Goal: Task Accomplishment & Management: Manage account settings

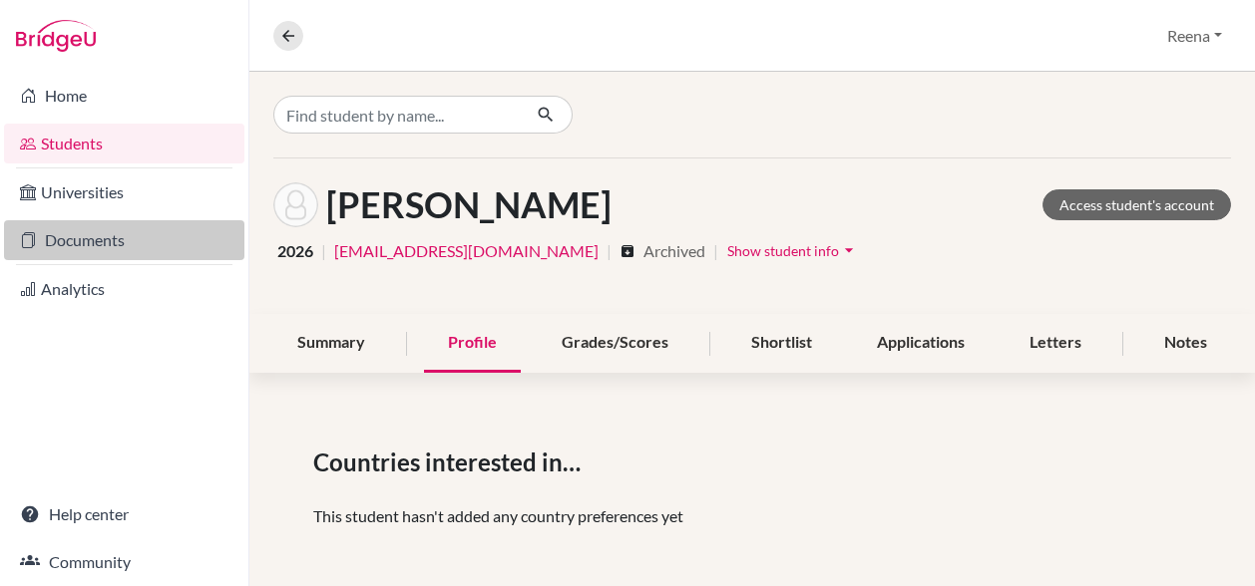
click at [109, 237] on link "Documents" at bounding box center [124, 240] width 240 height 40
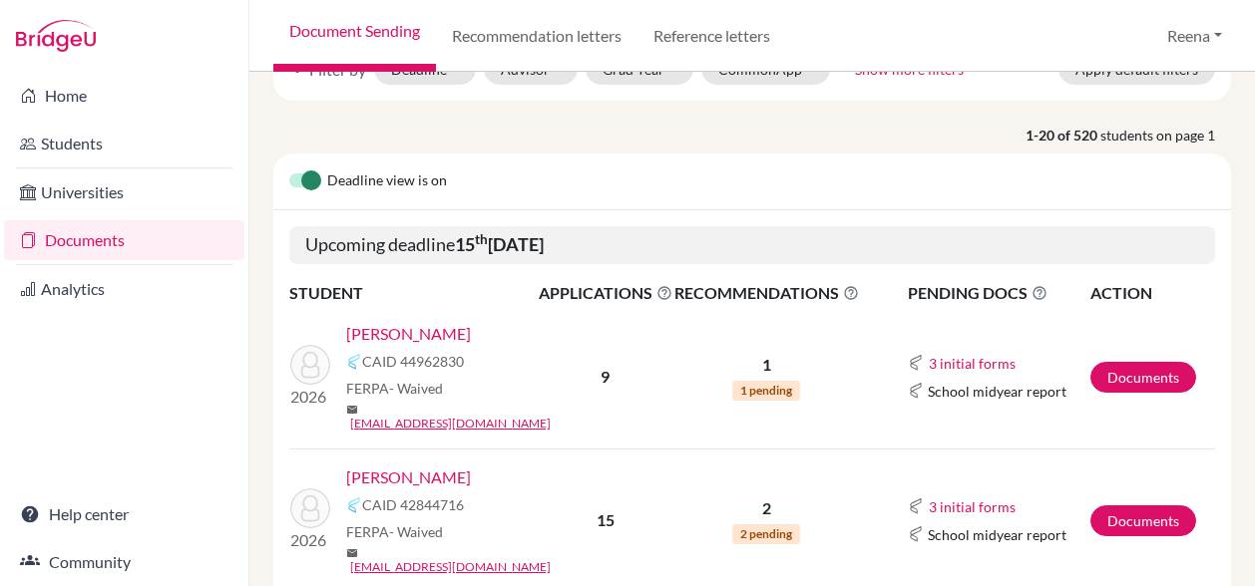
scroll to position [34, 0]
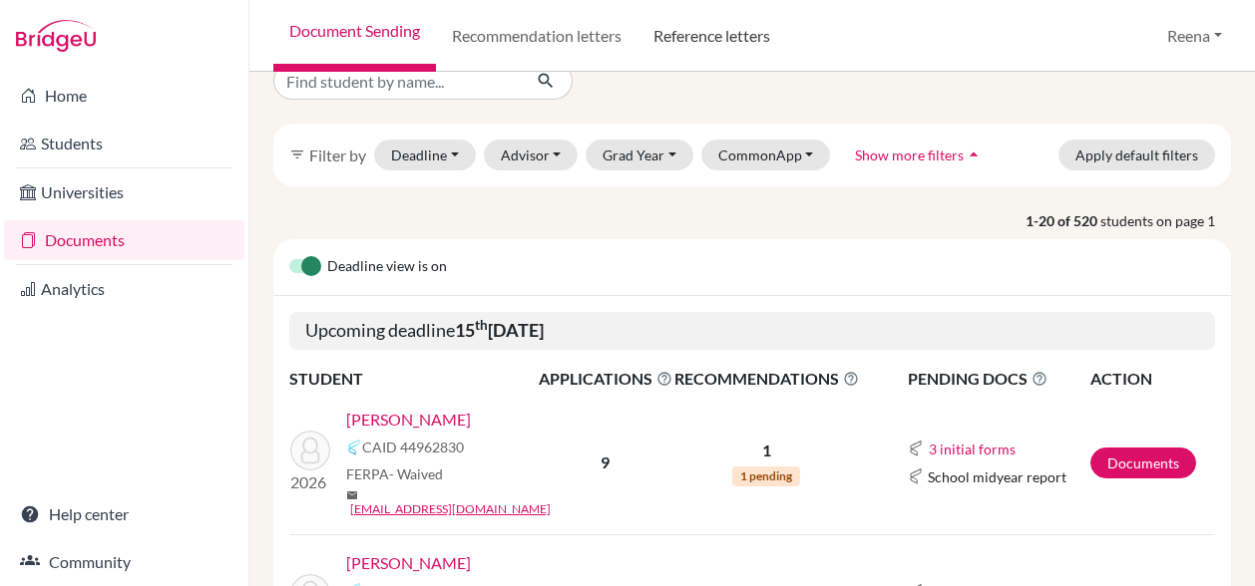
click at [713, 32] on link "Reference letters" at bounding box center [711, 36] width 149 height 72
click at [713, 35] on link "Reference letters" at bounding box center [711, 36] width 149 height 72
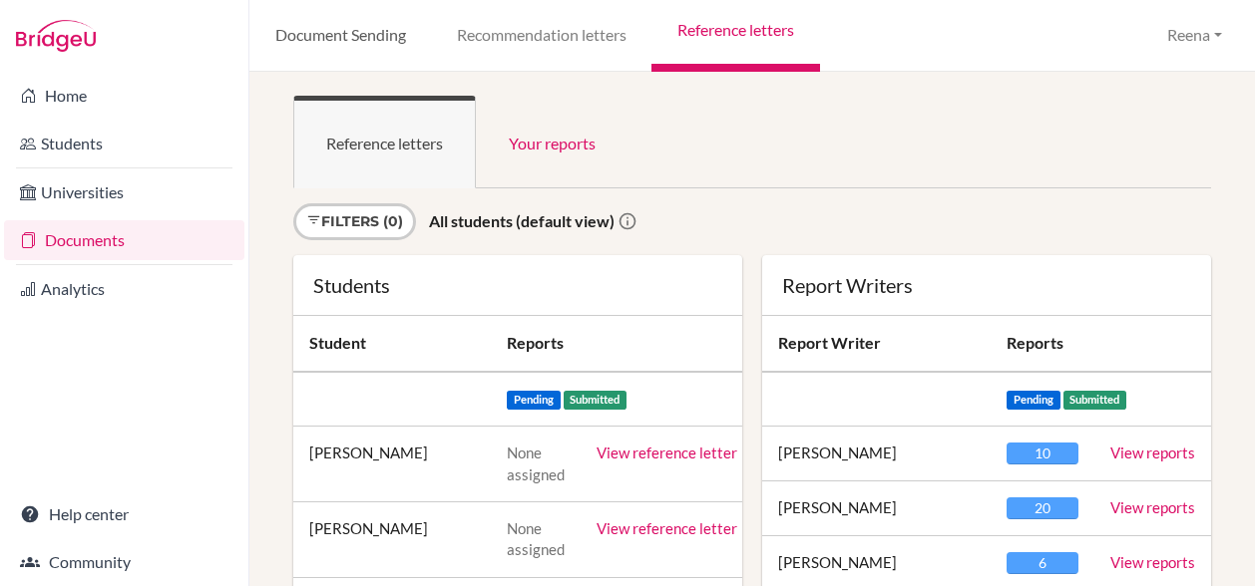
click at [391, 37] on link "Document Sending" at bounding box center [339, 36] width 181 height 72
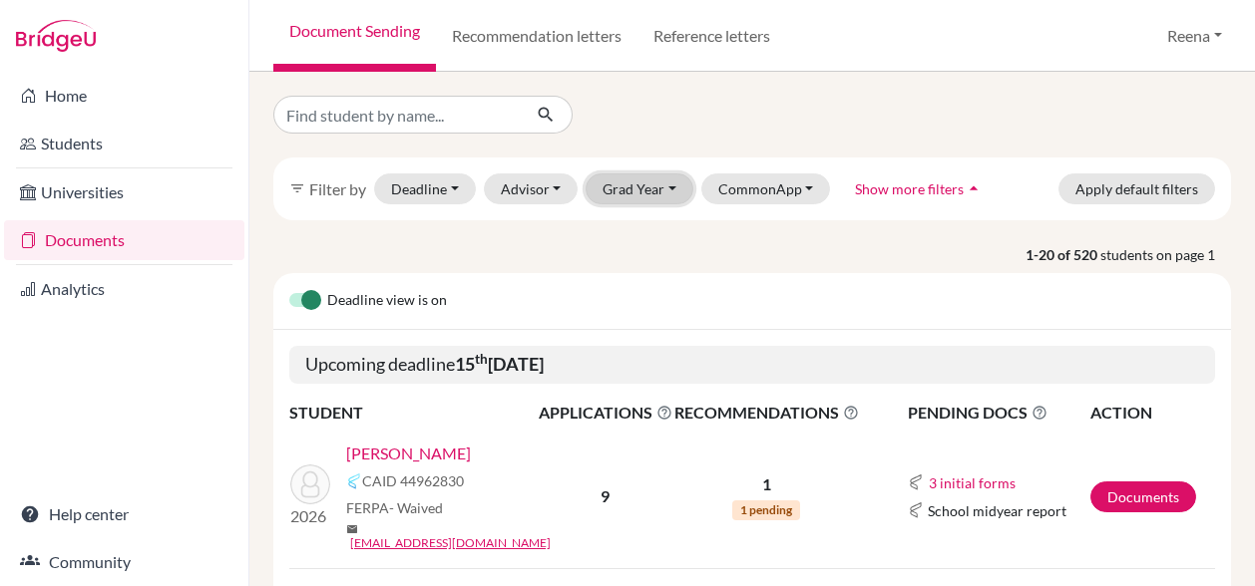
click at [639, 191] on button "Grad Year" at bounding box center [639, 189] width 108 height 31
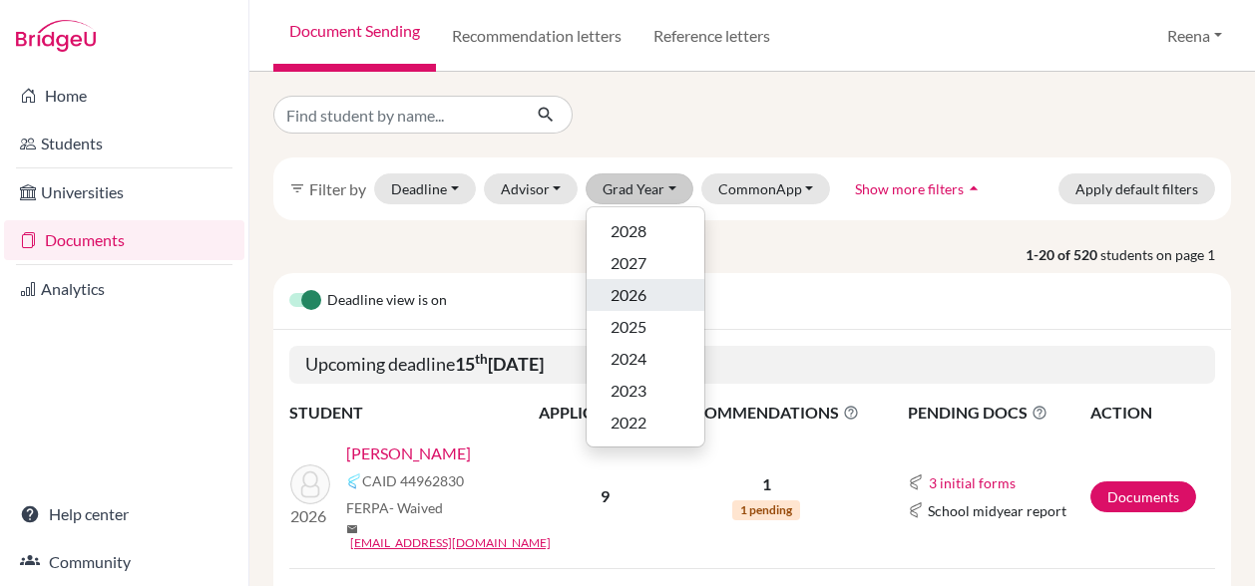
click at [636, 303] on span "2026" at bounding box center [628, 295] width 36 height 24
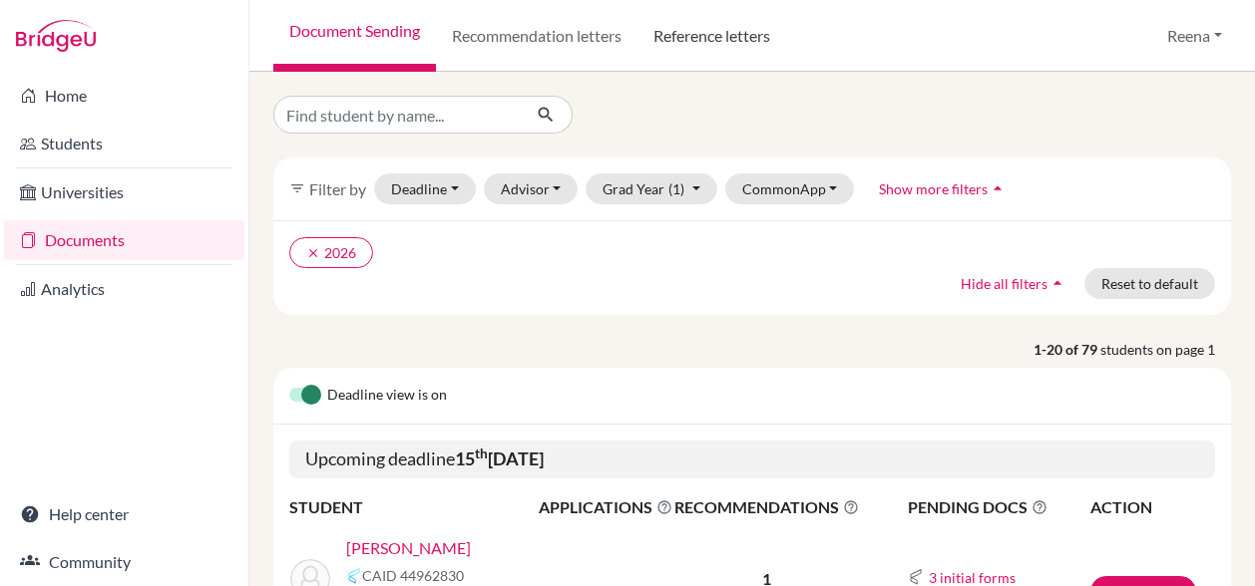
click at [734, 41] on link "Reference letters" at bounding box center [711, 36] width 149 height 72
click at [720, 39] on link "Reference letters" at bounding box center [711, 36] width 149 height 72
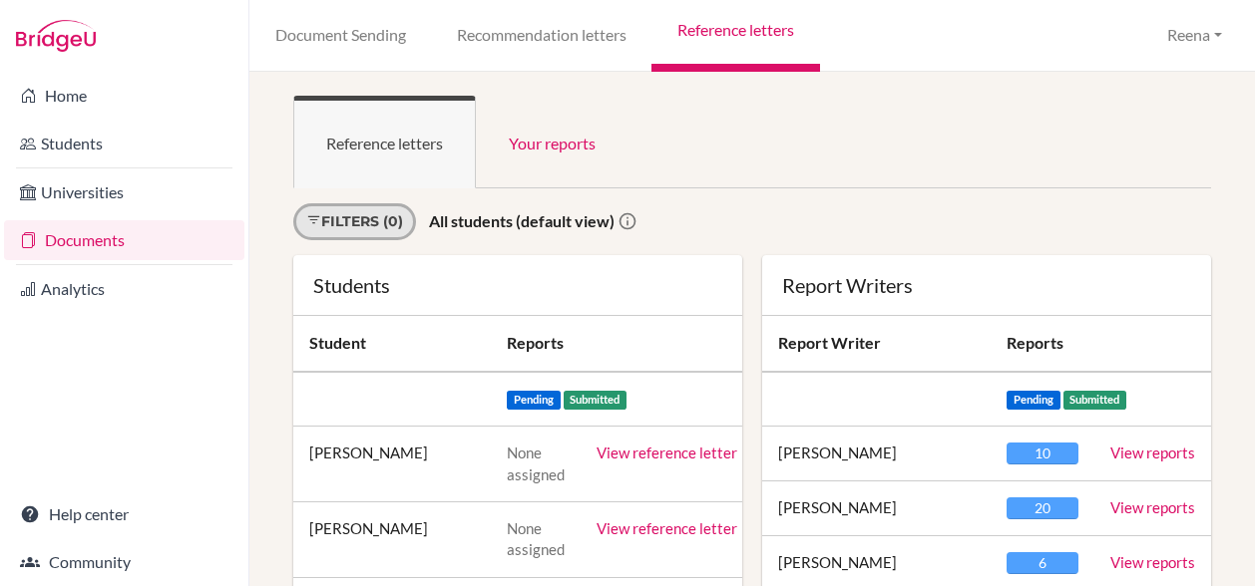
click at [391, 218] on link "Filters (0)" at bounding box center [354, 221] width 123 height 37
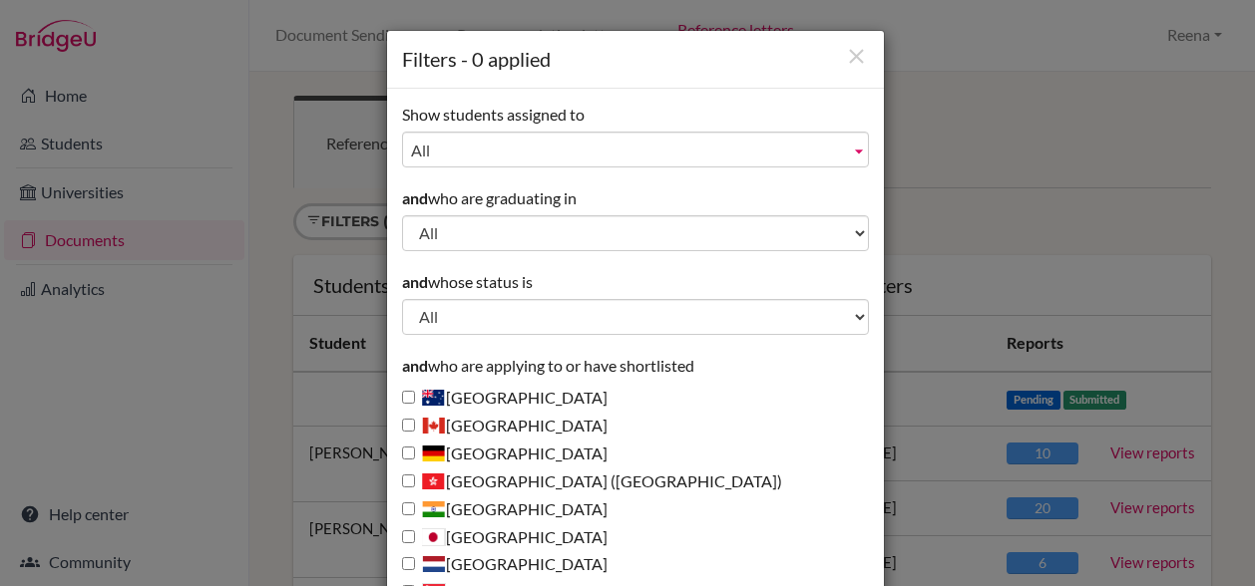
click at [997, 151] on div "Filters - 0 applied Show students assigned to All Ferrari, Abigail Guglani, Ree…" at bounding box center [627, 293] width 1255 height 586
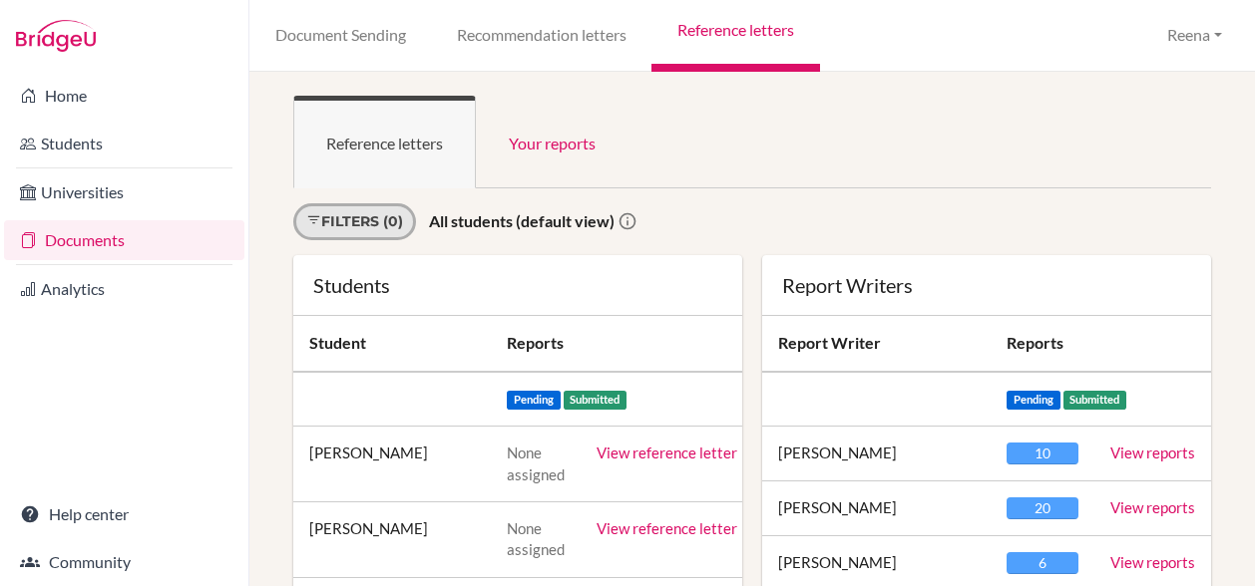
click at [371, 224] on link "Filters (0)" at bounding box center [354, 221] width 123 height 37
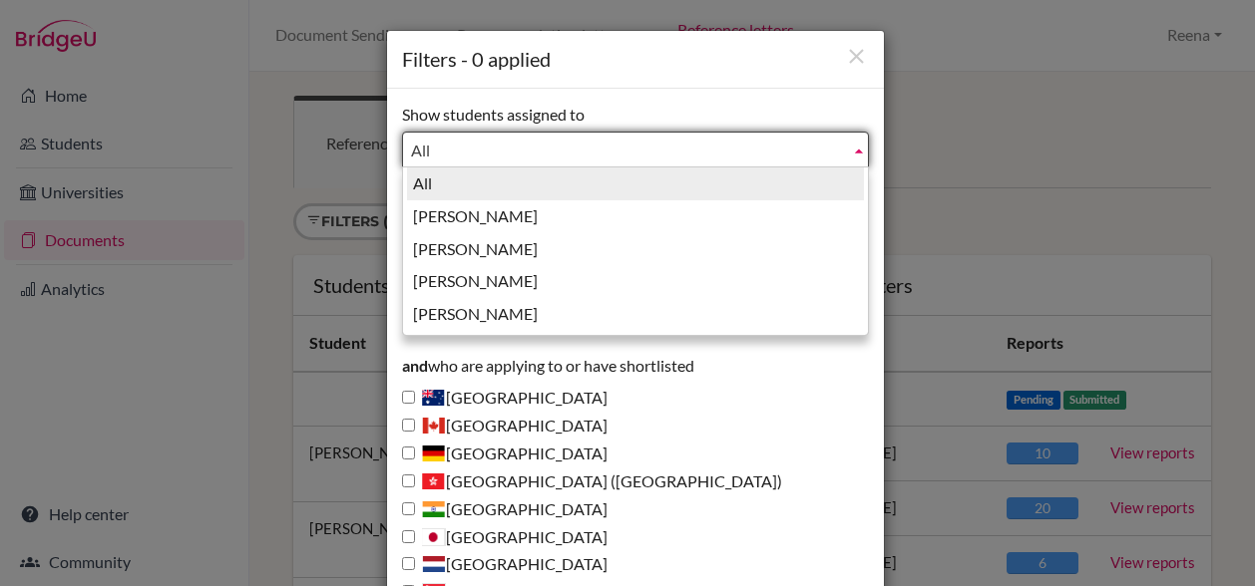
click at [491, 138] on span "All" at bounding box center [626, 151] width 431 height 36
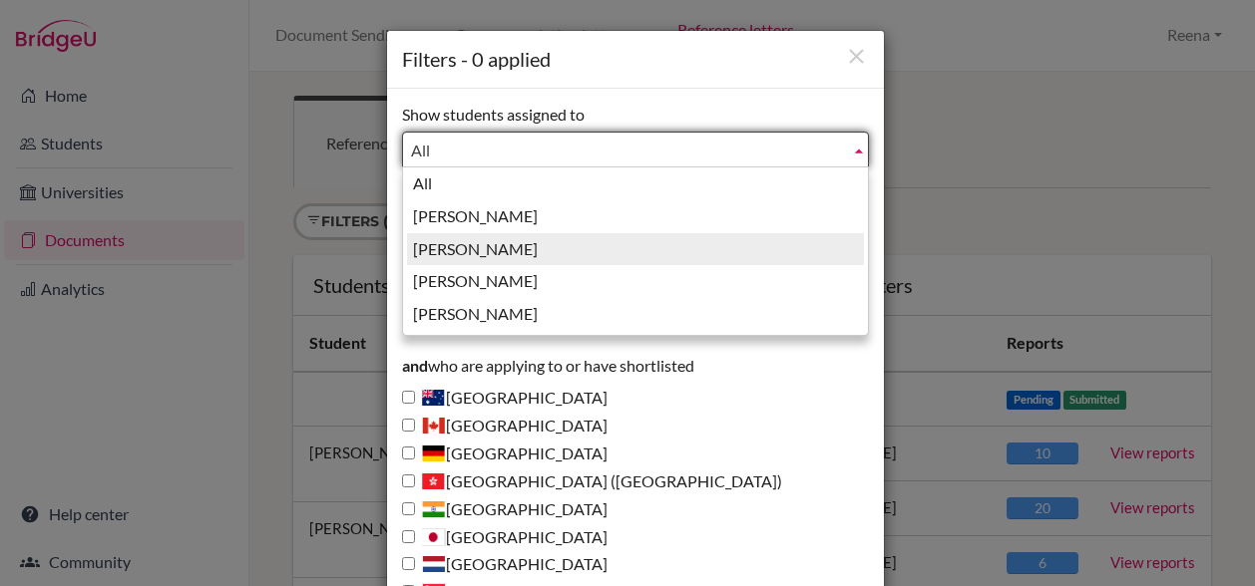
click at [494, 247] on li "[PERSON_NAME]" at bounding box center [635, 249] width 457 height 33
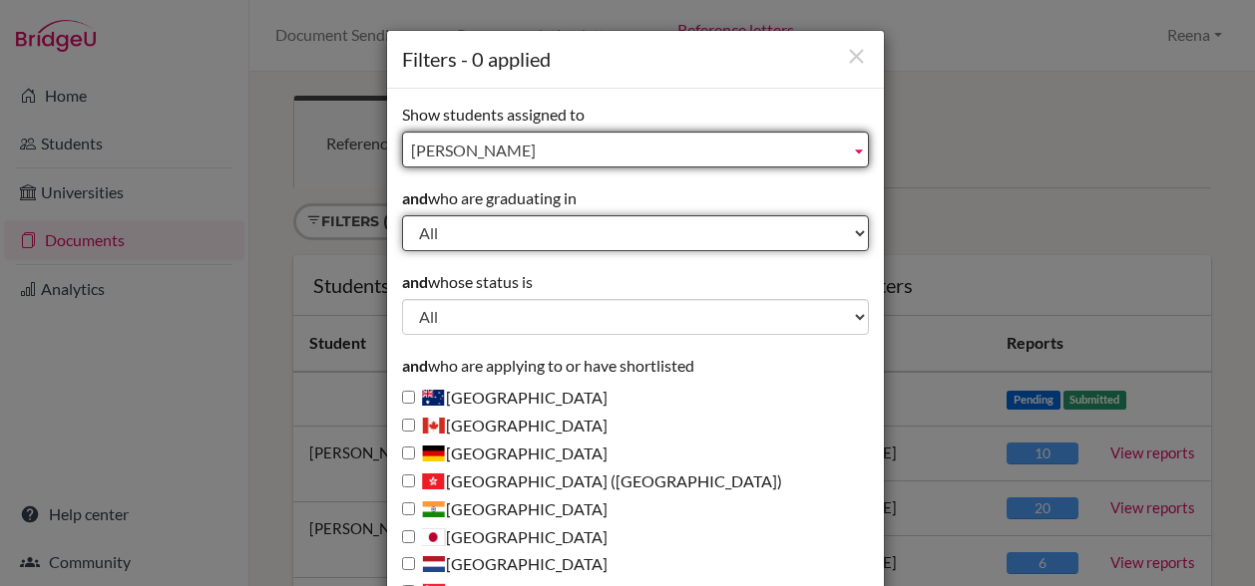
click at [507, 232] on select "All 2028 2027 2026 2025 2024 2023 2022" at bounding box center [635, 233] width 467 height 36
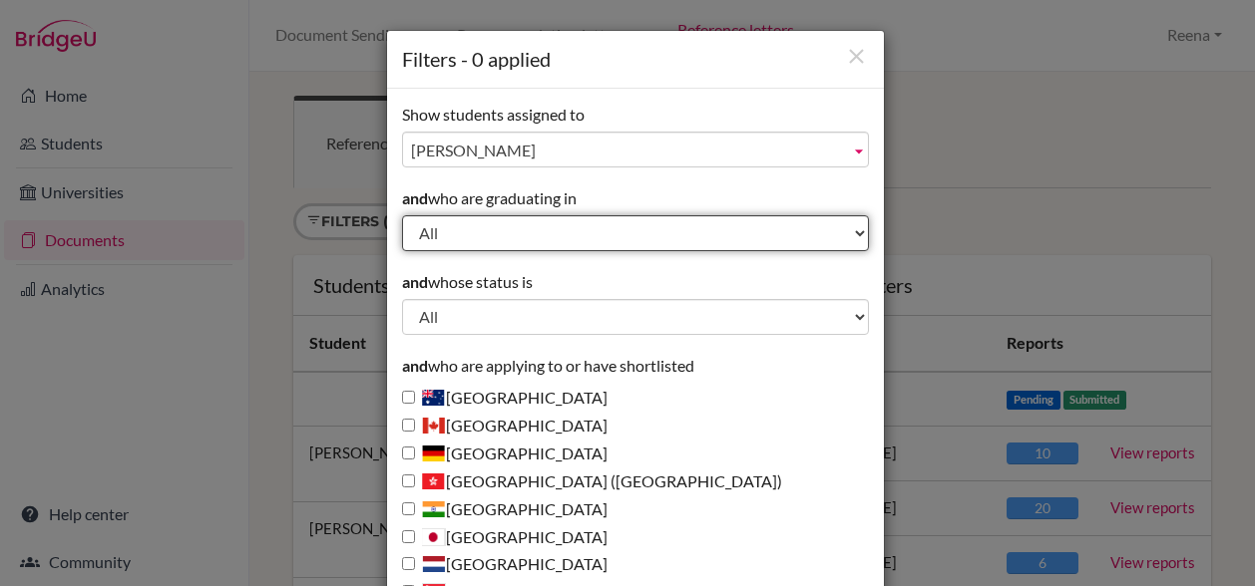
select select "2026"
click at [402, 215] on select "All 2028 2027 2026 2025 2024 2023 2022" at bounding box center [635, 233] width 467 height 36
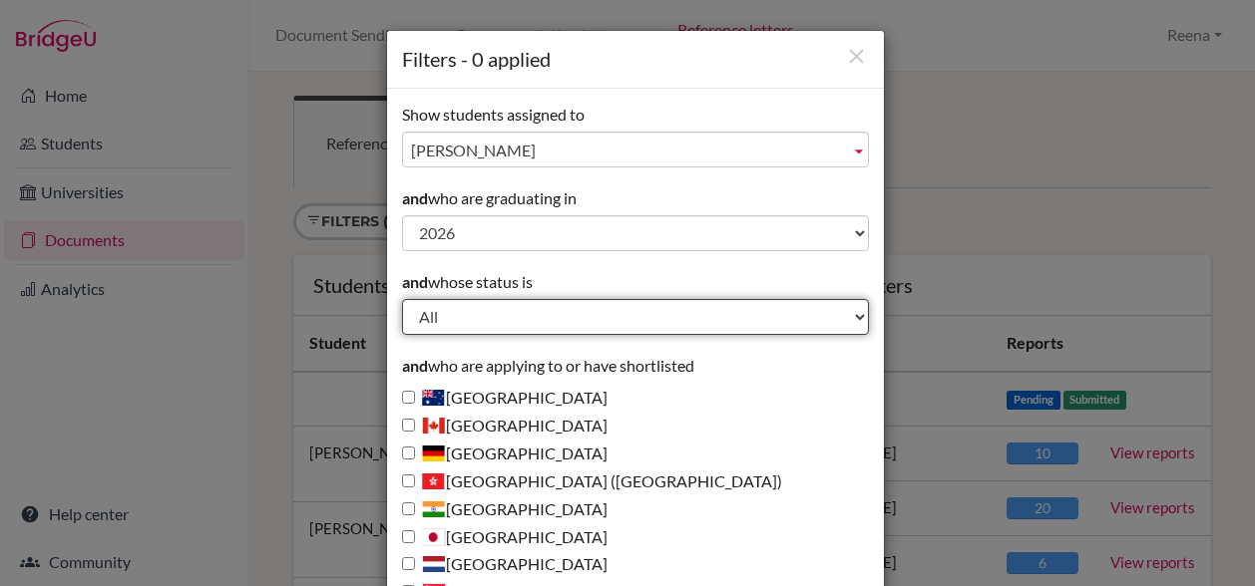
click at [472, 321] on select "All Behind schedule Inactive last week Inactive last month Inactive last 3 mont…" at bounding box center [635, 317] width 467 height 36
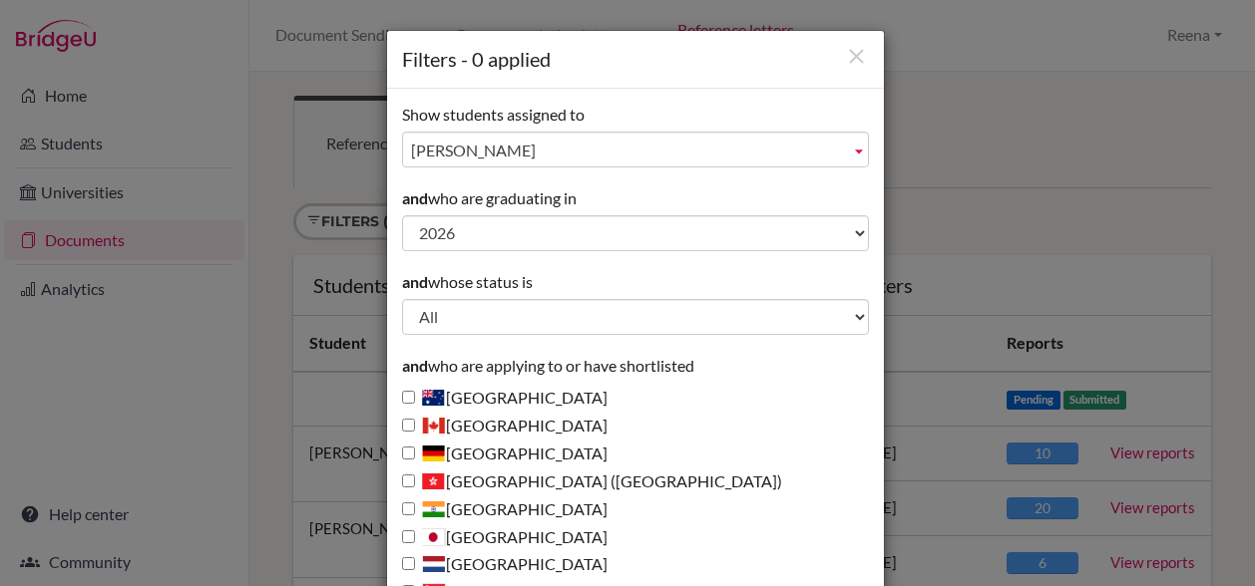
click at [1101, 135] on div "Filters - 0 applied Show students assigned to All Ferrari, [PERSON_NAME], [PERS…" at bounding box center [627, 293] width 1255 height 586
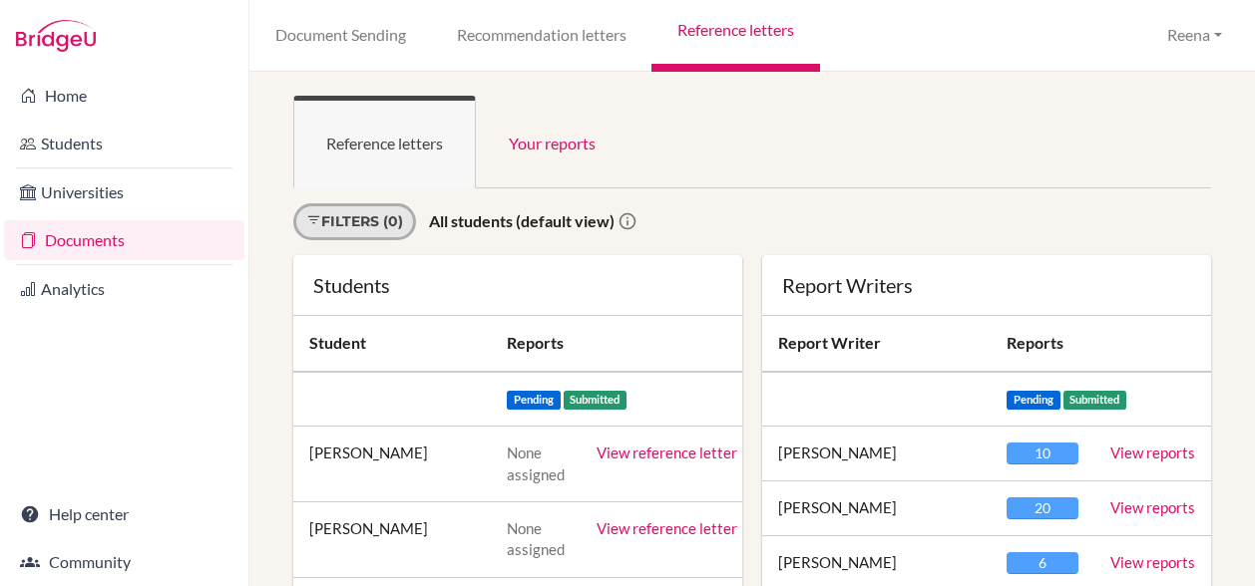
click at [386, 229] on link "Filters (0)" at bounding box center [354, 221] width 123 height 37
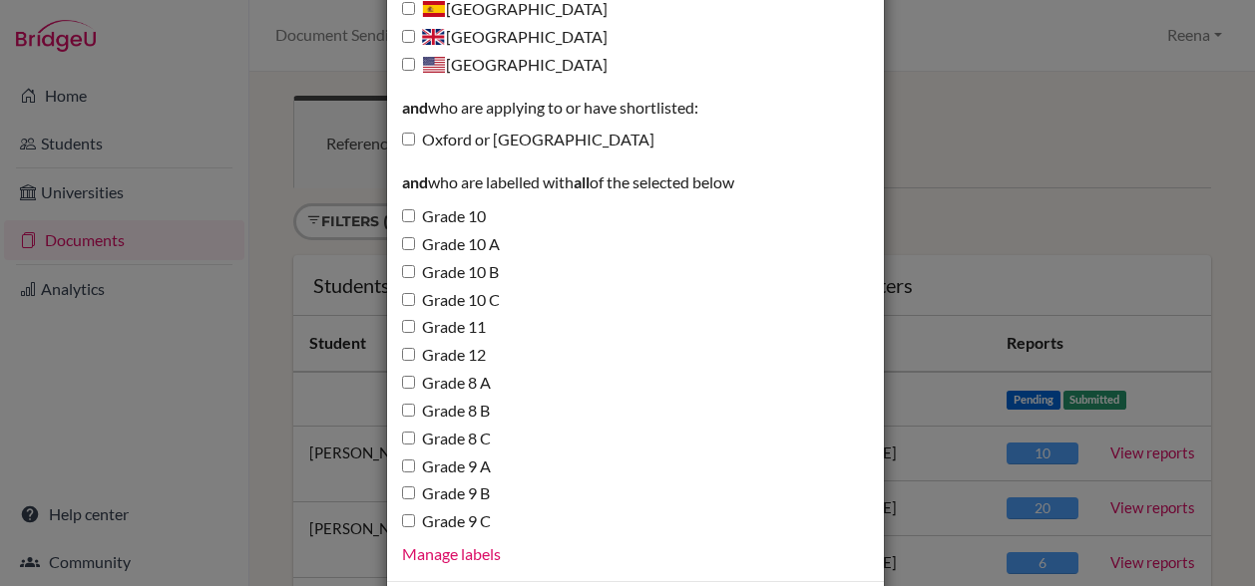
scroll to position [731, 0]
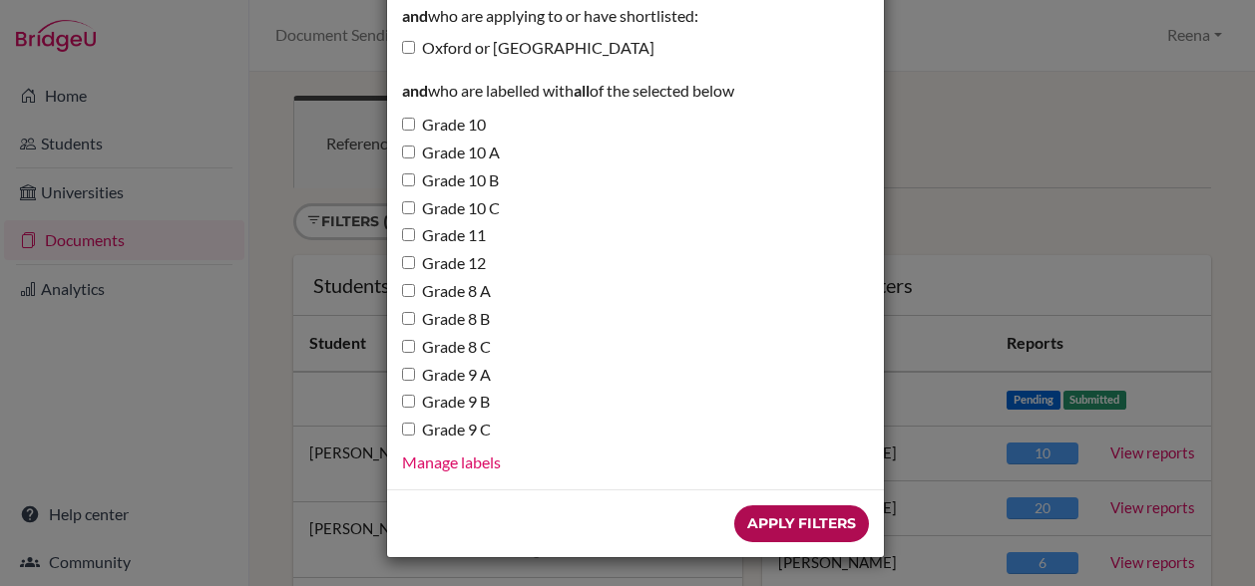
click at [783, 535] on input "Apply Filters" at bounding box center [801, 524] width 135 height 37
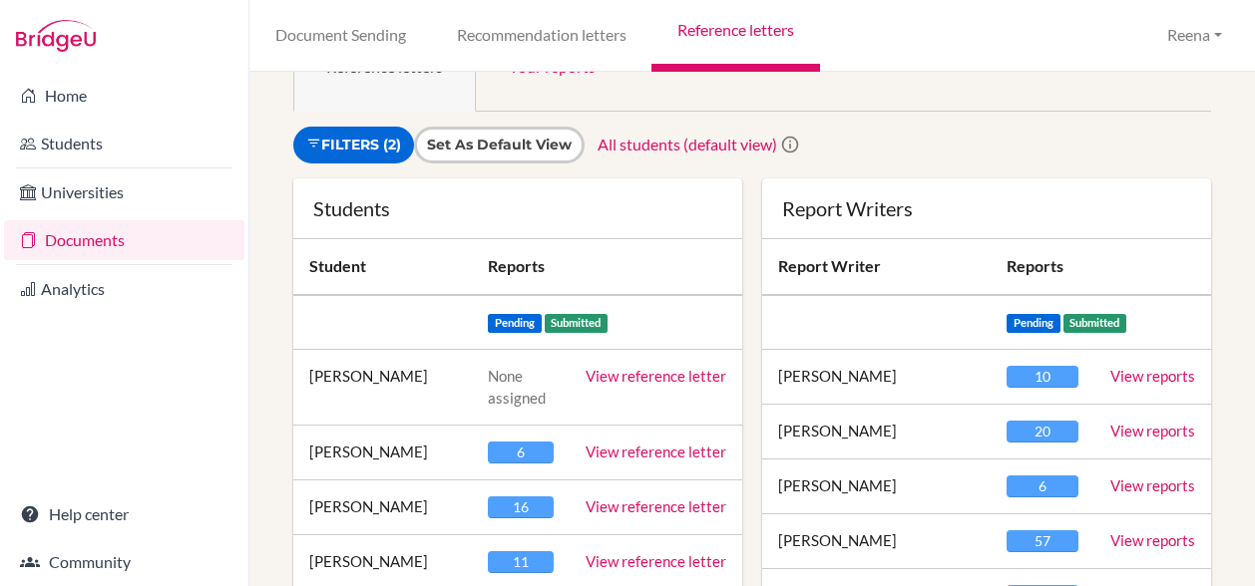
scroll to position [85, 0]
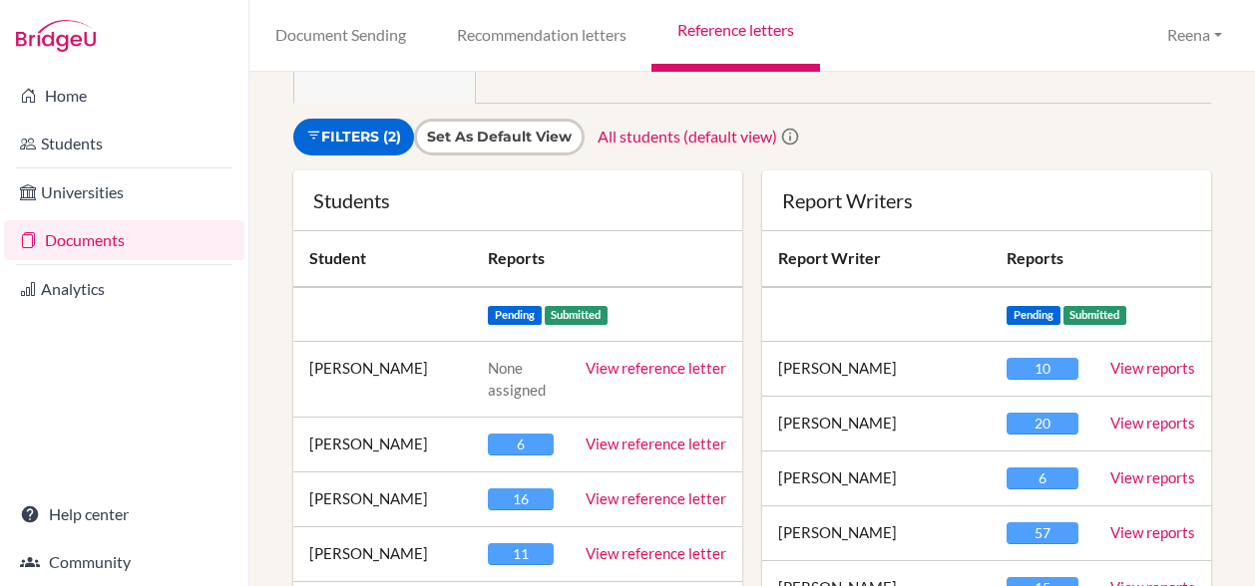
click at [514, 450] on div "6" at bounding box center [521, 445] width 66 height 22
click at [644, 435] on link "View reference letter" at bounding box center [655, 444] width 141 height 18
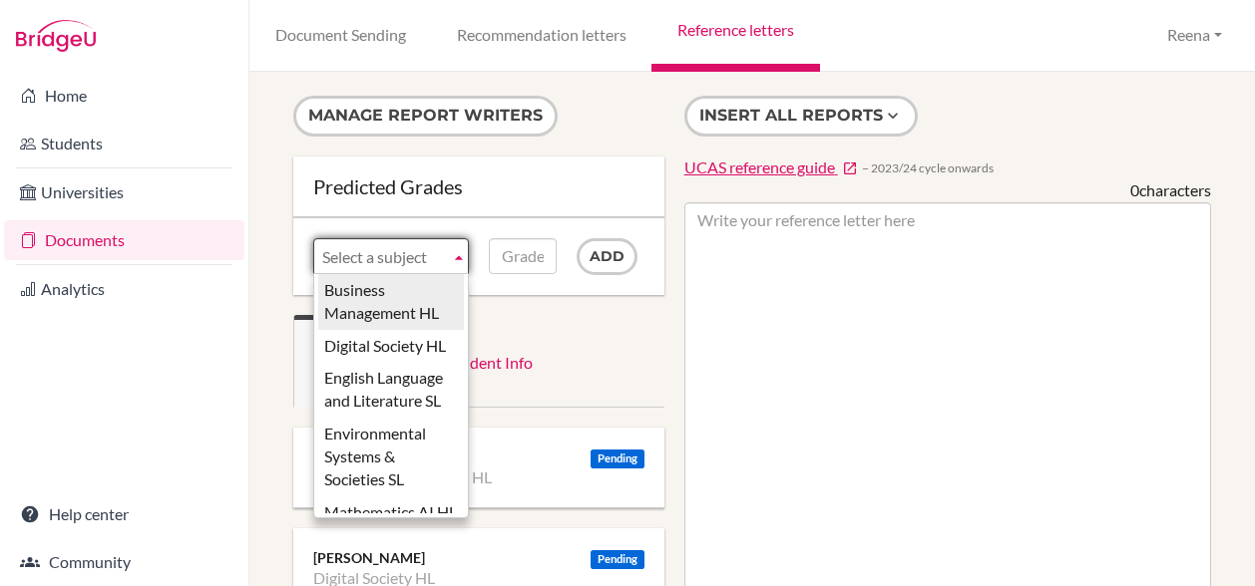
click at [453, 254] on b at bounding box center [459, 256] width 18 height 34
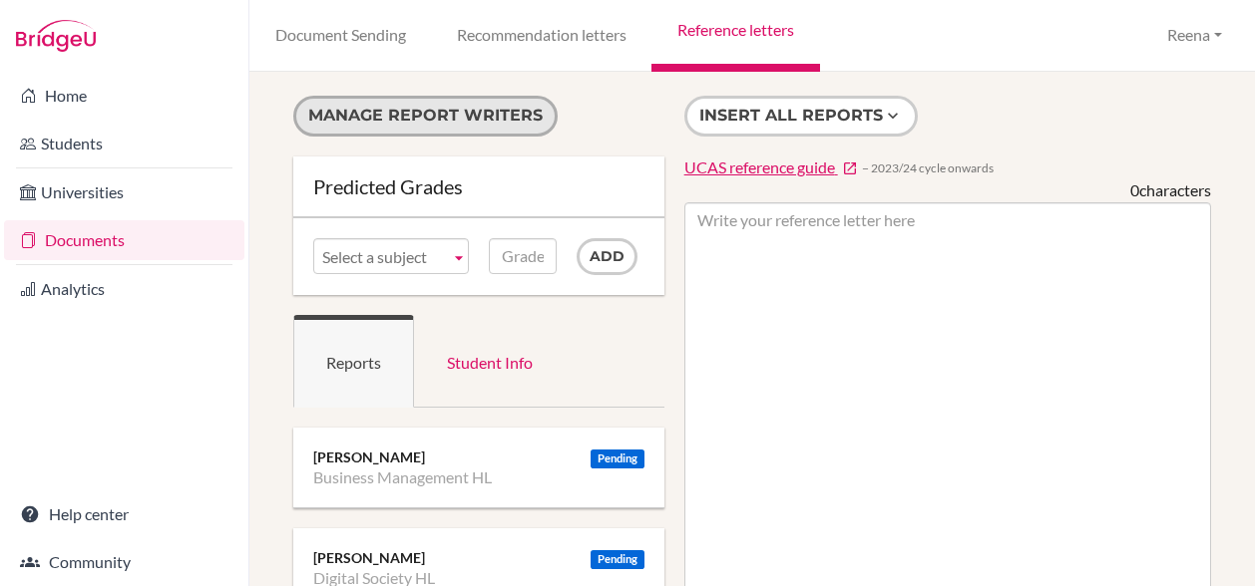
click at [467, 121] on button "Manage report writers" at bounding box center [425, 116] width 264 height 41
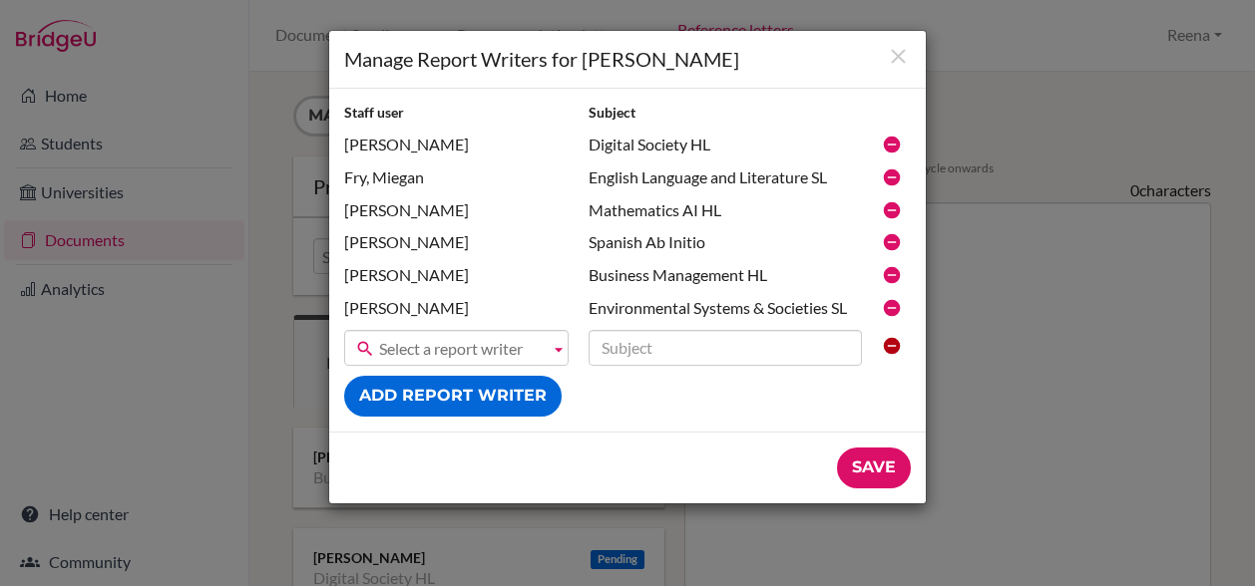
click at [969, 302] on div "Manage Report Writers for Zayd Alam Staff user Subject Foudy, Stephen Digital S…" at bounding box center [627, 293] width 1255 height 586
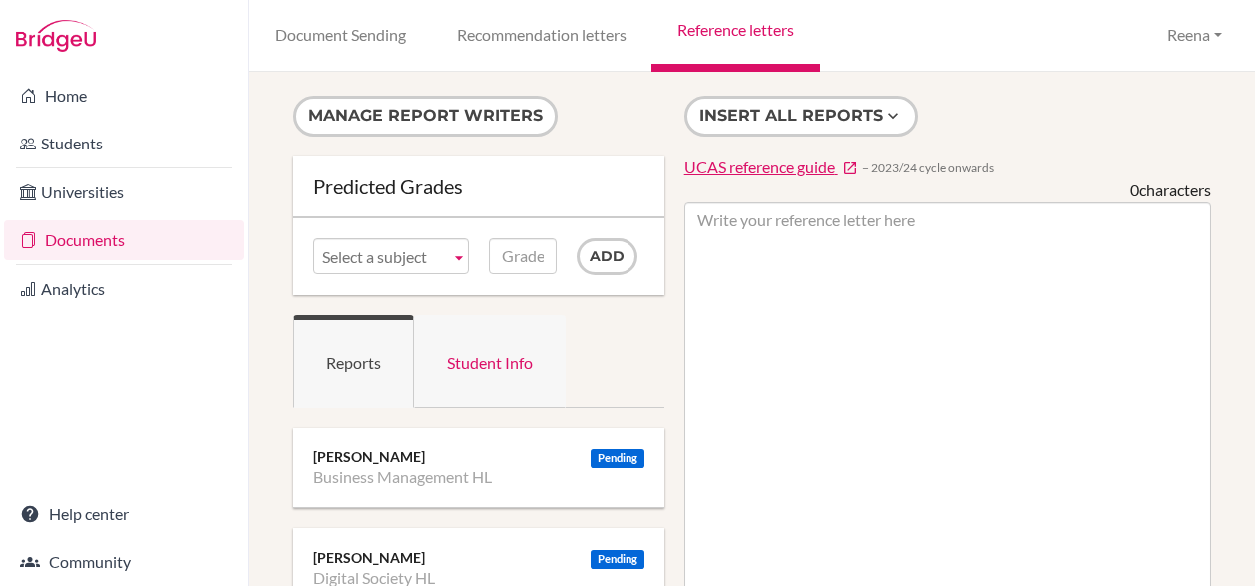
click at [467, 363] on link "Student Info" at bounding box center [490, 361] width 152 height 93
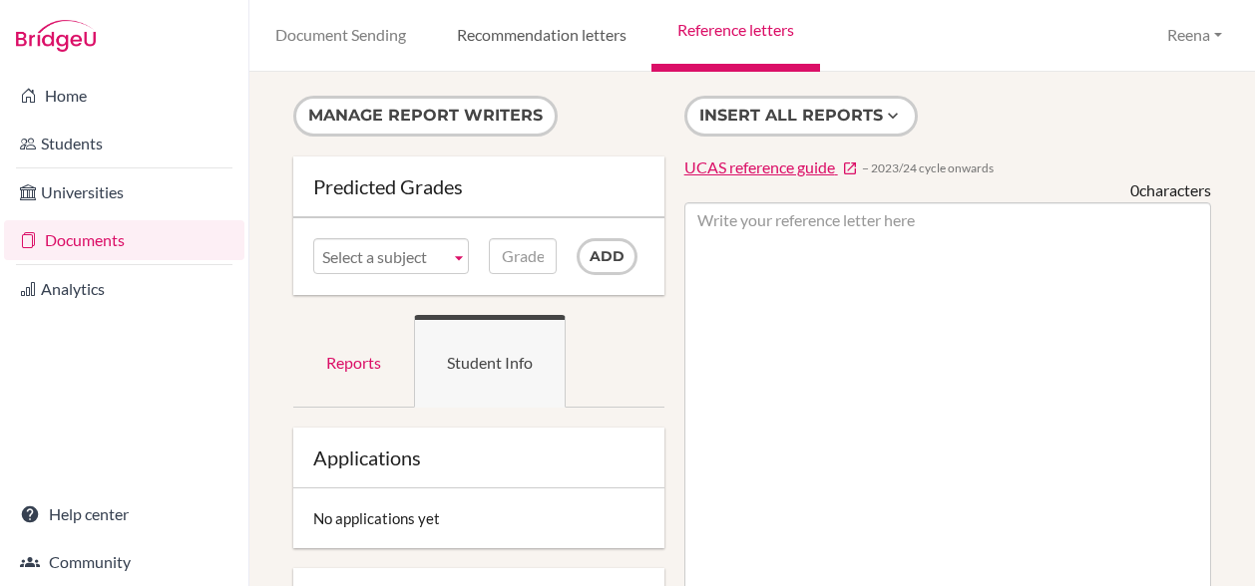
click at [558, 39] on link "Recommendation letters" at bounding box center [541, 36] width 220 height 72
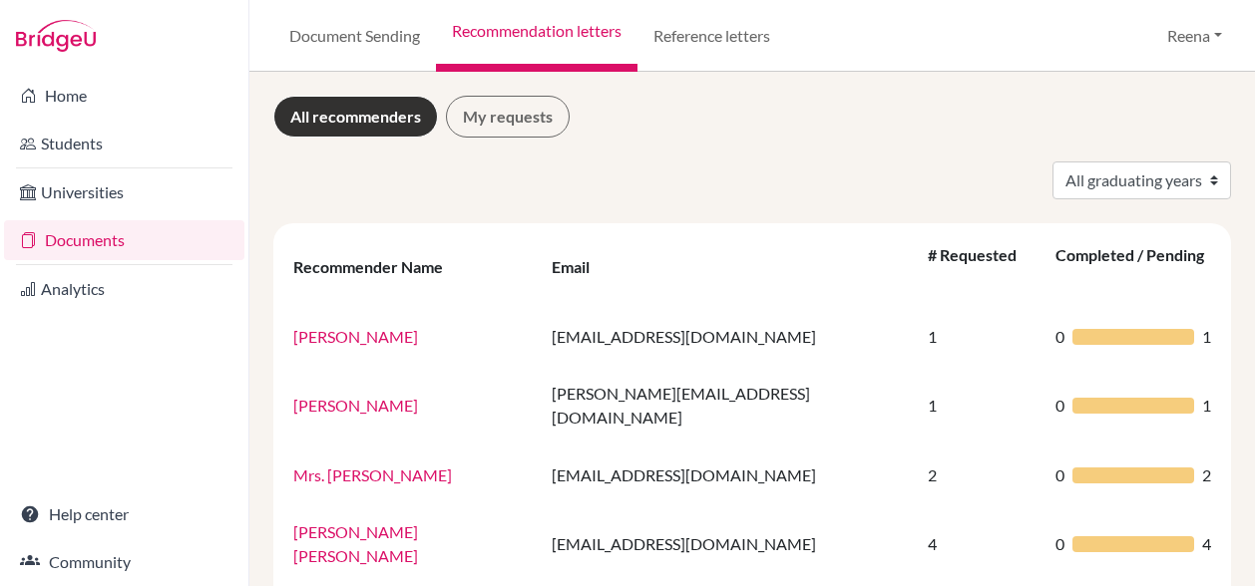
click at [381, 127] on link "All recommenders" at bounding box center [355, 117] width 165 height 42
click at [1079, 180] on select "All graduating years 2022 2023 2024 2026" at bounding box center [1141, 181] width 179 height 38
click at [1196, 183] on select "All graduating years 2022 2023 2024 2026" at bounding box center [1141, 181] width 179 height 38
click at [1197, 182] on select "All graduating years 2022 2023 2024 2026" at bounding box center [1141, 181] width 179 height 38
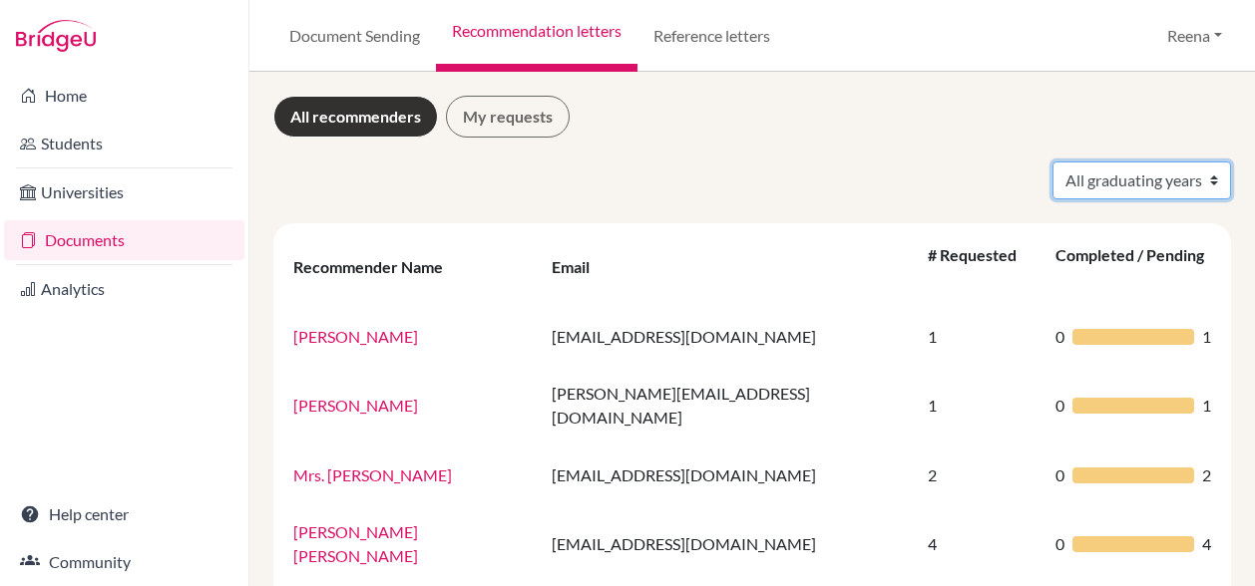
select select "2026"
click at [1052, 162] on select "All graduating years 2022 2023 2024 2026" at bounding box center [1141, 181] width 179 height 38
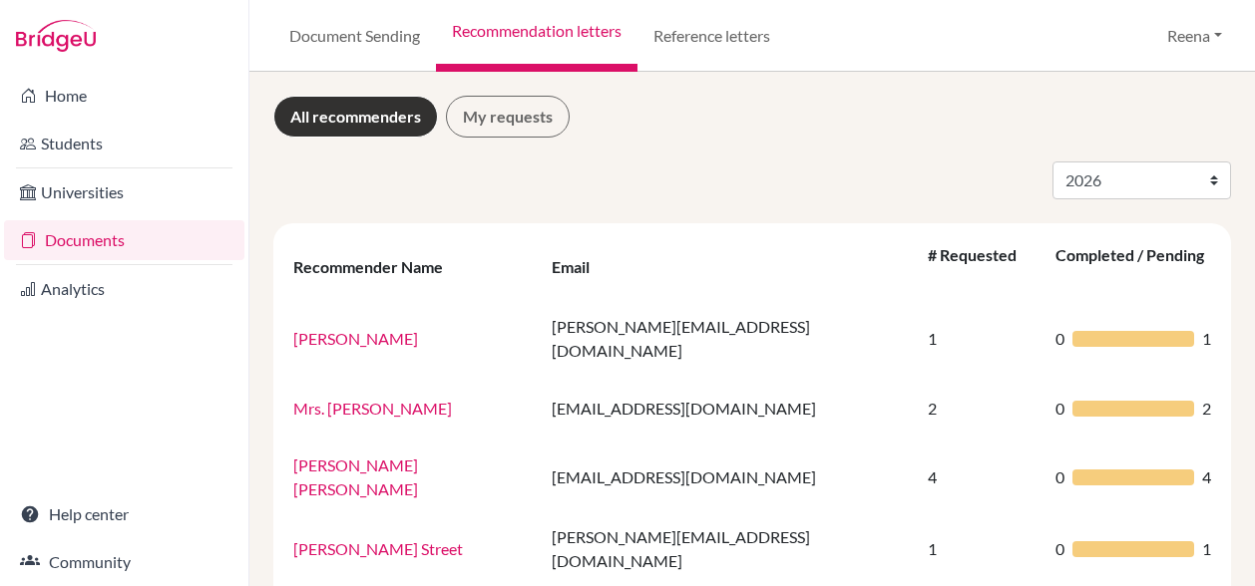
select select "2026"
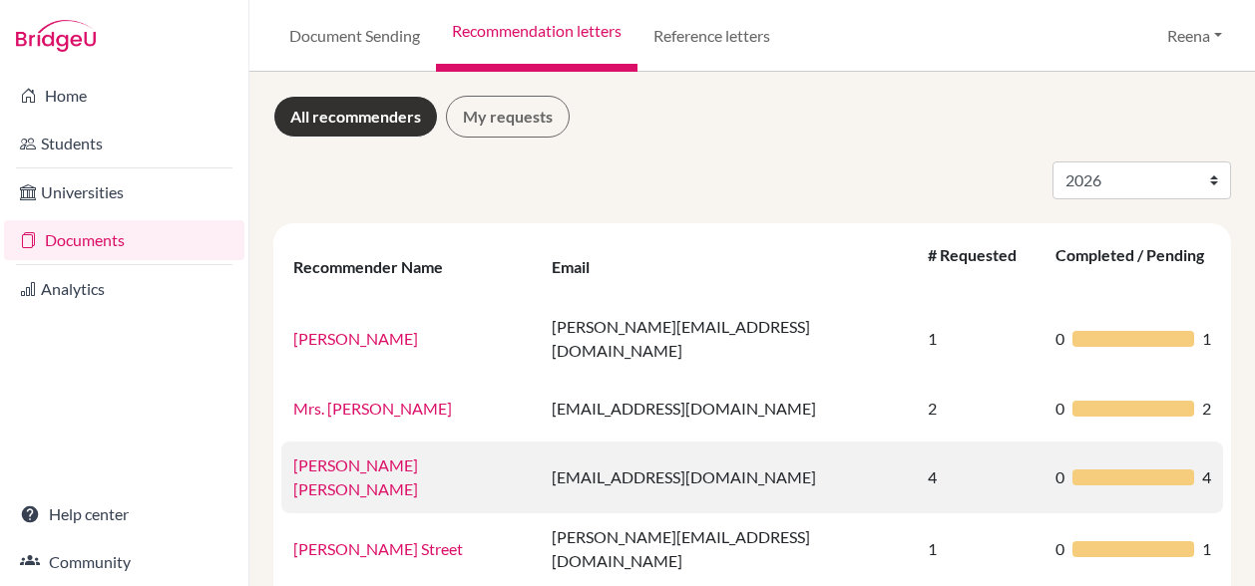
click at [365, 456] on link "[PERSON_NAME] [PERSON_NAME]" at bounding box center [355, 477] width 125 height 43
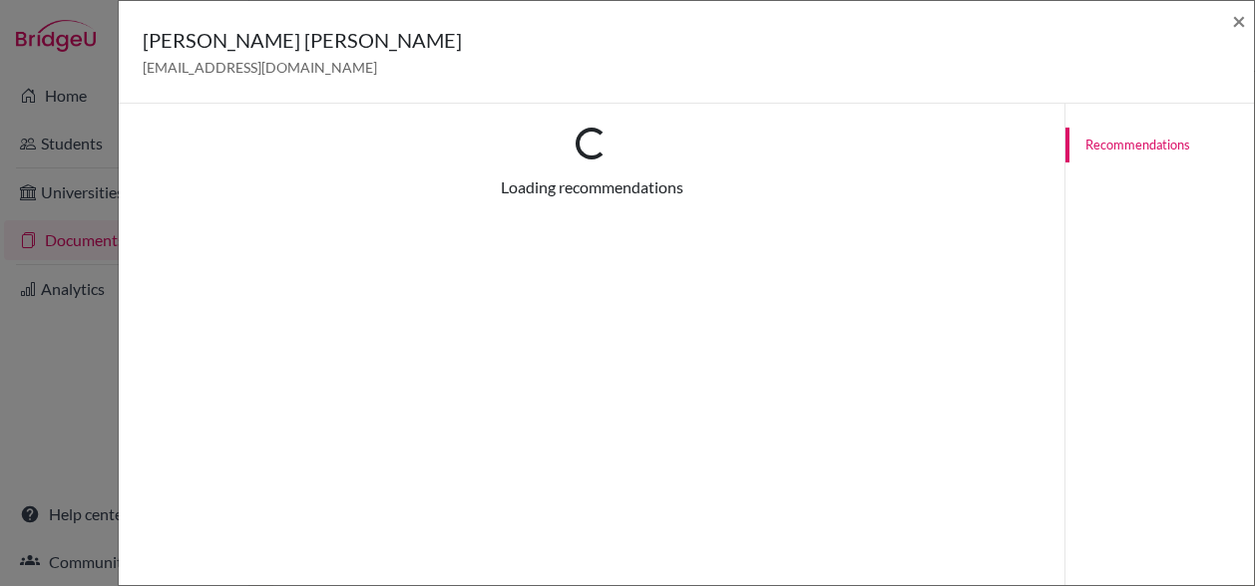
click at [365, 443] on div "Loading... Loading recommendations Recommendations for graduating year [DATE] T…" at bounding box center [591, 397] width 945 height 586
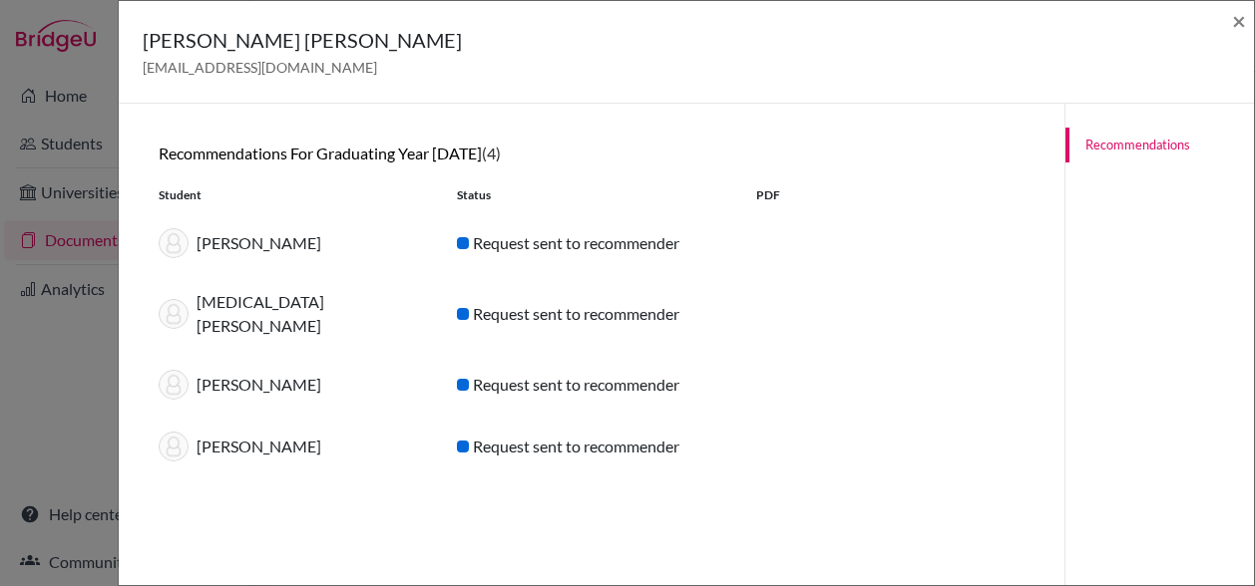
click at [476, 238] on div "Request sent to recommender" at bounding box center [591, 243] width 298 height 24
click at [231, 31] on h5 "Mr. Clinton Paul Pemberton" at bounding box center [302, 40] width 319 height 30
click at [308, 151] on h6 "Recommendations for graduating year 2026 (4)" at bounding box center [592, 153] width 866 height 19
click at [1239, 23] on span "×" at bounding box center [1239, 20] width 14 height 29
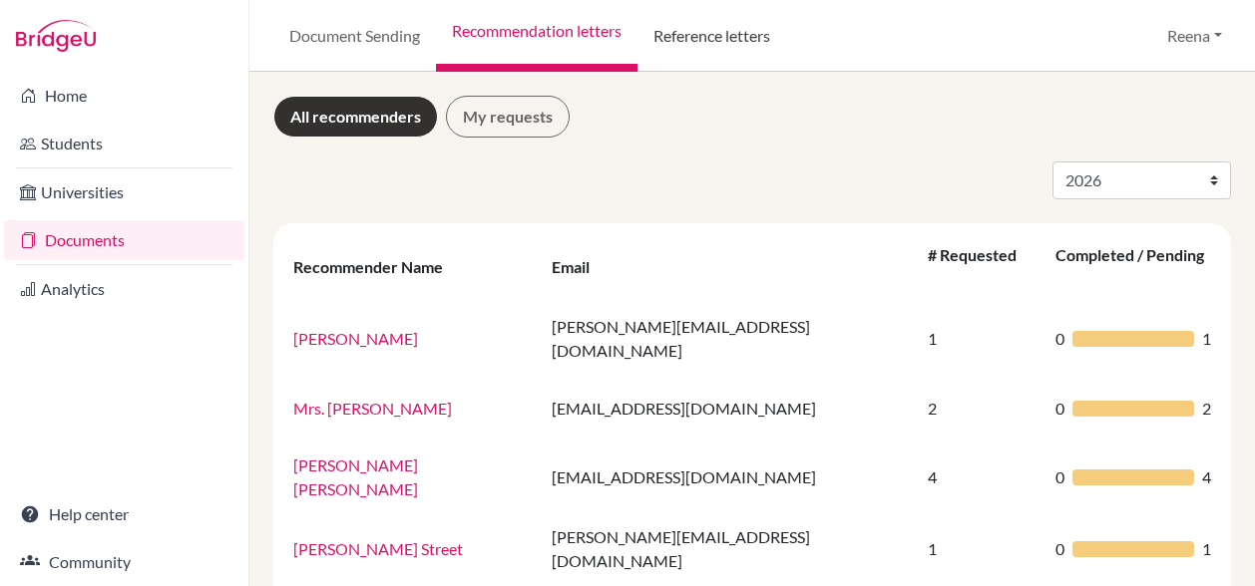
click at [755, 39] on link "Reference letters" at bounding box center [711, 36] width 149 height 72
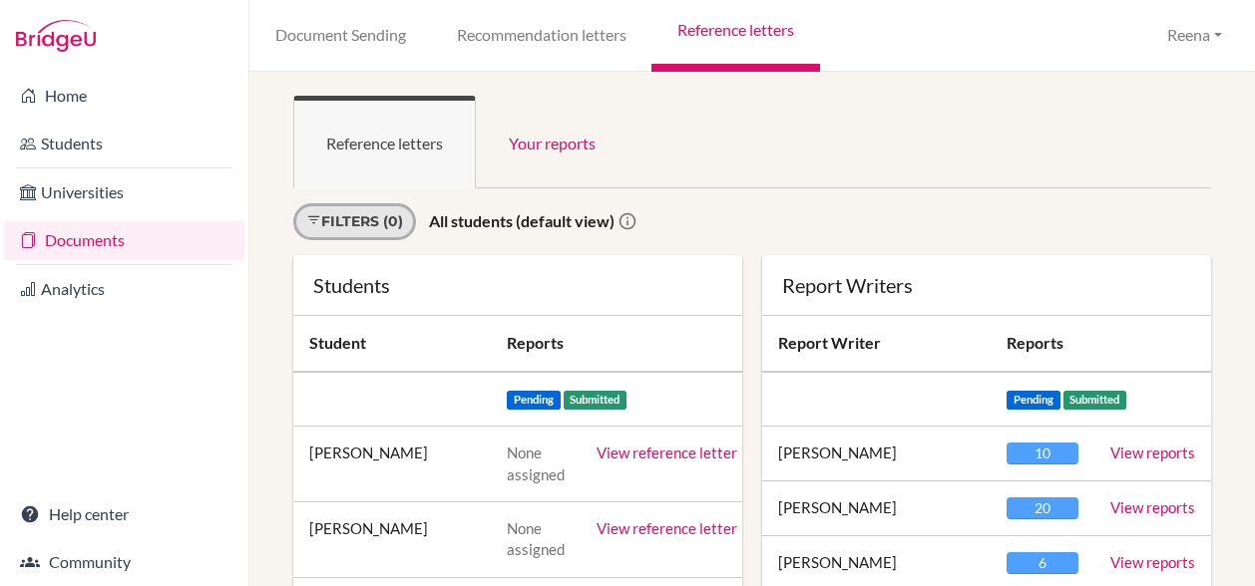
click at [393, 218] on link "Filters (0)" at bounding box center [354, 221] width 123 height 37
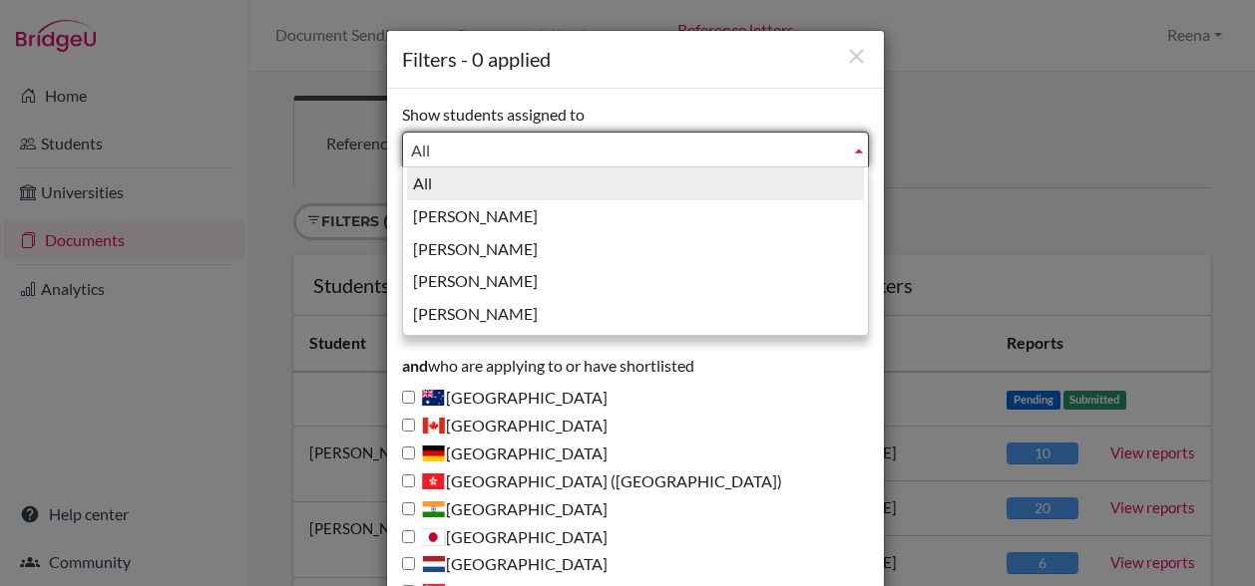
click at [429, 144] on span "All" at bounding box center [626, 151] width 431 height 36
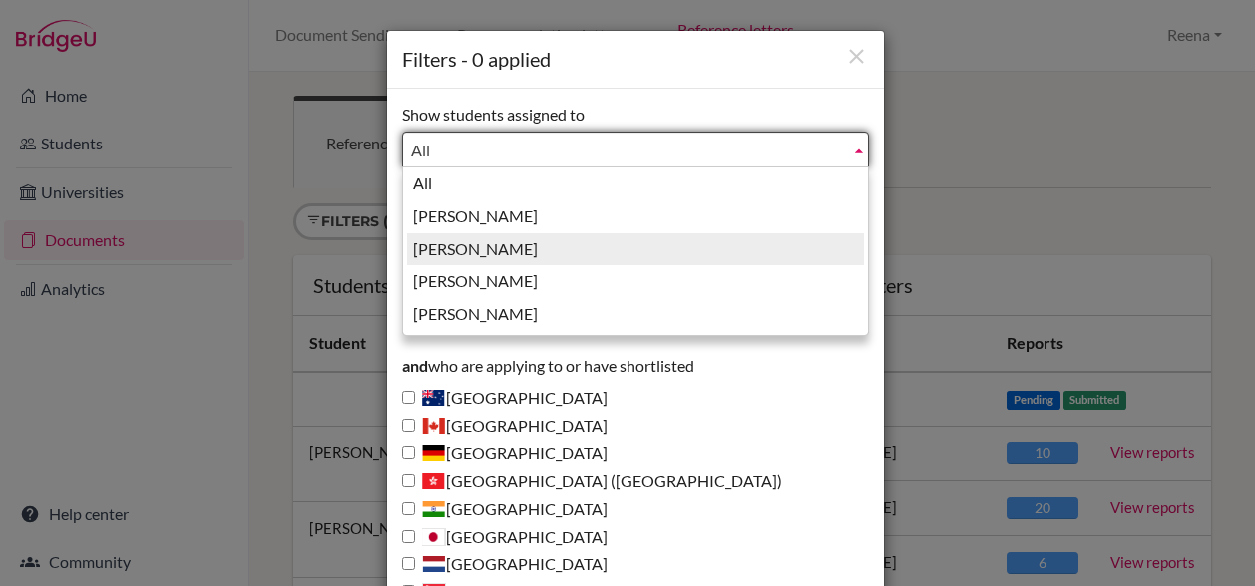
click at [444, 244] on li "Guglani, Reena" at bounding box center [635, 249] width 457 height 33
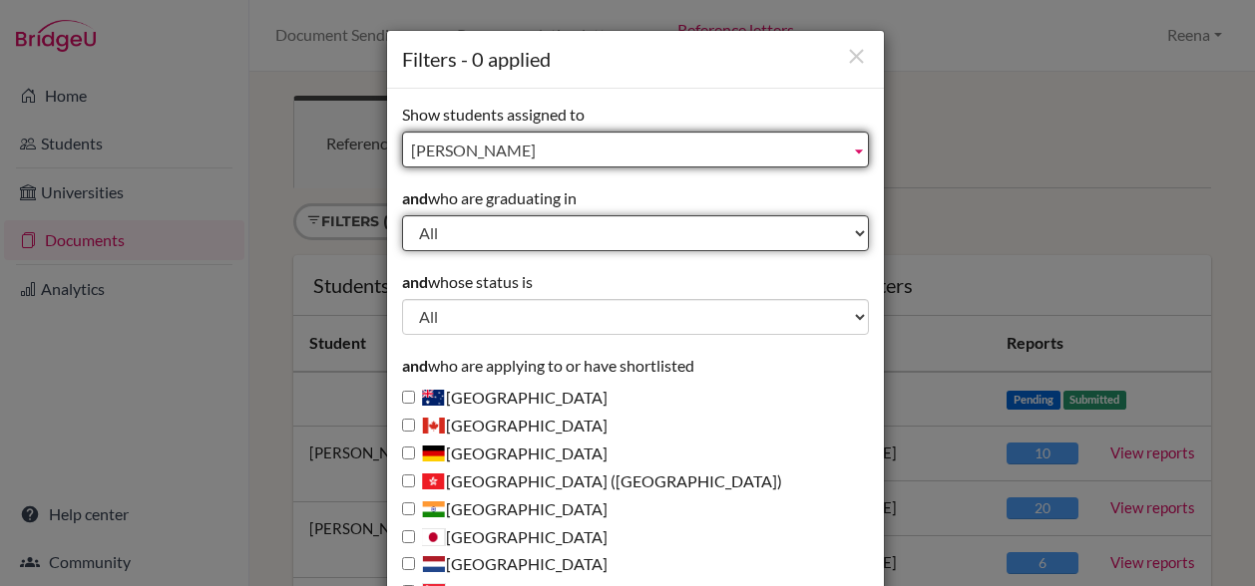
click at [442, 238] on select "All 2028 2027 2026 2025 2024 2023 2022" at bounding box center [635, 233] width 467 height 36
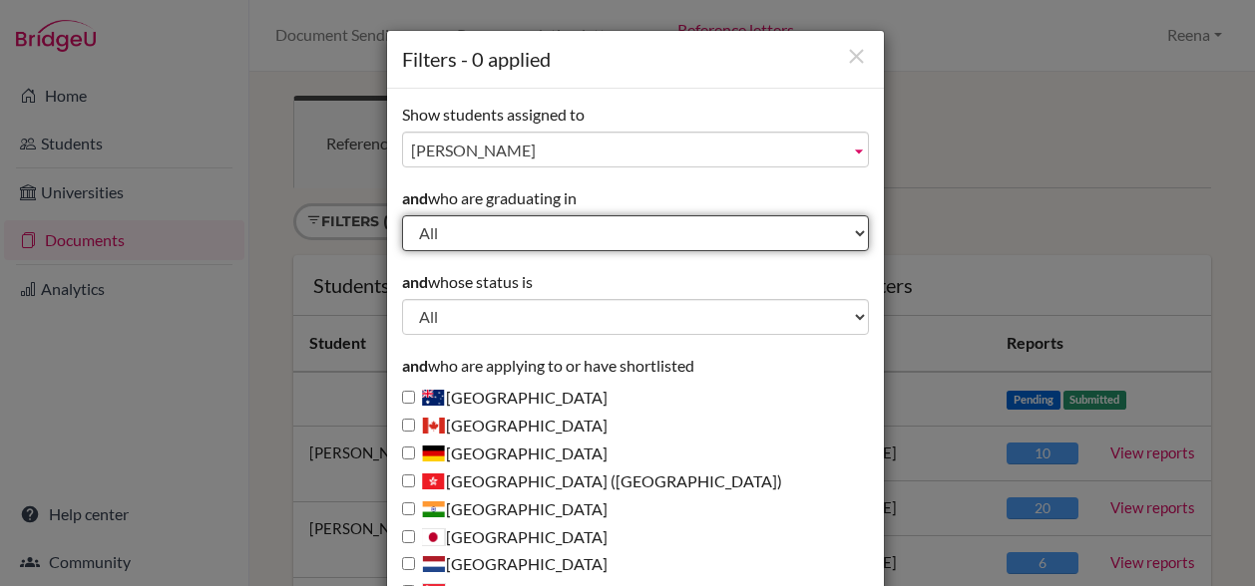
select select "2026"
click at [402, 215] on select "All 2028 2027 2026 2025 2024 2023 2022" at bounding box center [635, 233] width 467 height 36
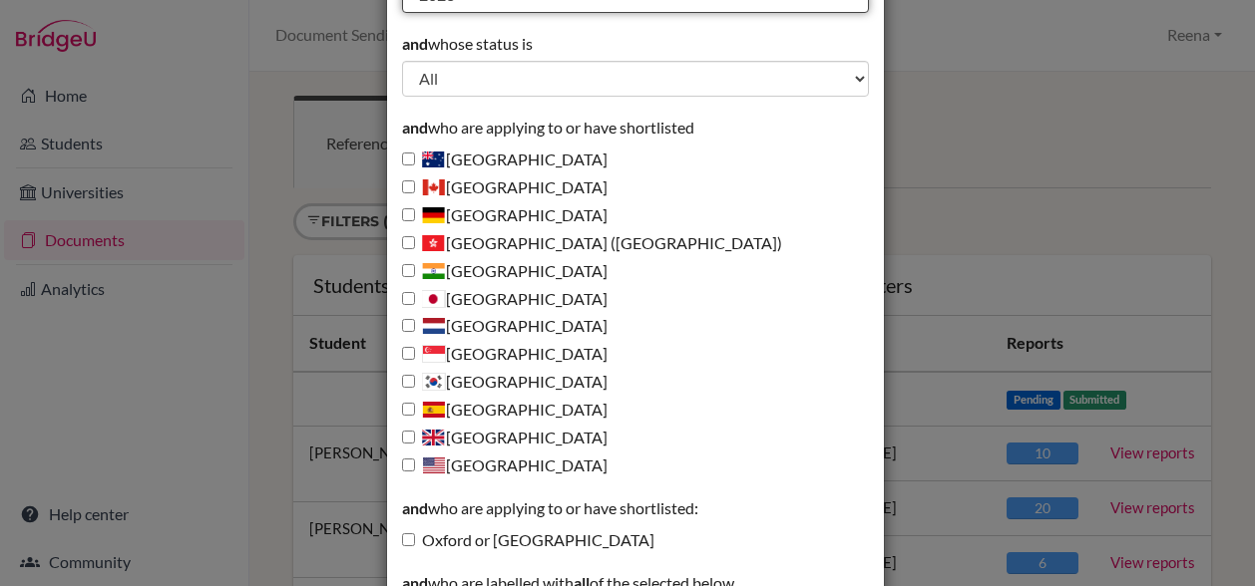
scroll to position [239, 0]
click at [503, 432] on label "United Kingdom" at bounding box center [504, 437] width 205 height 23
click at [415, 432] on input "United Kingdom" at bounding box center [408, 436] width 13 height 13
click at [541, 436] on label "United Kingdom" at bounding box center [504, 437] width 205 height 23
click at [415, 436] on input "United Kingdom" at bounding box center [408, 436] width 13 height 13
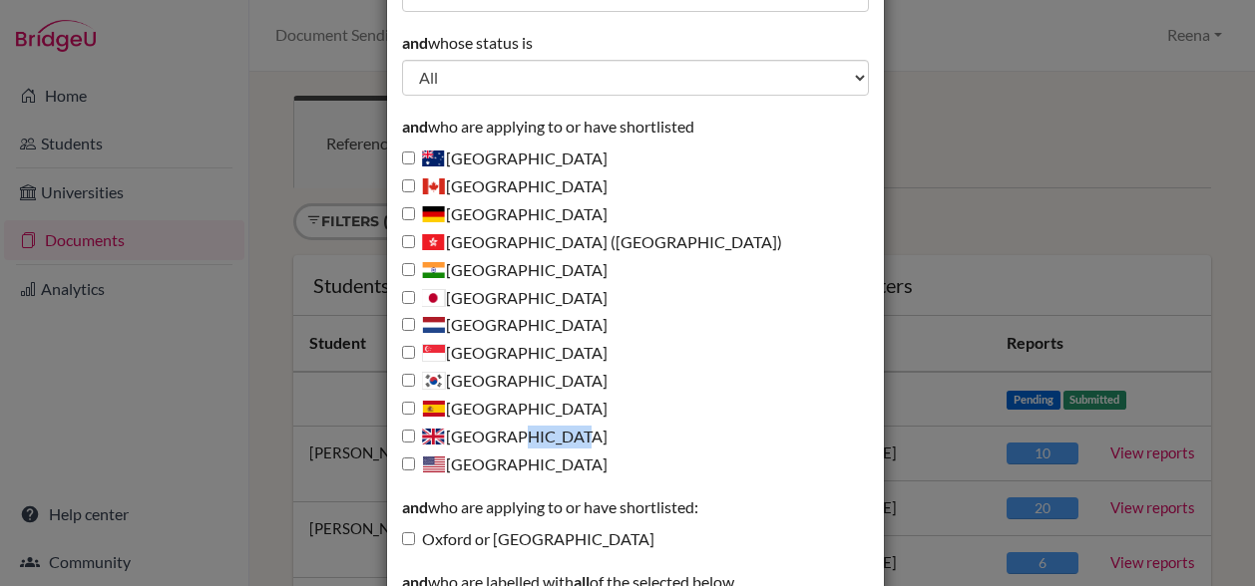
click at [541, 436] on label "United Kingdom" at bounding box center [504, 437] width 205 height 23
click at [415, 436] on input "United Kingdom" at bounding box center [408, 436] width 13 height 13
checkbox input "true"
click at [1095, 196] on div "Filters - 0 applied Show students assigned to All Ferrari, Abigail Guglani, Ree…" at bounding box center [627, 293] width 1255 height 586
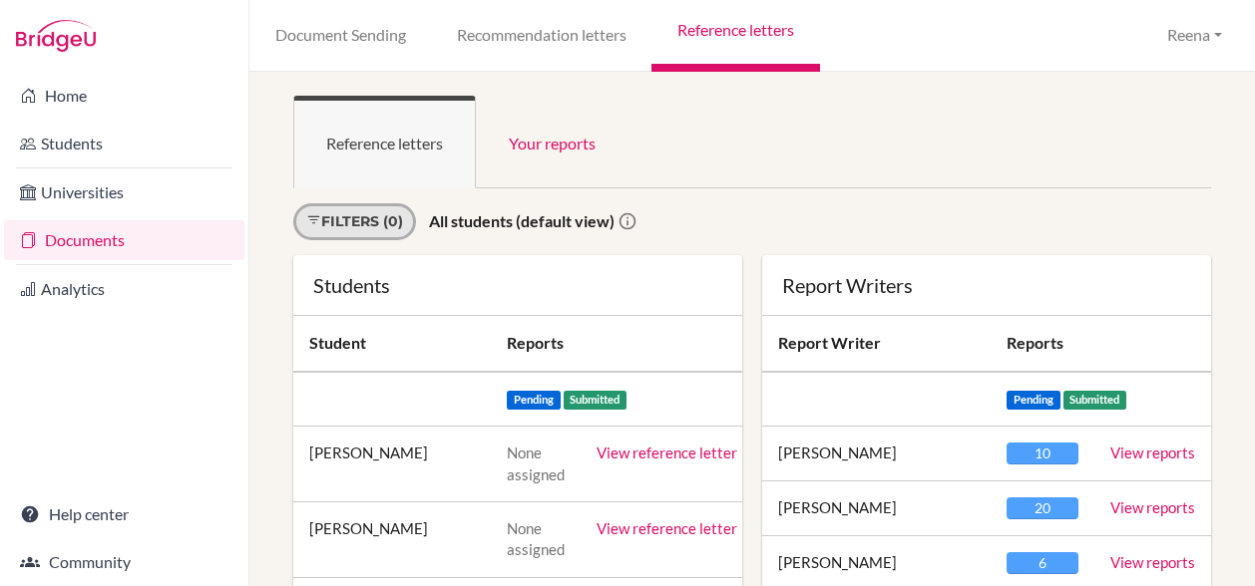
click at [399, 217] on link "Filters (0)" at bounding box center [354, 221] width 123 height 37
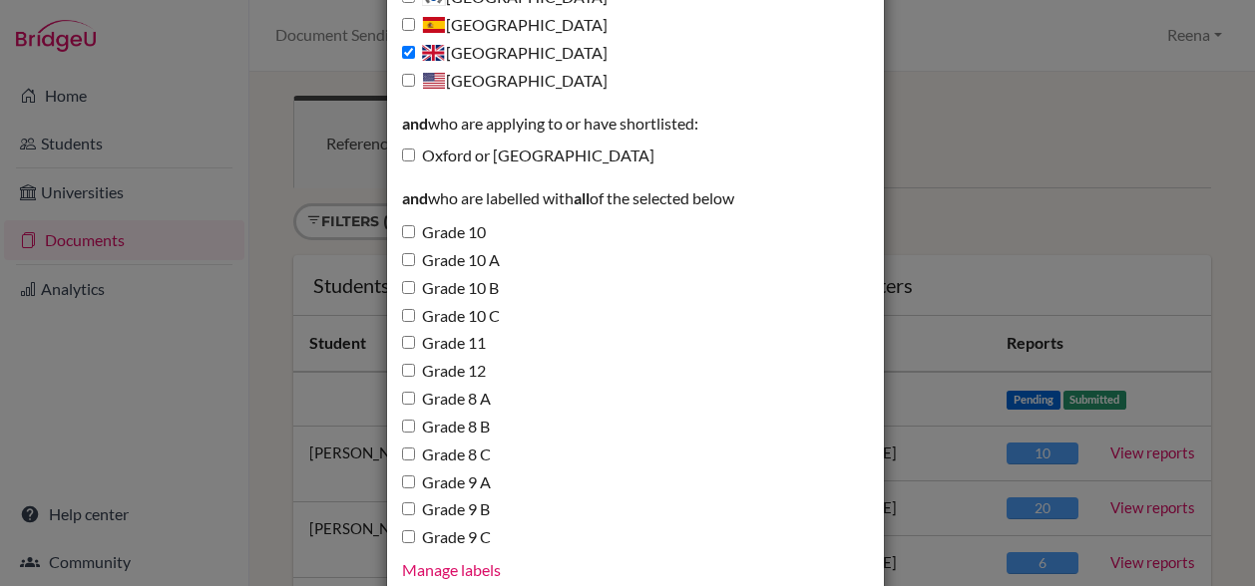
scroll to position [731, 0]
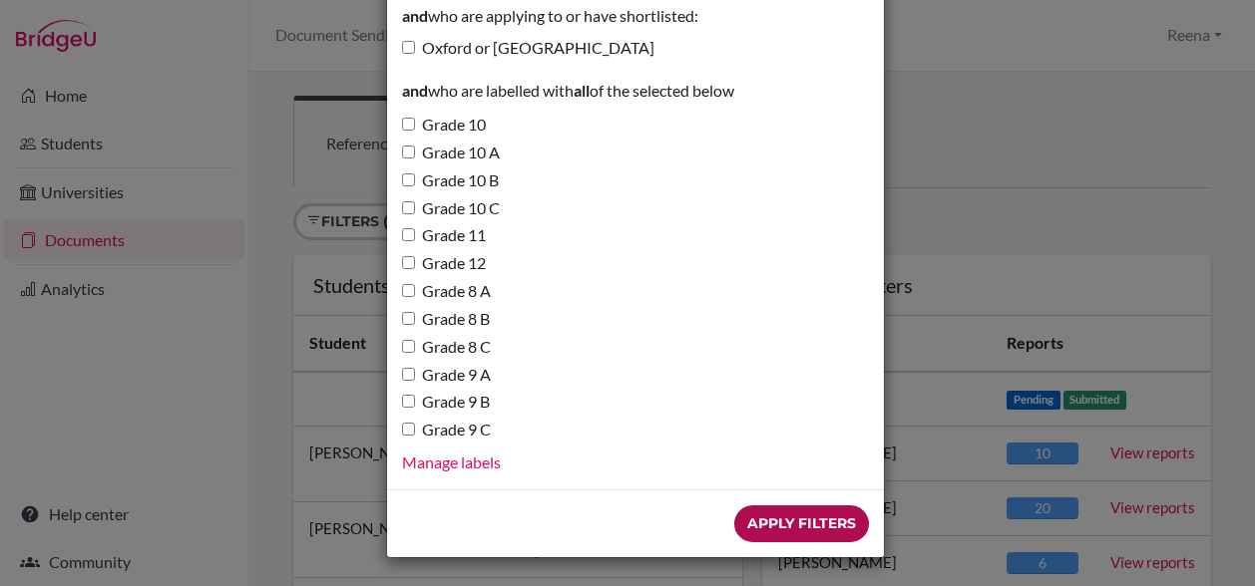
click at [755, 520] on input "Apply Filters" at bounding box center [801, 524] width 135 height 37
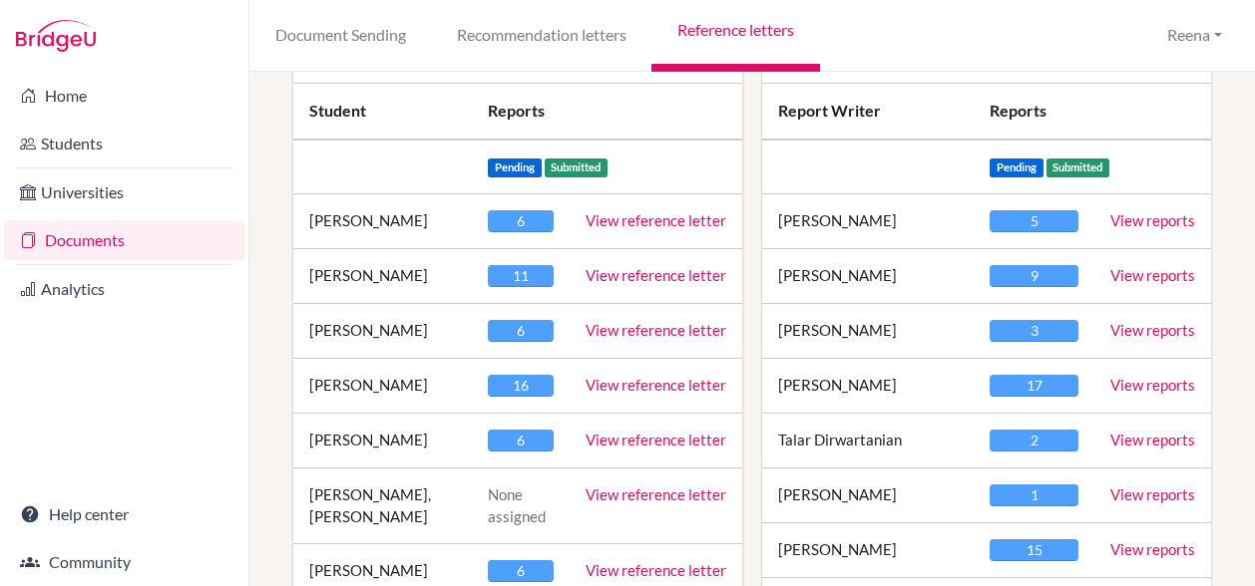
scroll to position [233, 0]
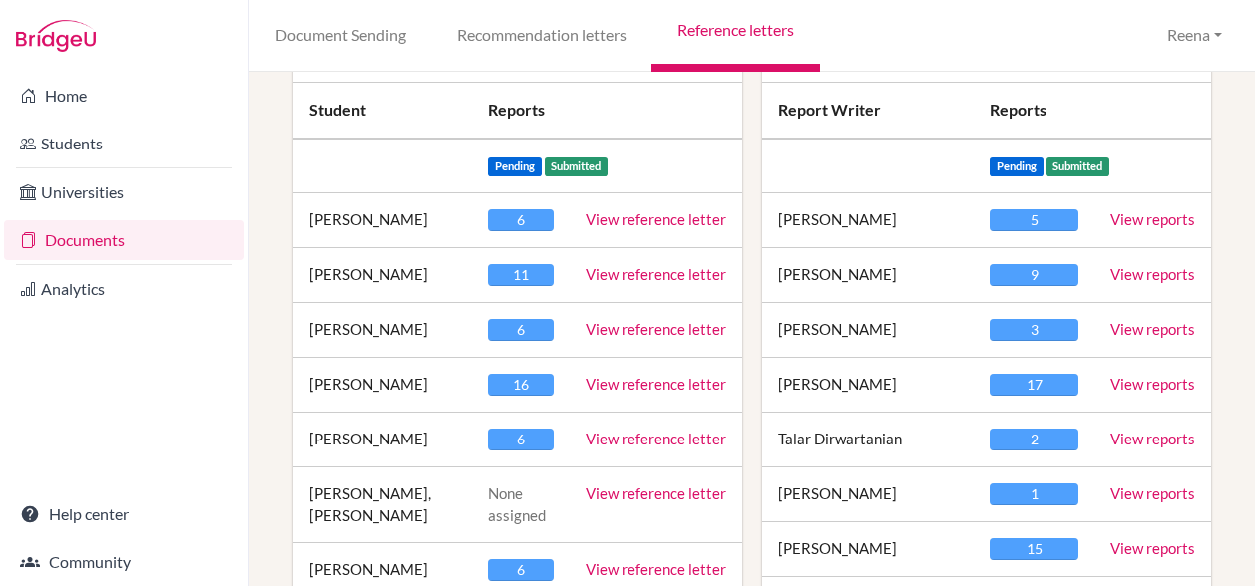
click at [637, 332] on link "View reference letter" at bounding box center [655, 329] width 141 height 18
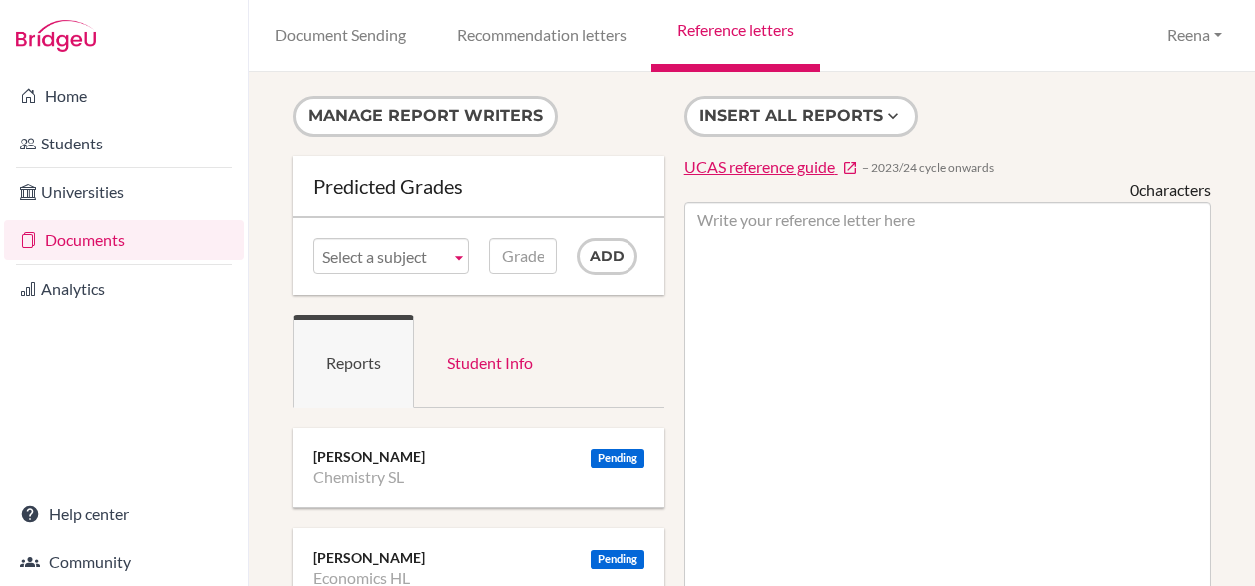
click at [890, 59] on div "Document Sending Recommendation letters Reference letters Reena Profile School …" at bounding box center [751, 36] width 1005 height 72
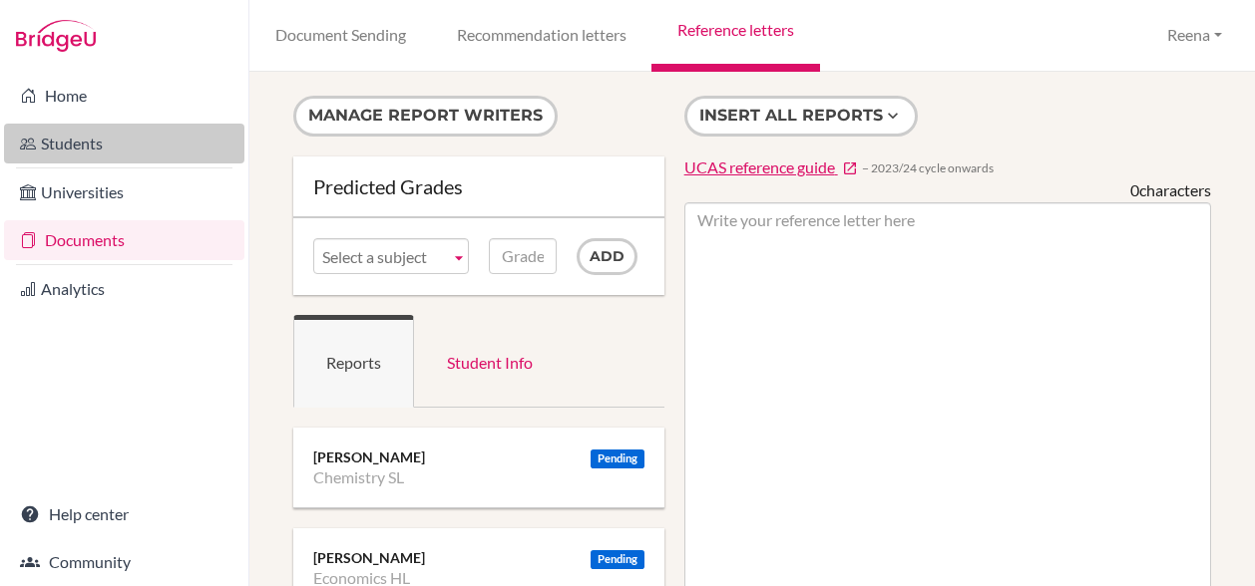
click at [142, 142] on link "Students" at bounding box center [124, 144] width 240 height 40
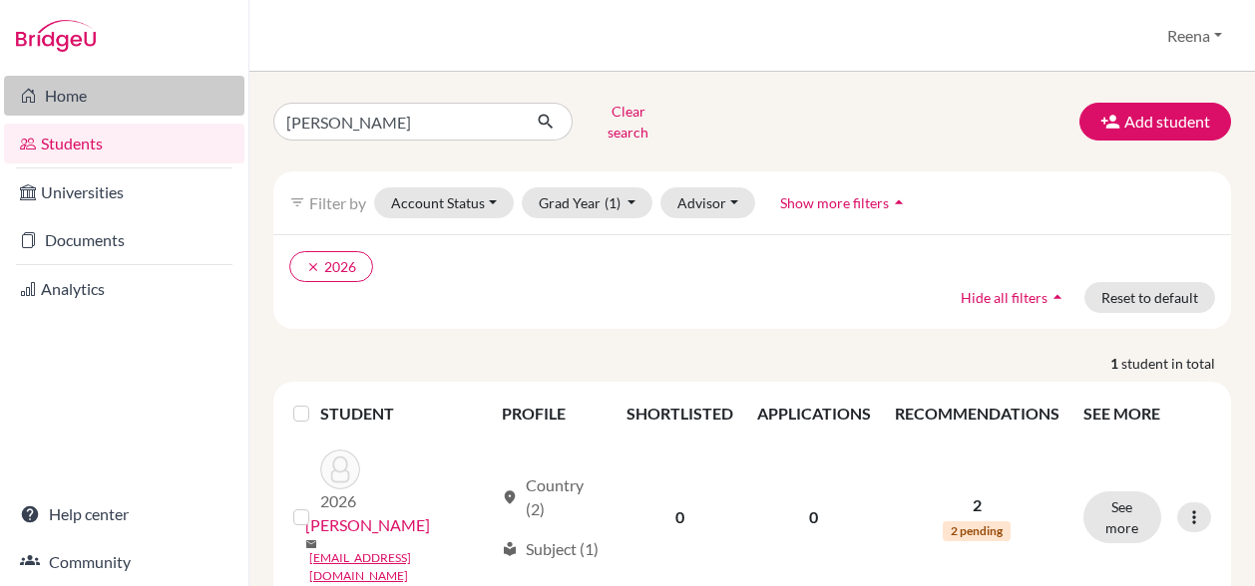
click at [86, 93] on link "Home" at bounding box center [124, 96] width 240 height 40
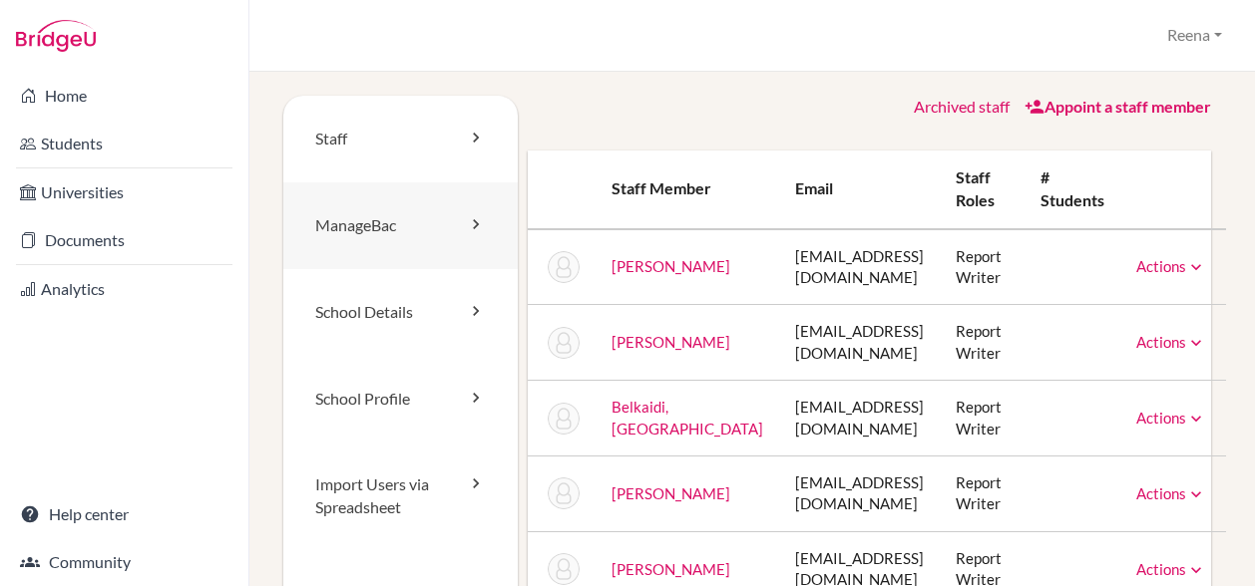
click at [397, 223] on link "ManageBac" at bounding box center [400, 225] width 234 height 87
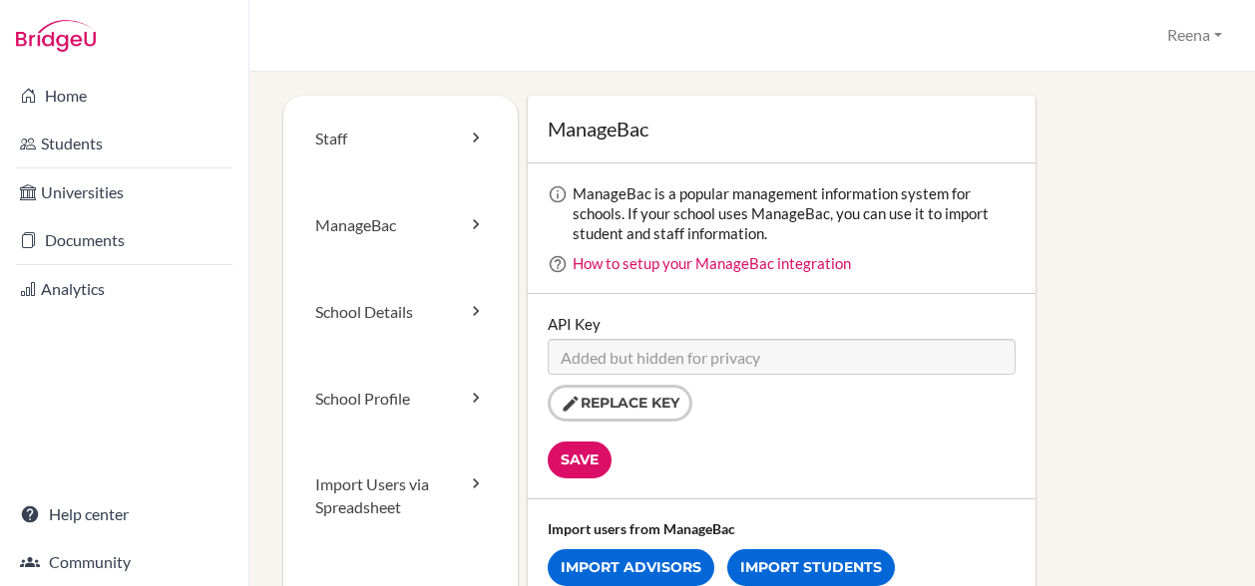
scroll to position [93, 0]
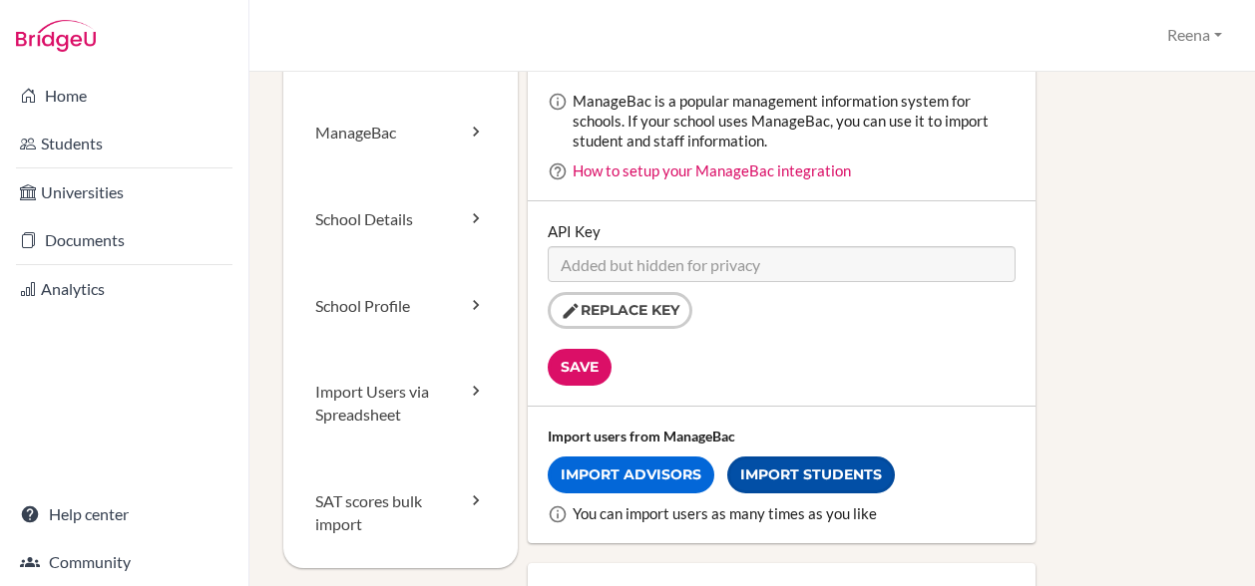
click at [789, 479] on link "Import Students" at bounding box center [811, 475] width 168 height 37
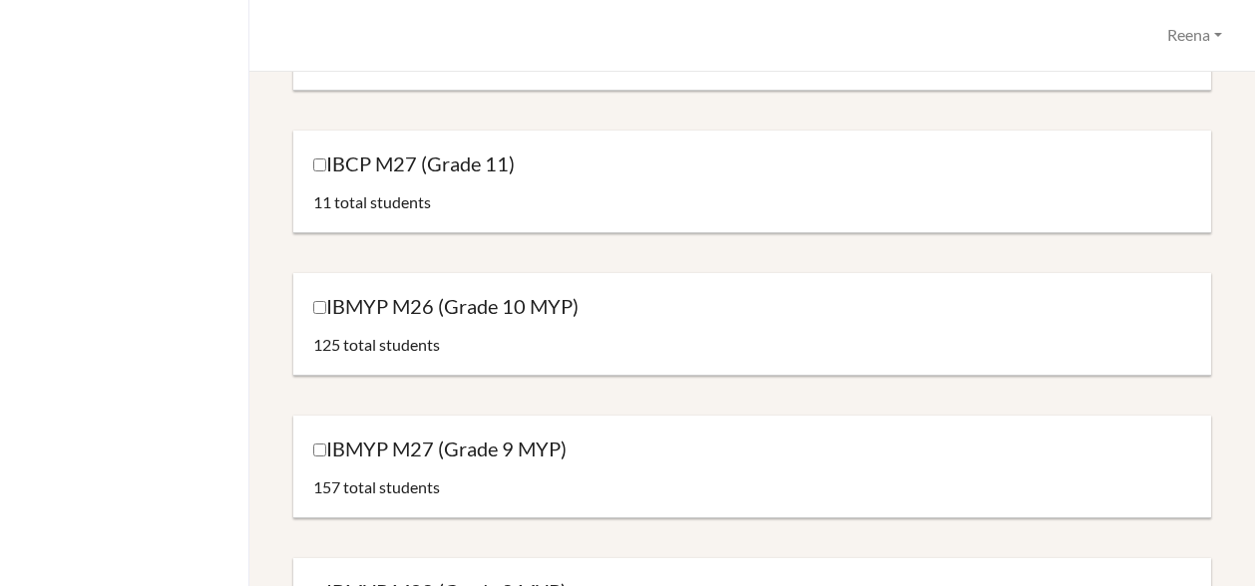
scroll to position [639, 0]
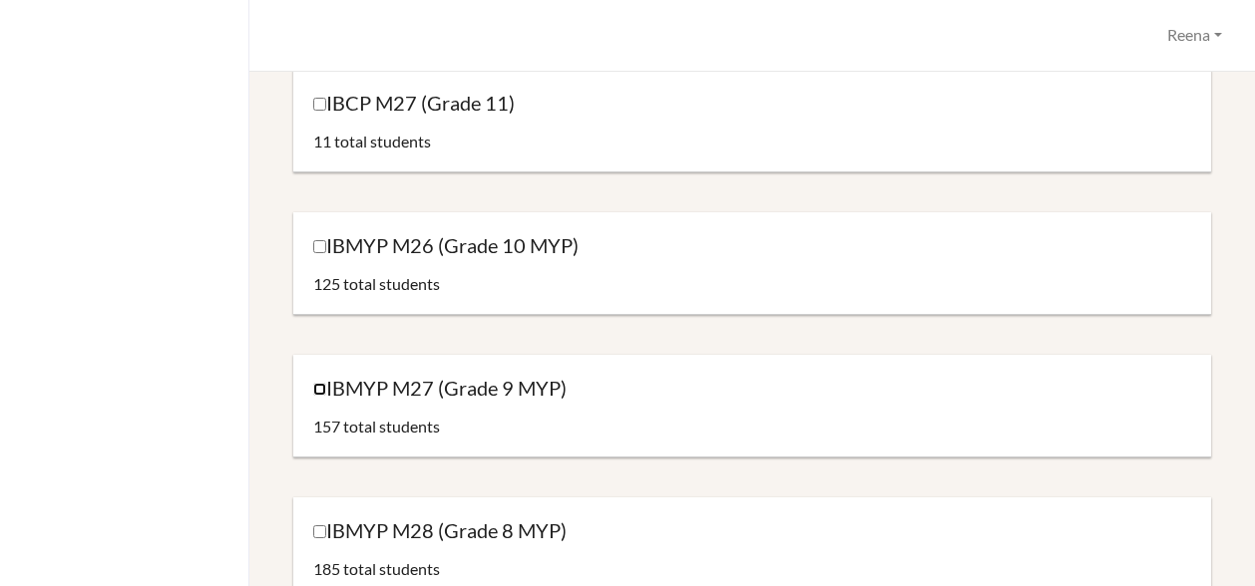
click at [317, 388] on input "IBMYP M27 (Grade 9 MYP)" at bounding box center [319, 389] width 13 height 13
checkbox input "true"
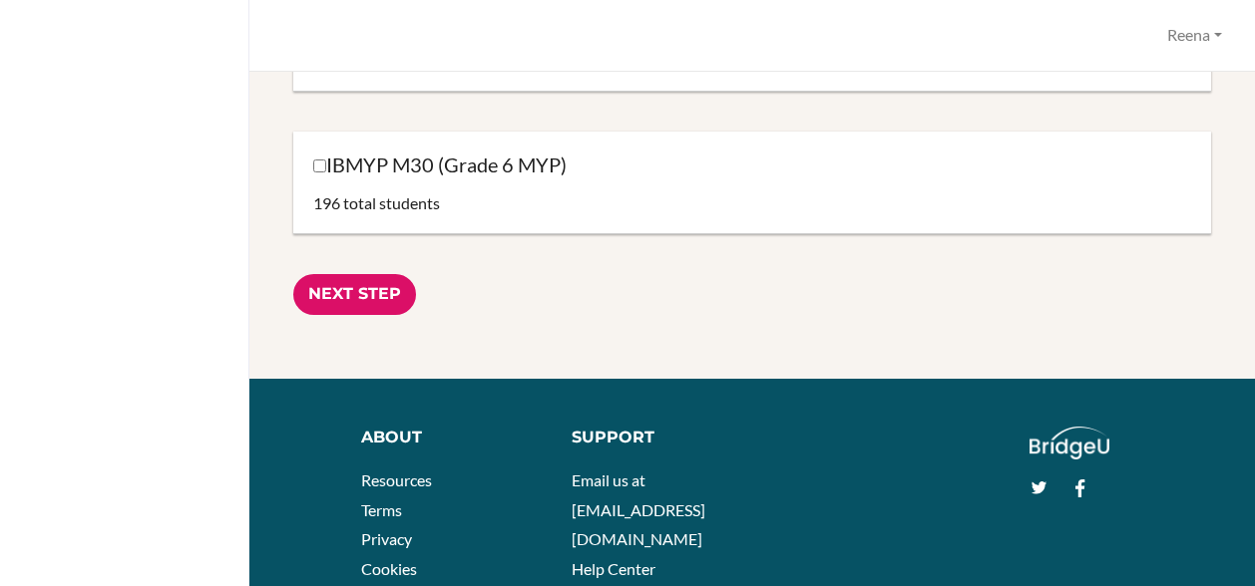
scroll to position [1404, 0]
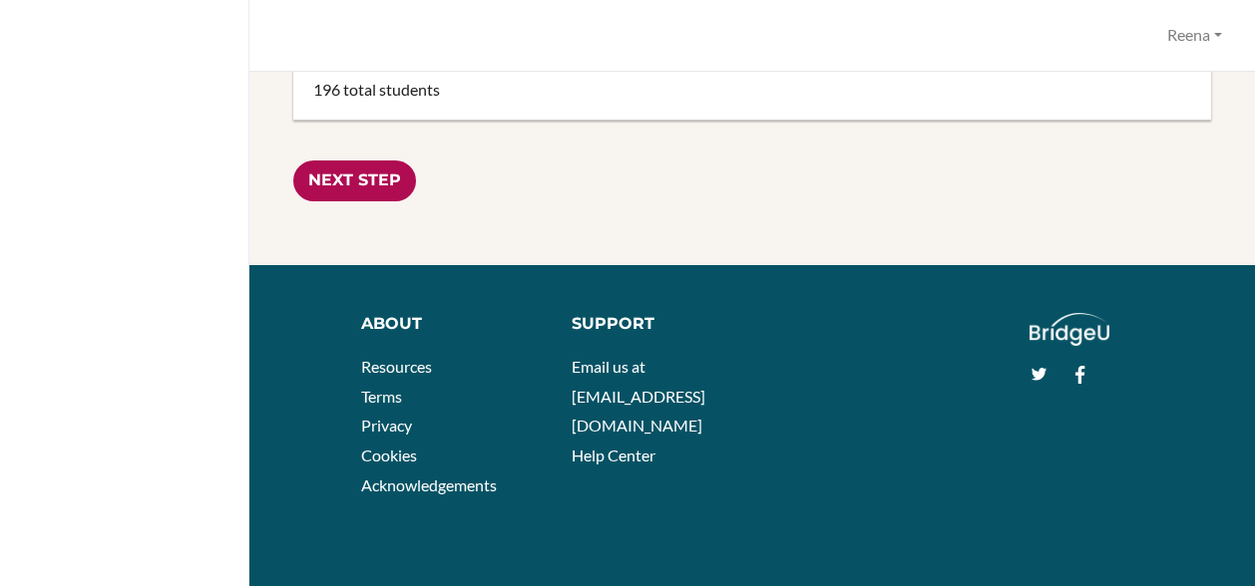
click at [371, 180] on input "Next Step" at bounding box center [354, 181] width 123 height 41
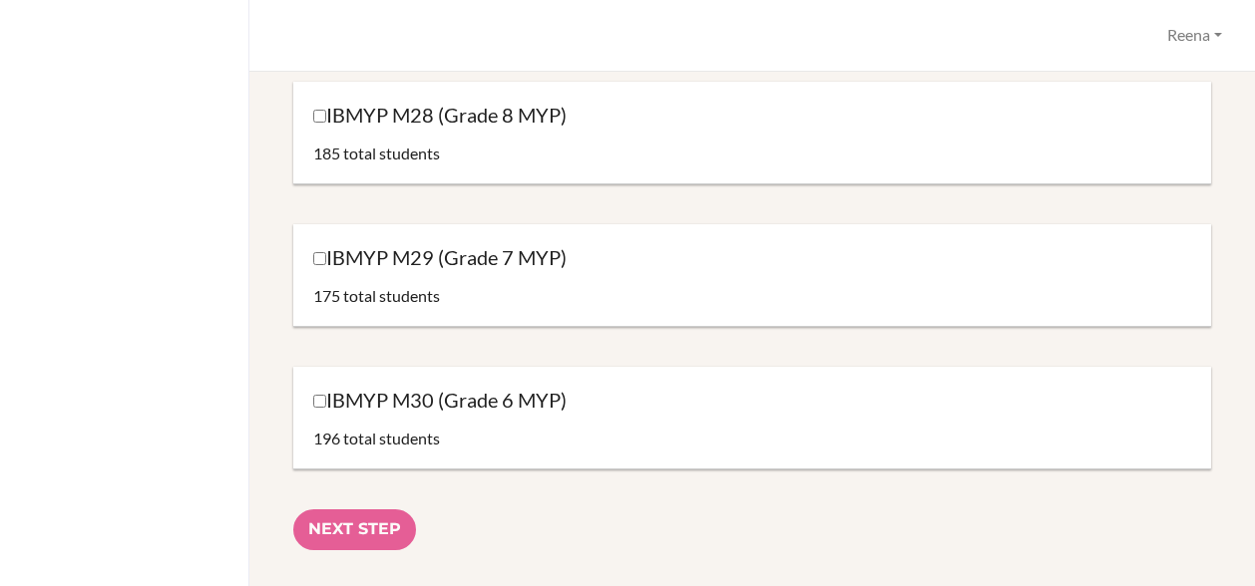
scroll to position [1053, 0]
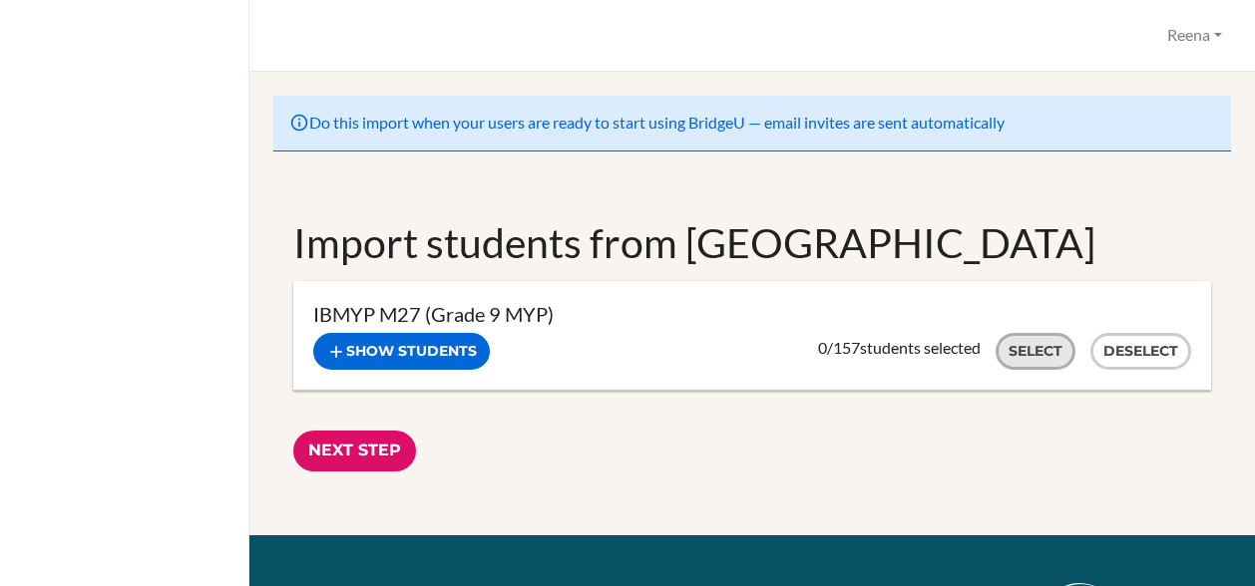
click at [1005, 356] on button "Select" at bounding box center [1035, 351] width 80 height 37
click at [369, 447] on input "Next Step" at bounding box center [354, 451] width 123 height 41
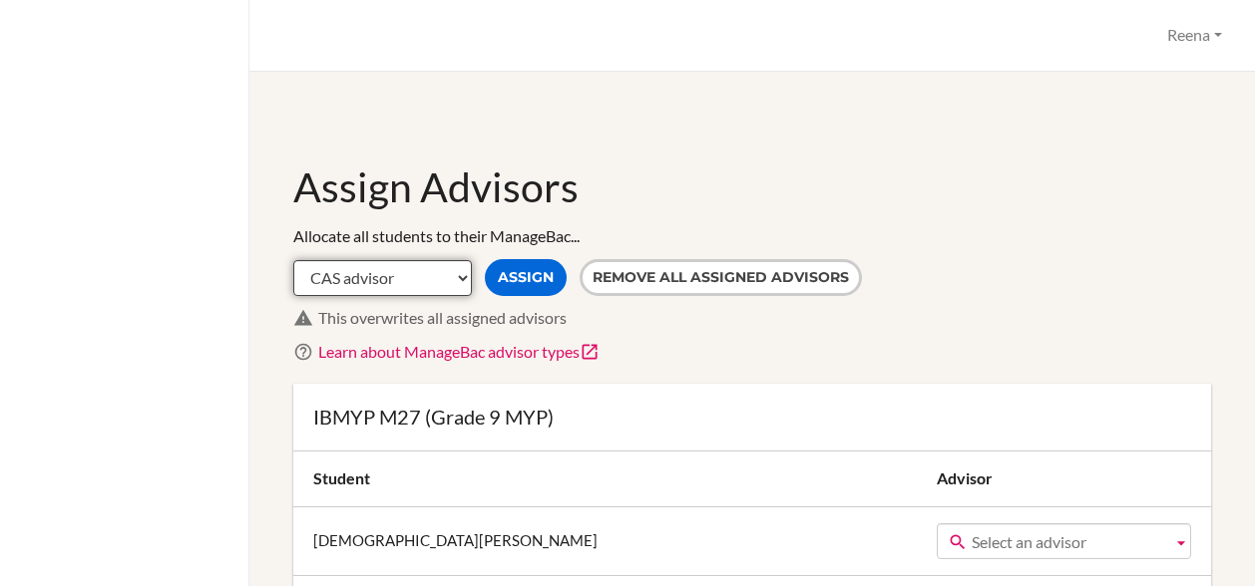
click at [469, 270] on select "CAS advisor EE advisor Homeroom advisor TOK advisor" at bounding box center [382, 278] width 179 height 36
click at [672, 347] on div "Learn about ManageBac advisor types" at bounding box center [764, 352] width 893 height 23
click at [457, 280] on select "CAS advisor EE advisor Homeroom advisor TOK advisor" at bounding box center [382, 278] width 179 height 36
select select "Homeroom"
click at [293, 260] on select "CAS advisor EE advisor Homeroom advisor TOK advisor" at bounding box center [382, 278] width 179 height 36
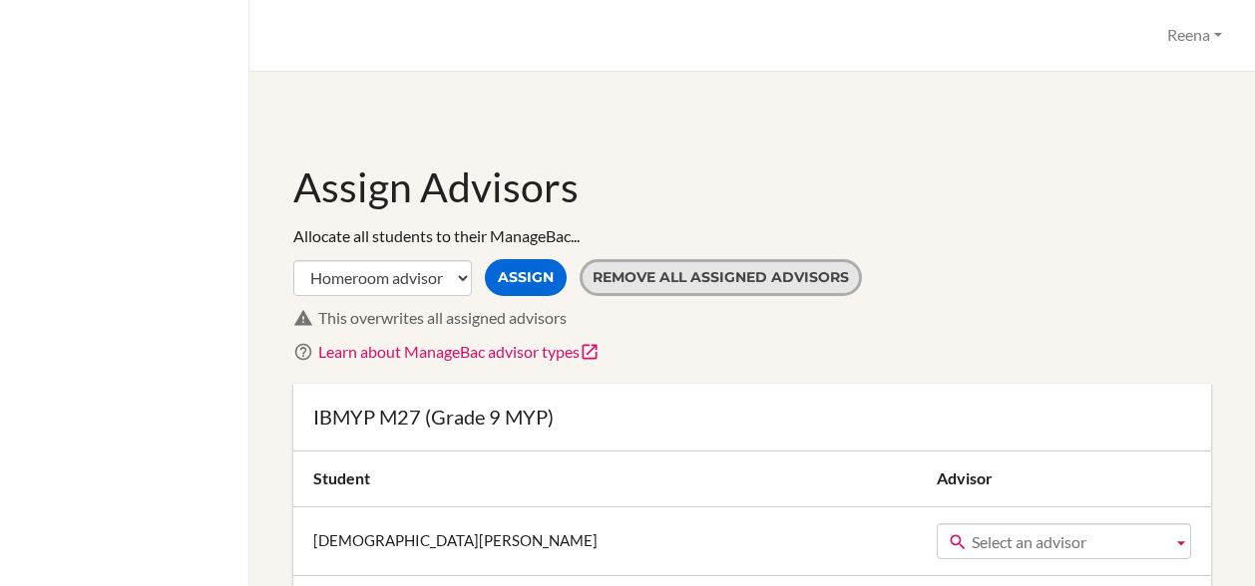
click at [642, 283] on button "Remove all assigned advisors" at bounding box center [720, 277] width 282 height 37
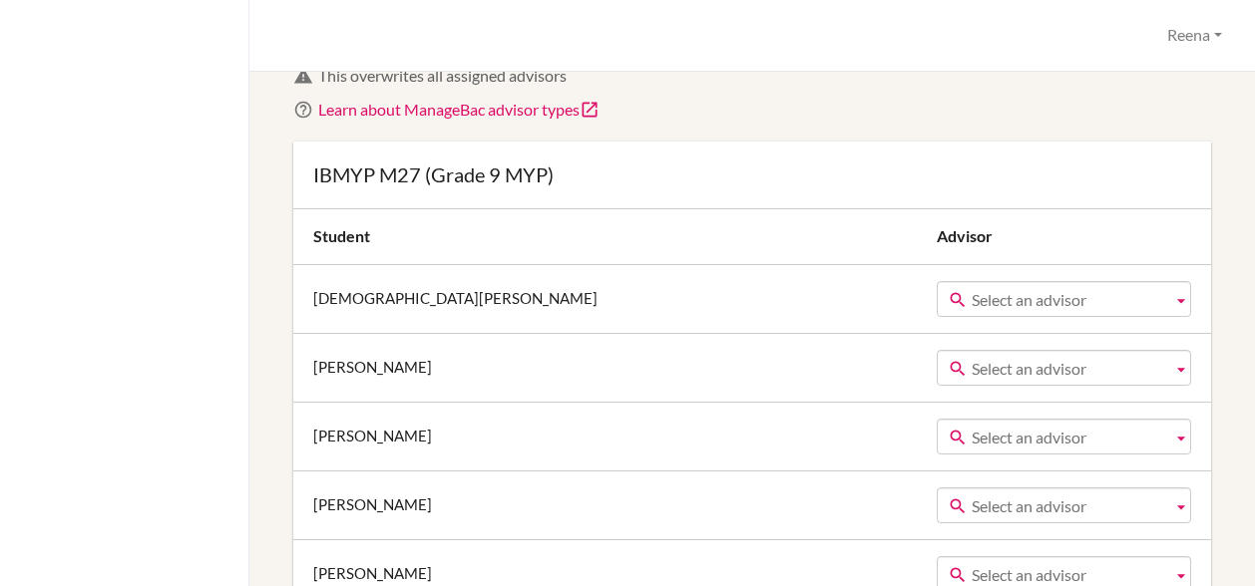
scroll to position [243, 0]
click at [642, 319] on td "Jain, Aadya" at bounding box center [612, 297] width 638 height 69
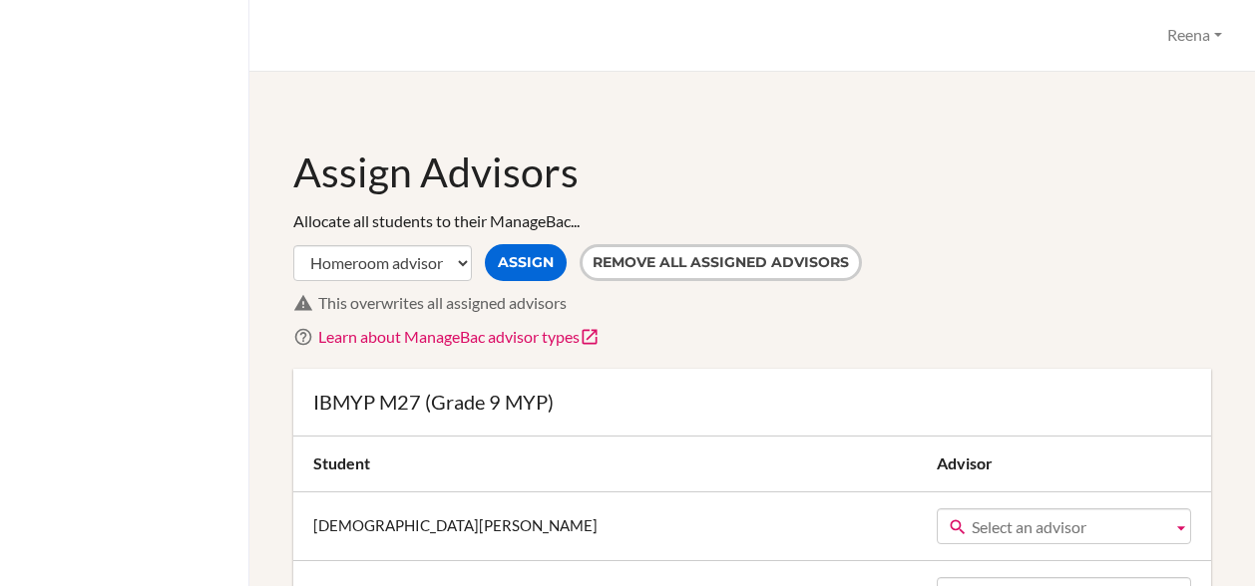
scroll to position [0, 0]
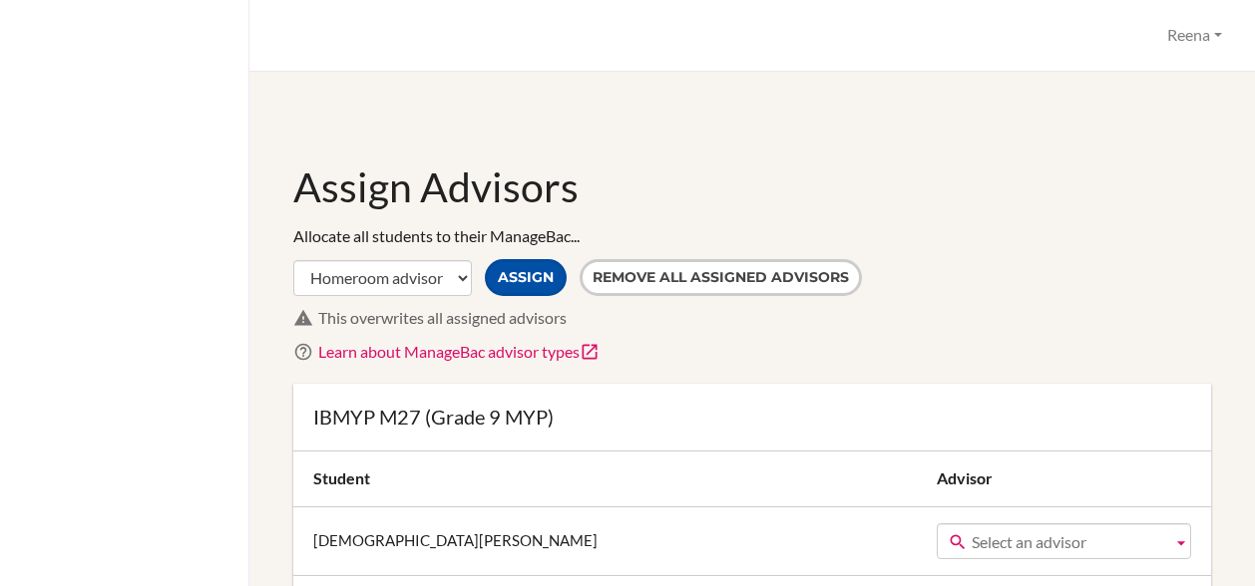
click at [542, 285] on button "Assign" at bounding box center [526, 277] width 82 height 37
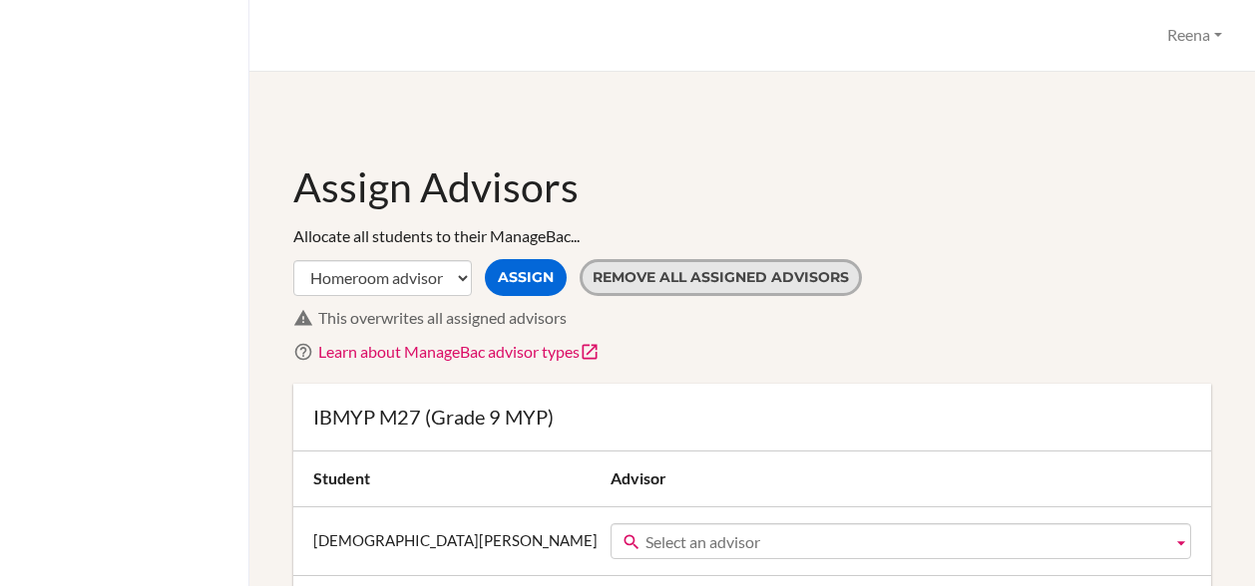
click at [642, 273] on button "Remove all assigned advisors" at bounding box center [720, 277] width 282 height 37
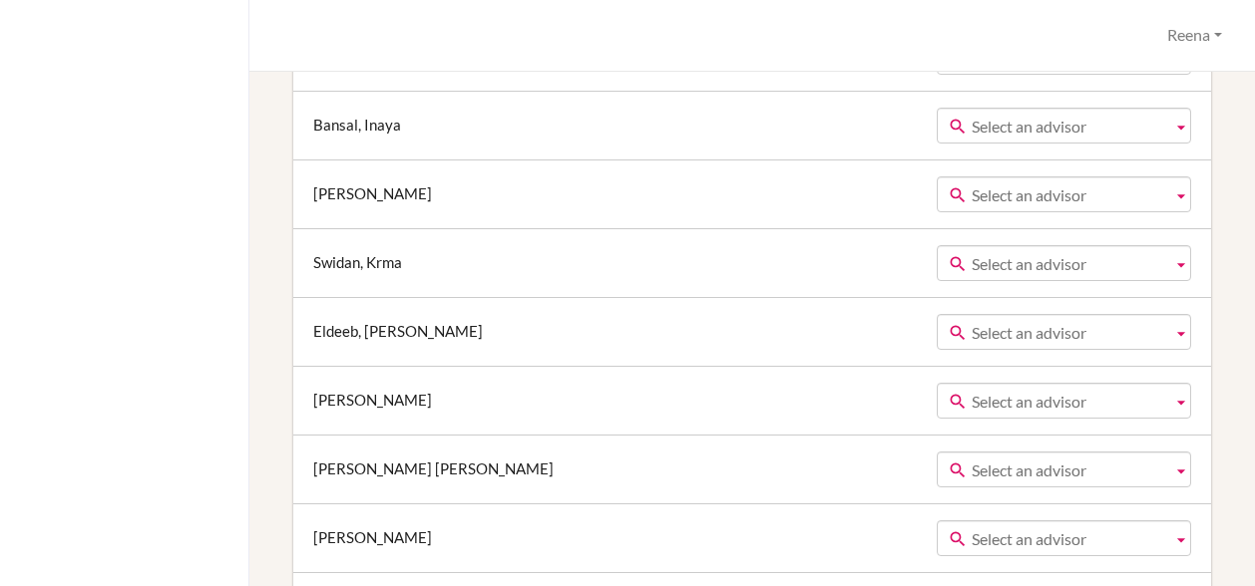
scroll to position [11139, 0]
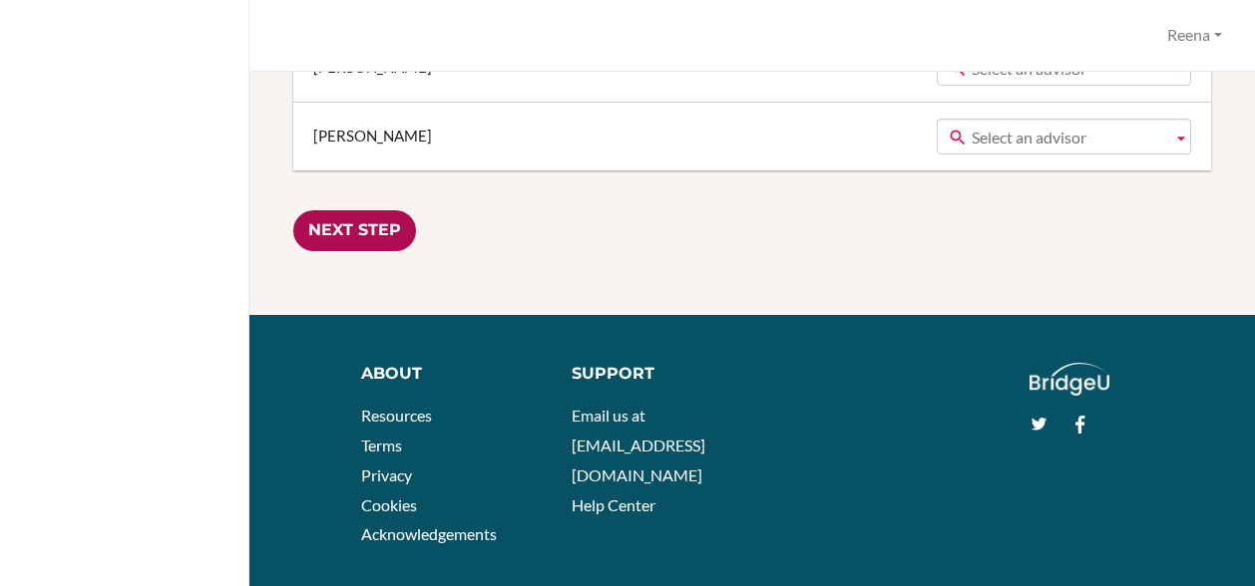
click at [356, 210] on input "Next Step" at bounding box center [354, 230] width 123 height 41
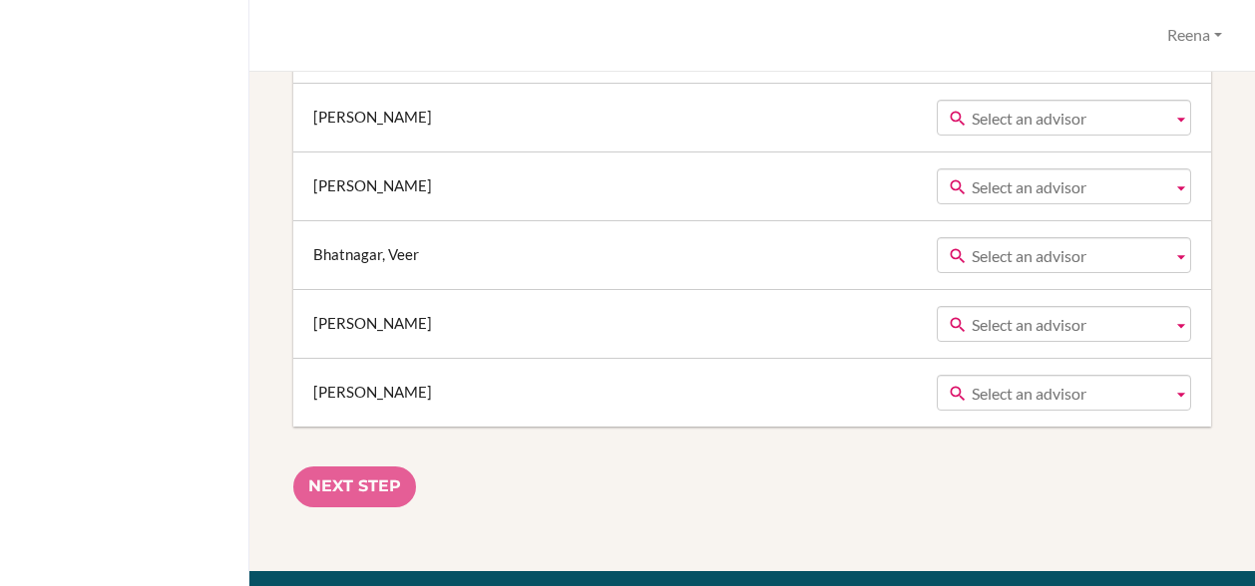
scroll to position [10881, 0]
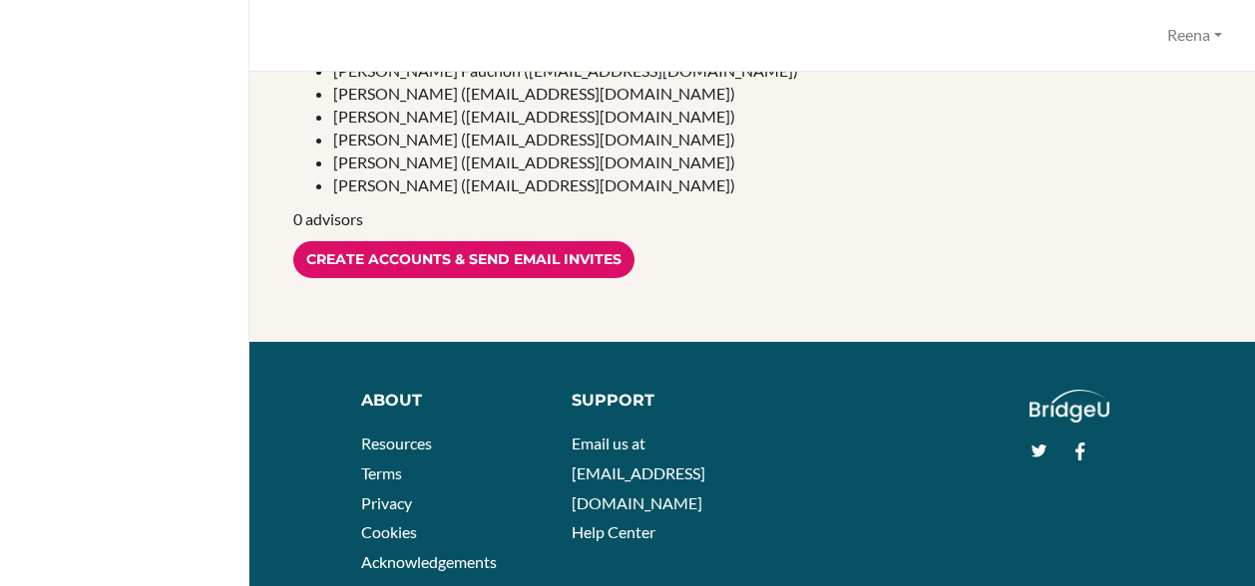
scroll to position [3717, 0]
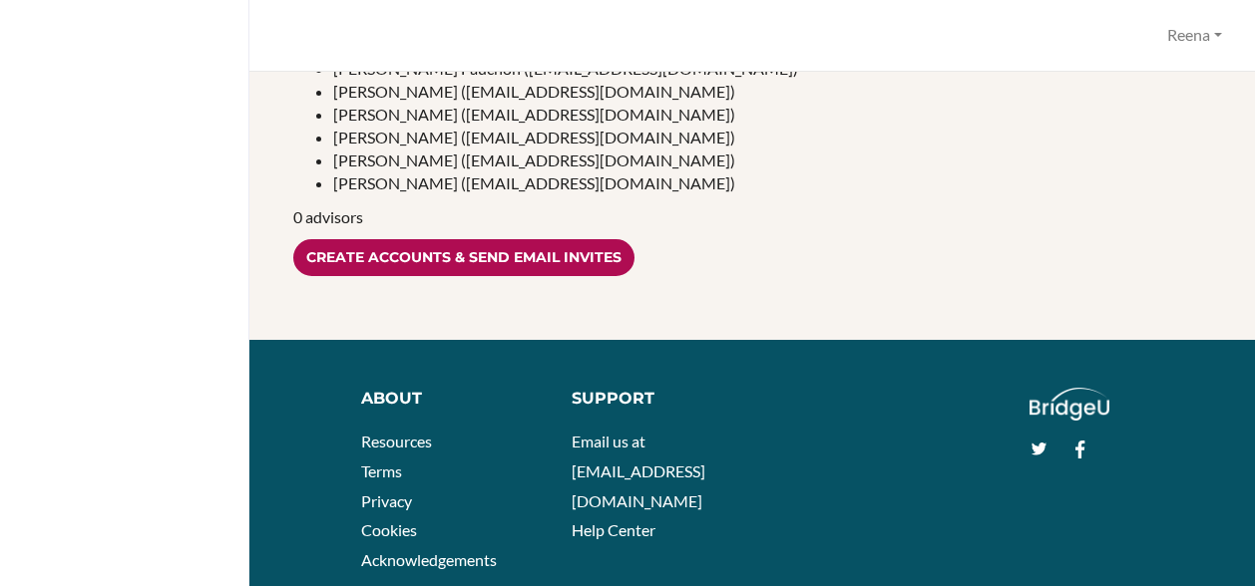
click at [492, 256] on input "Create accounts & send email invites" at bounding box center [463, 257] width 341 height 37
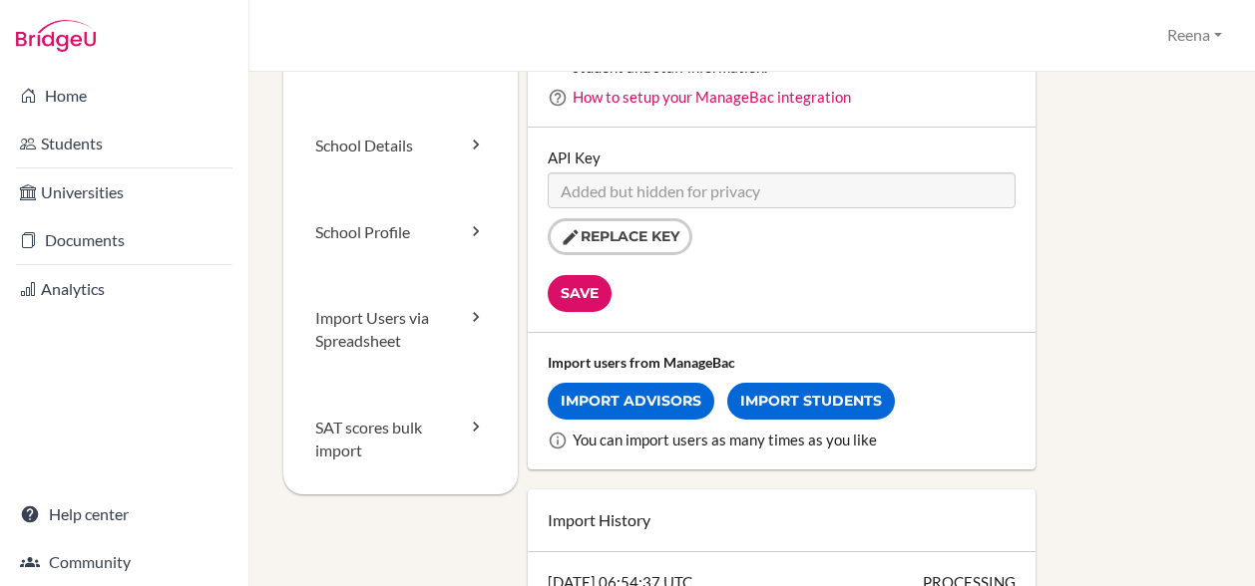
scroll to position [184, 0]
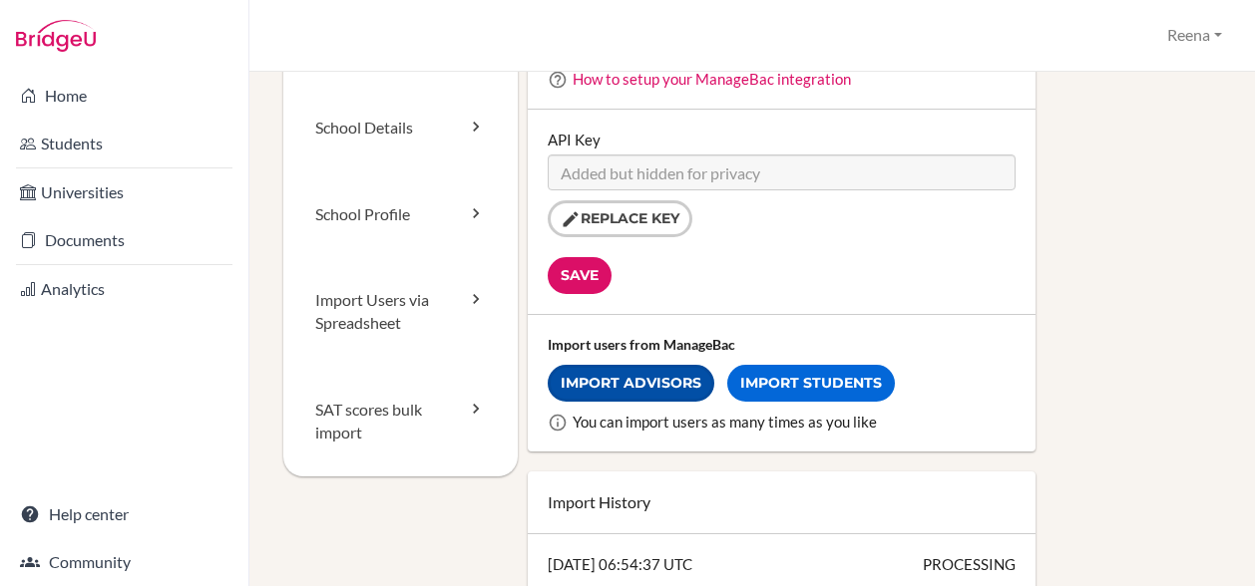
click at [696, 372] on link "Import Advisors" at bounding box center [630, 383] width 167 height 37
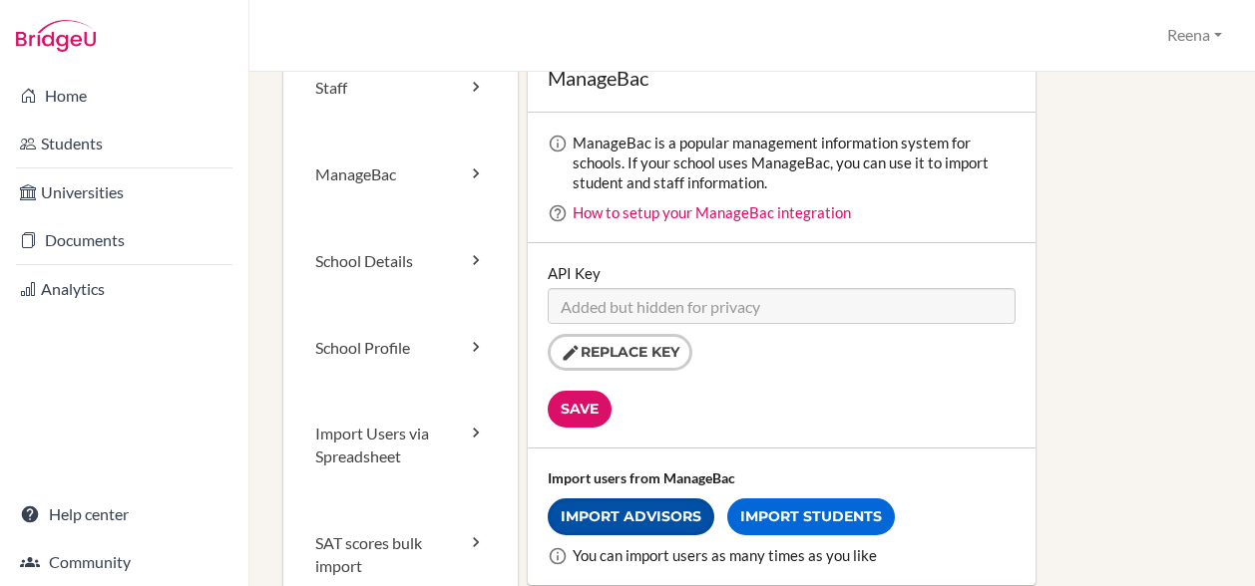
scroll to position [0, 0]
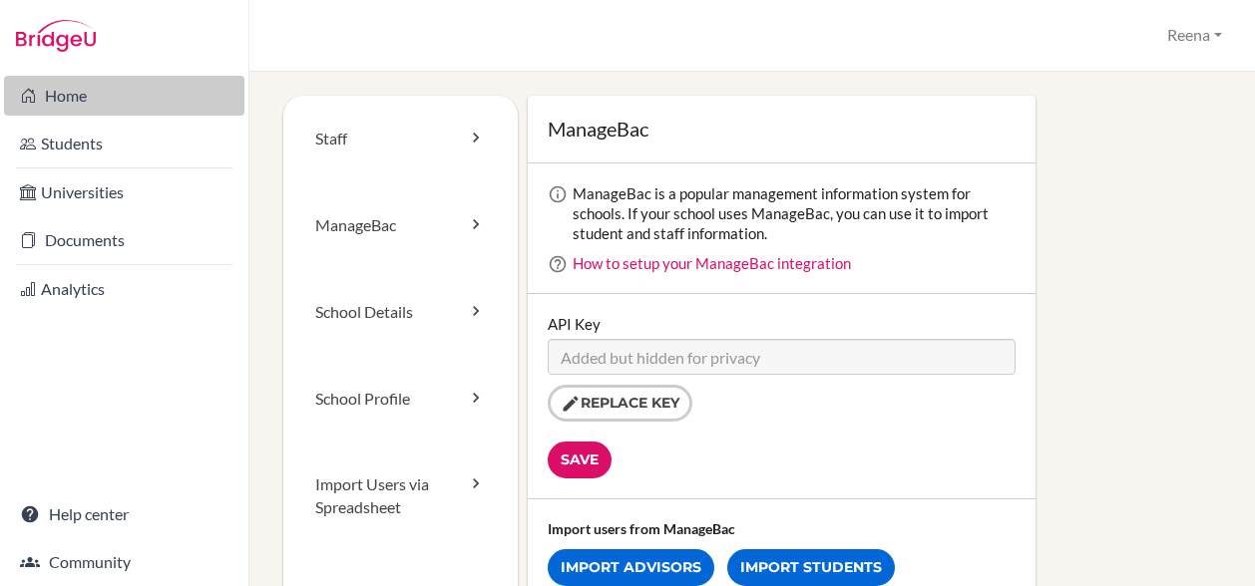
click at [85, 89] on link "Home" at bounding box center [124, 96] width 240 height 40
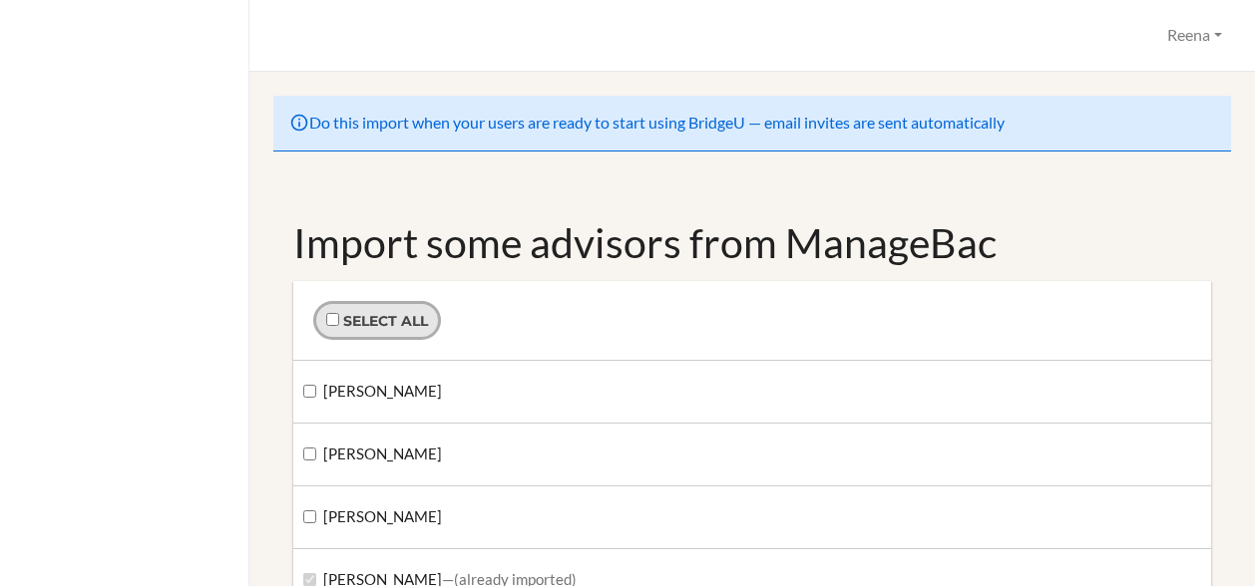
click at [361, 324] on span "Select all" at bounding box center [385, 321] width 85 height 18
click at [339, 324] on input "Select all" at bounding box center [332, 319] width 13 height 13
checkbox input "true"
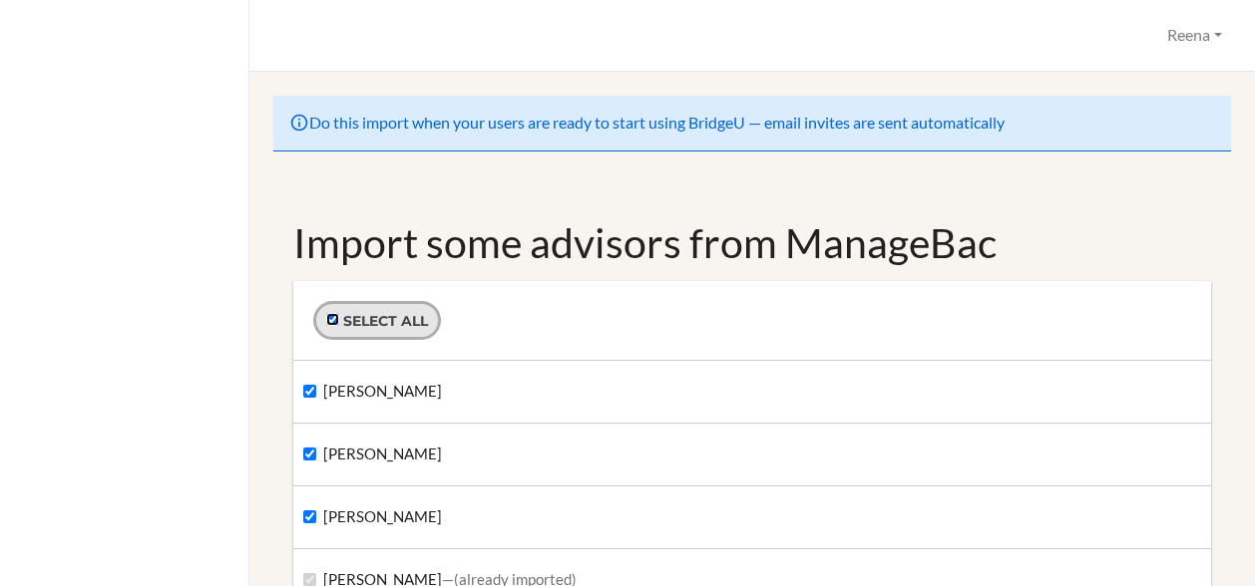
checkbox input "true"
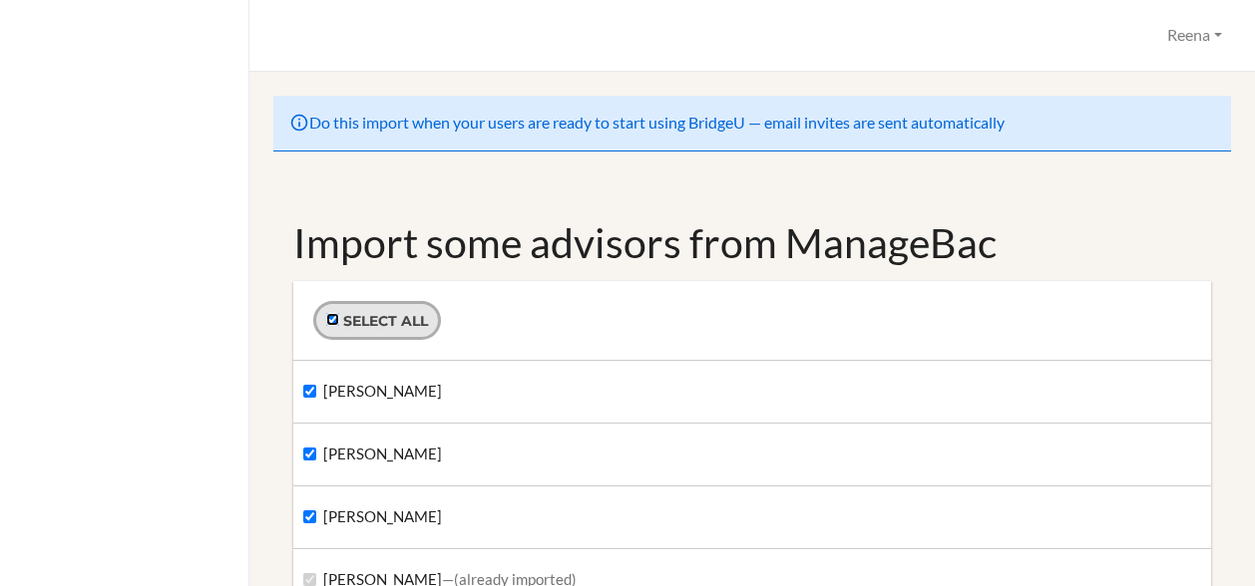
checkbox input "true"
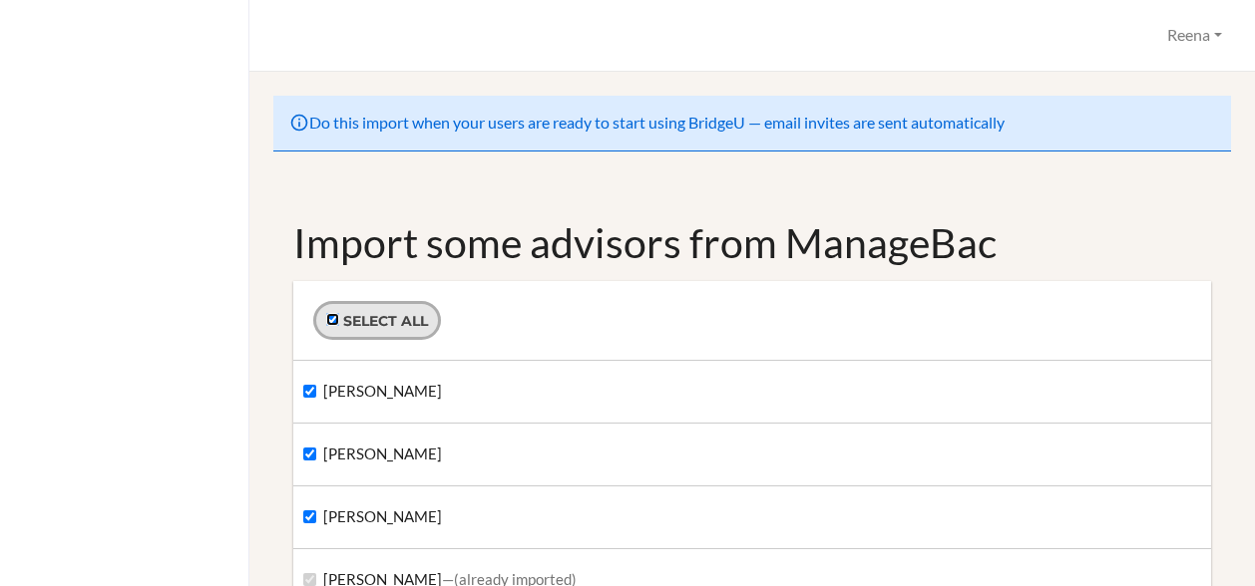
checkbox input "true"
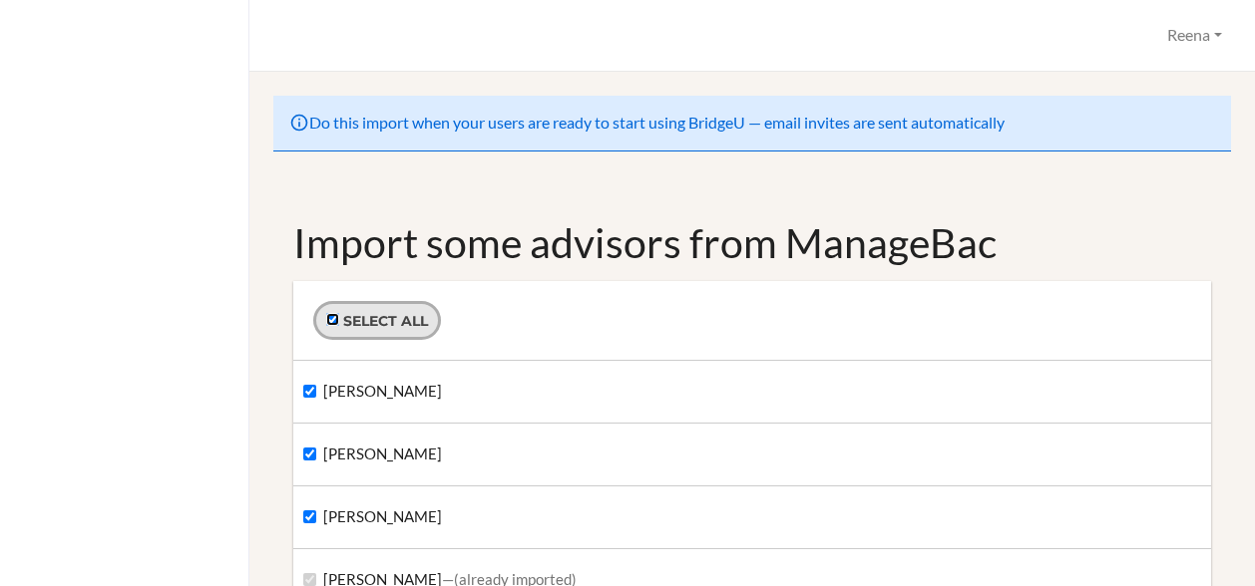
checkbox input "true"
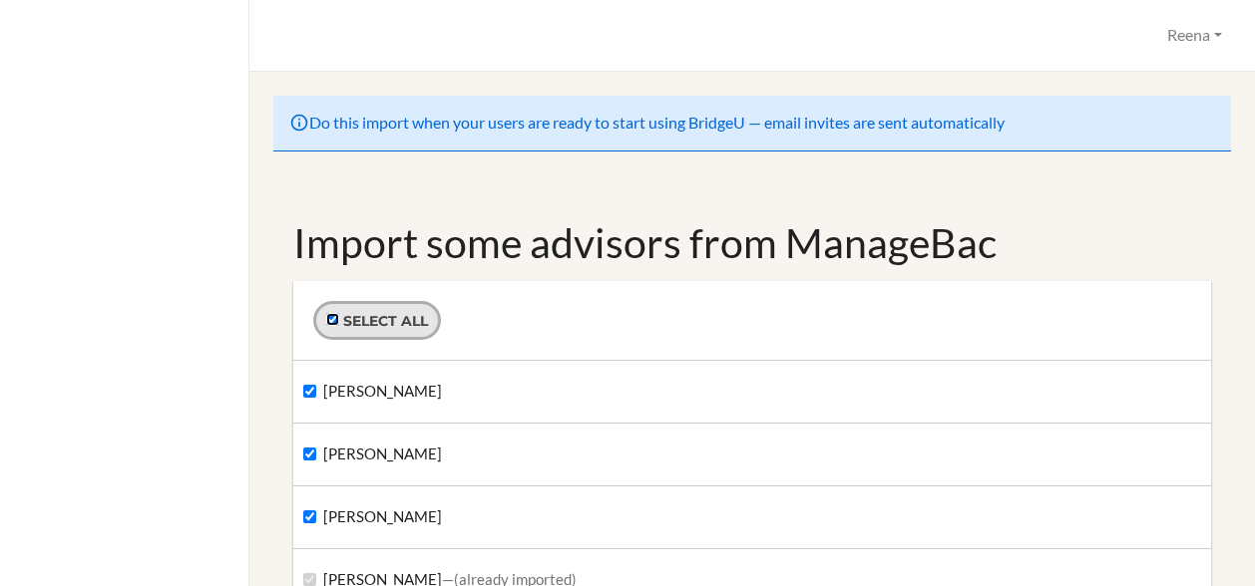
checkbox input "true"
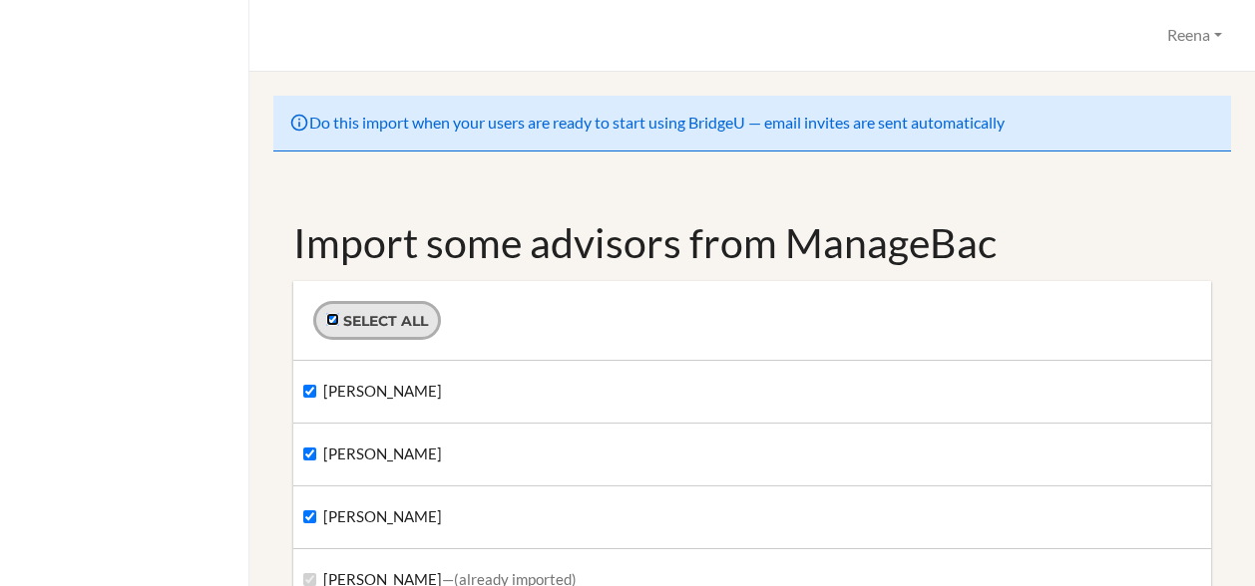
checkbox input "true"
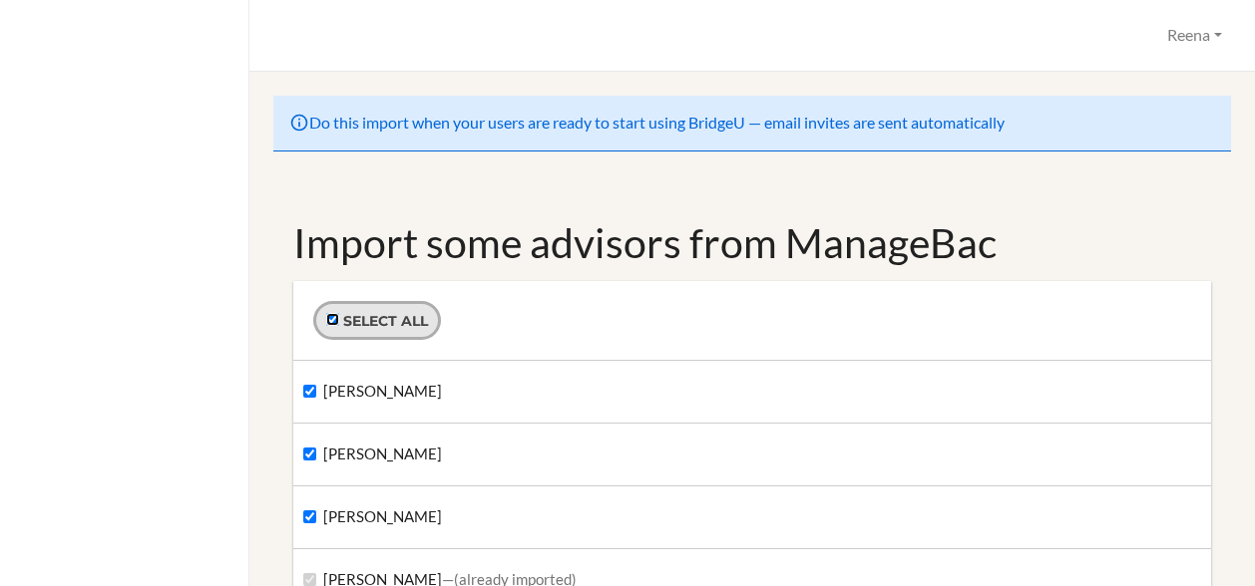
checkbox input "true"
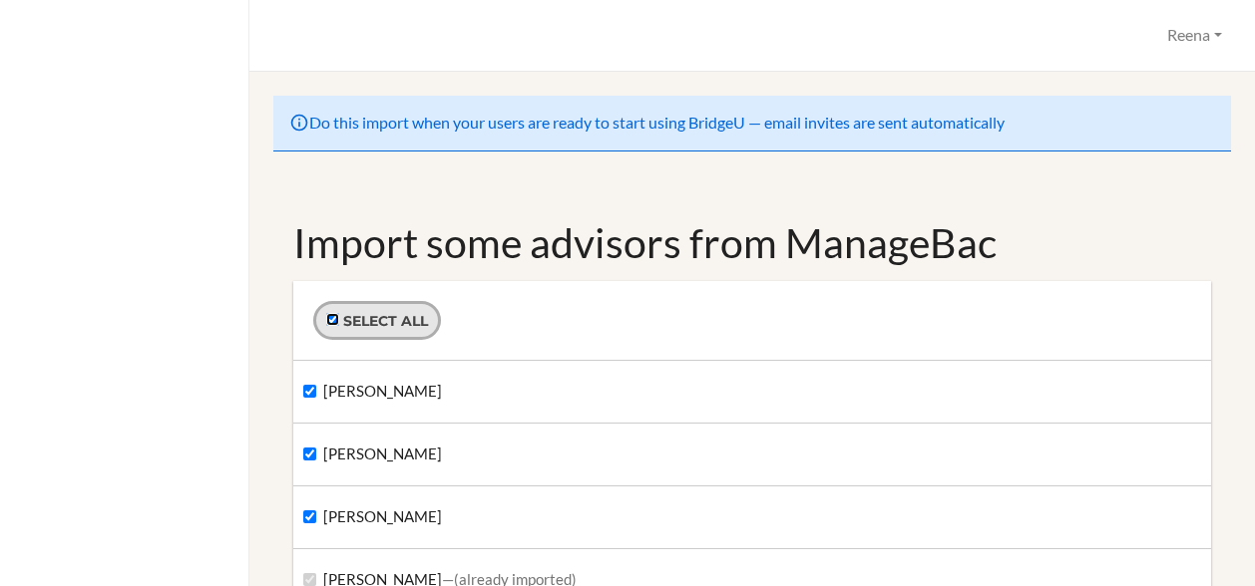
checkbox input "true"
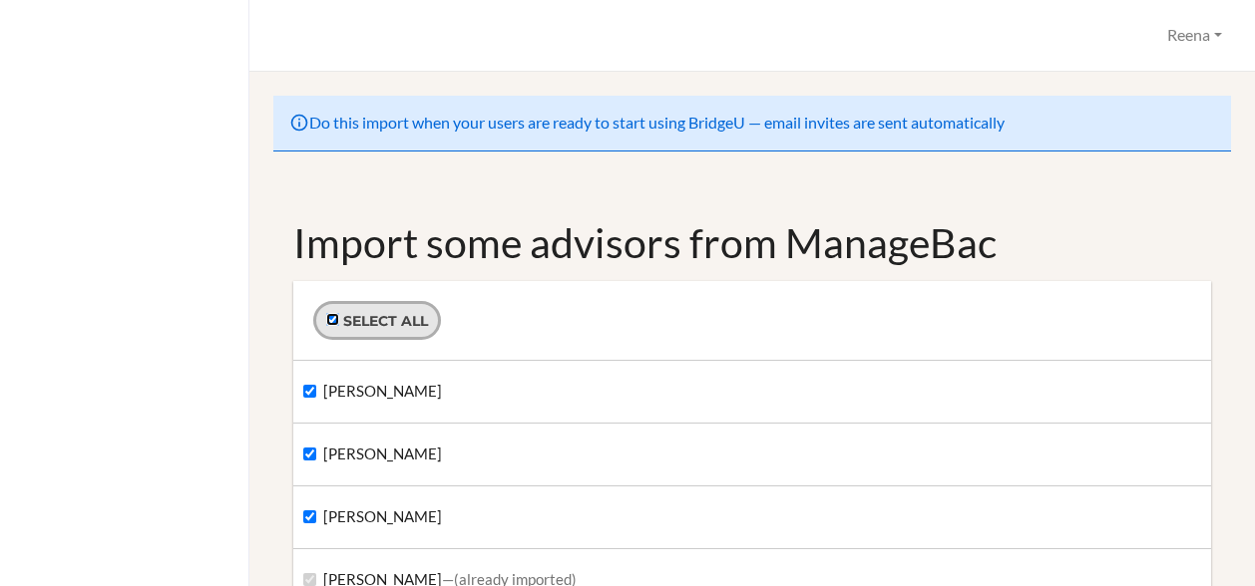
checkbox input "true"
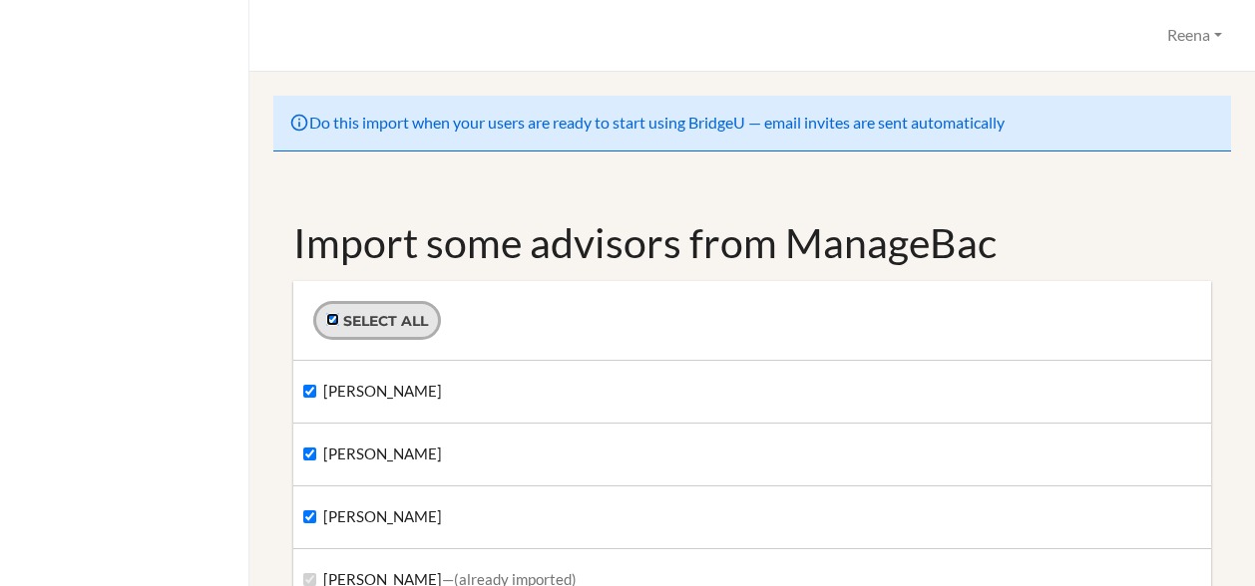
checkbox input "true"
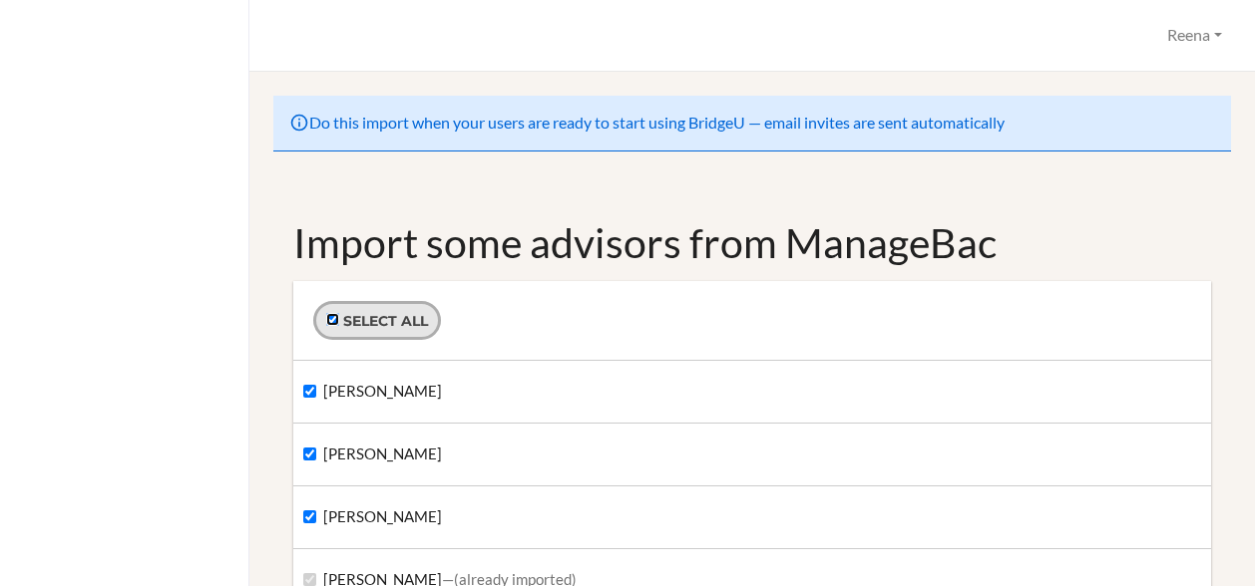
checkbox input "true"
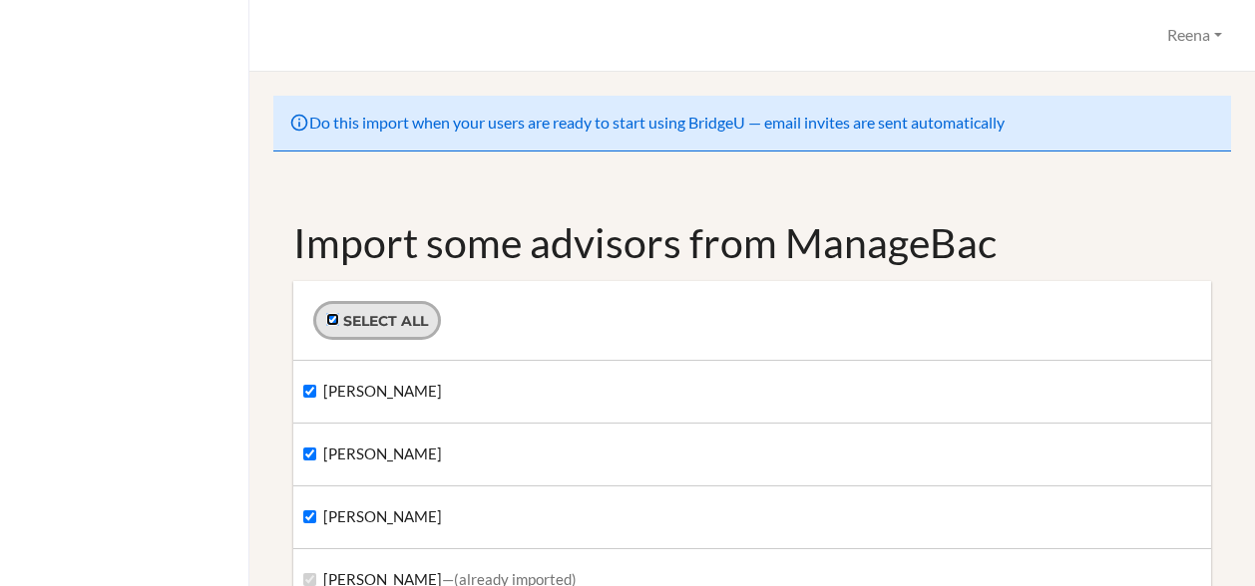
checkbox input "true"
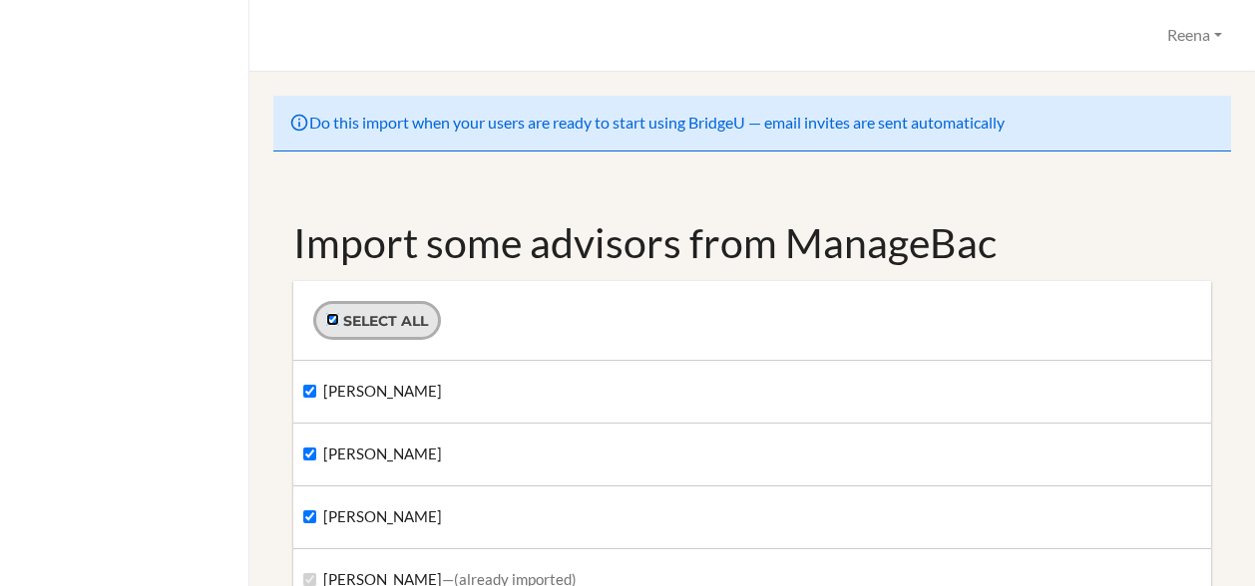
checkbox input "true"
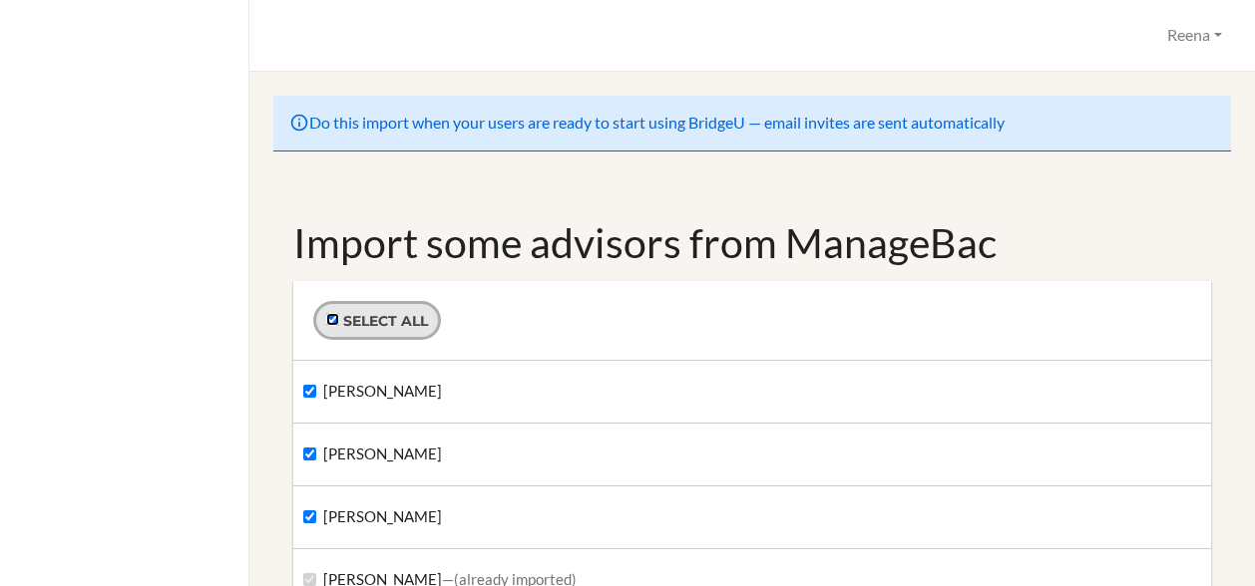
checkbox input "true"
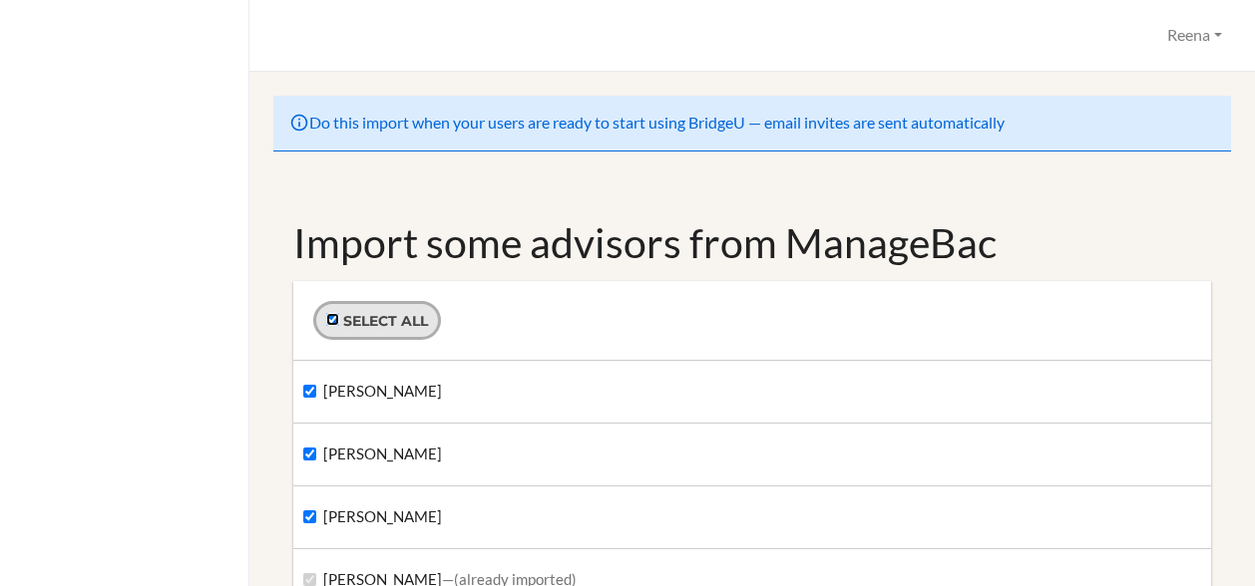
checkbox input "true"
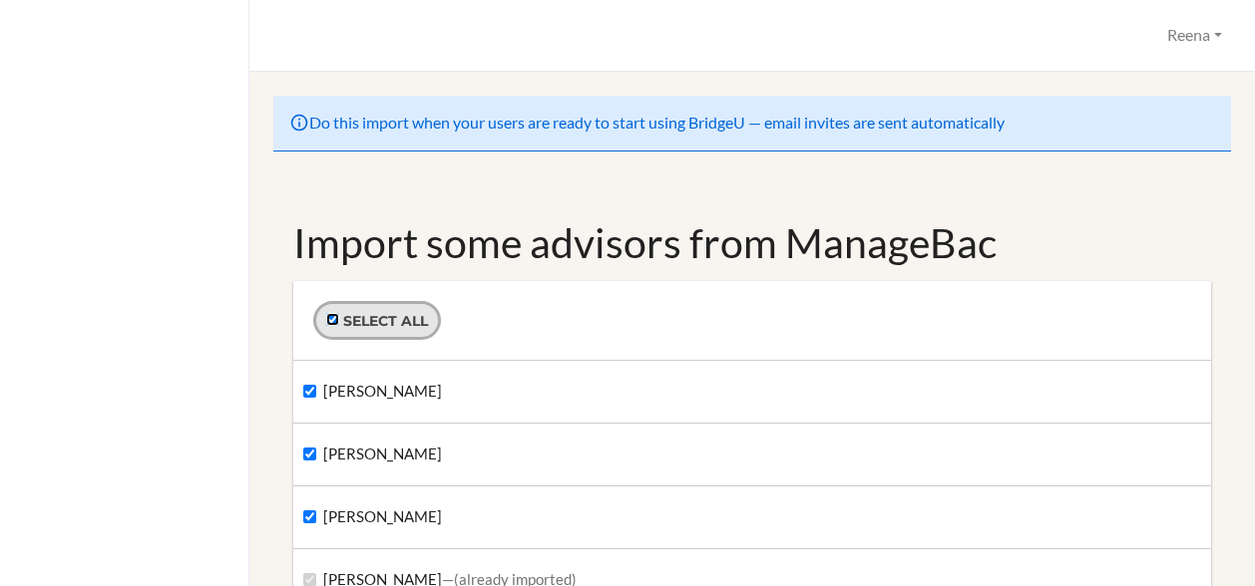
checkbox input "true"
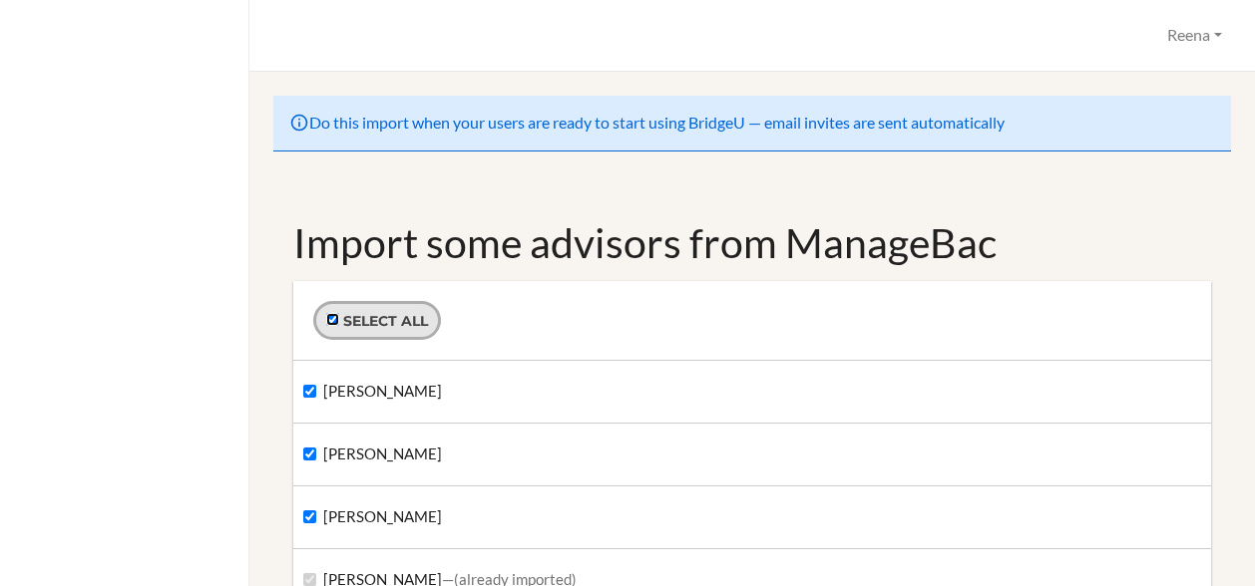
checkbox input "true"
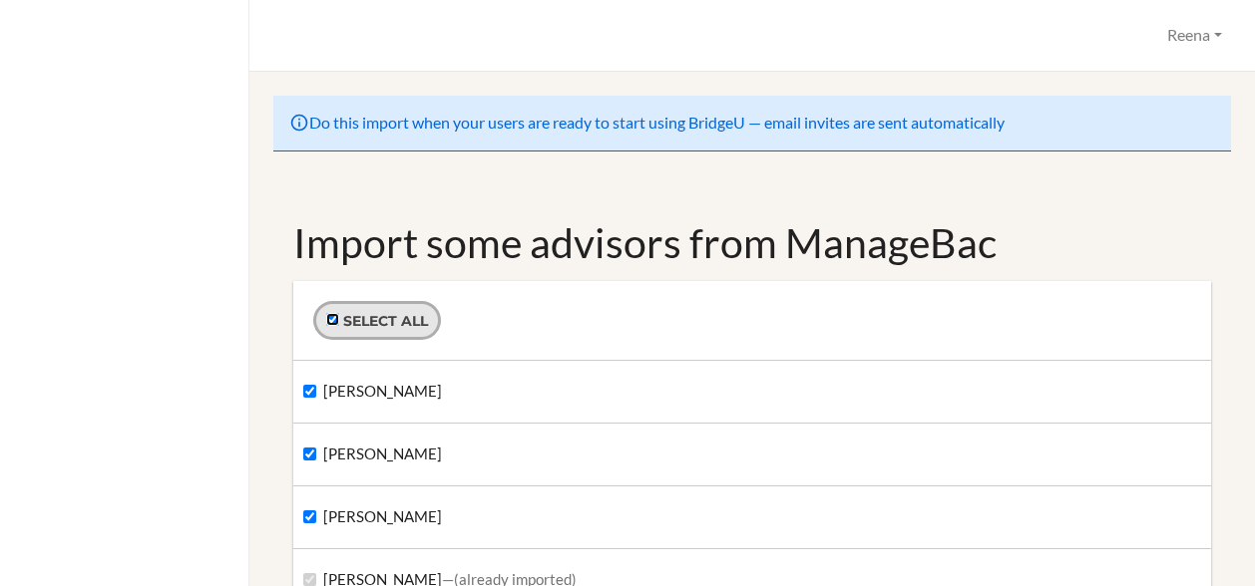
checkbox input "true"
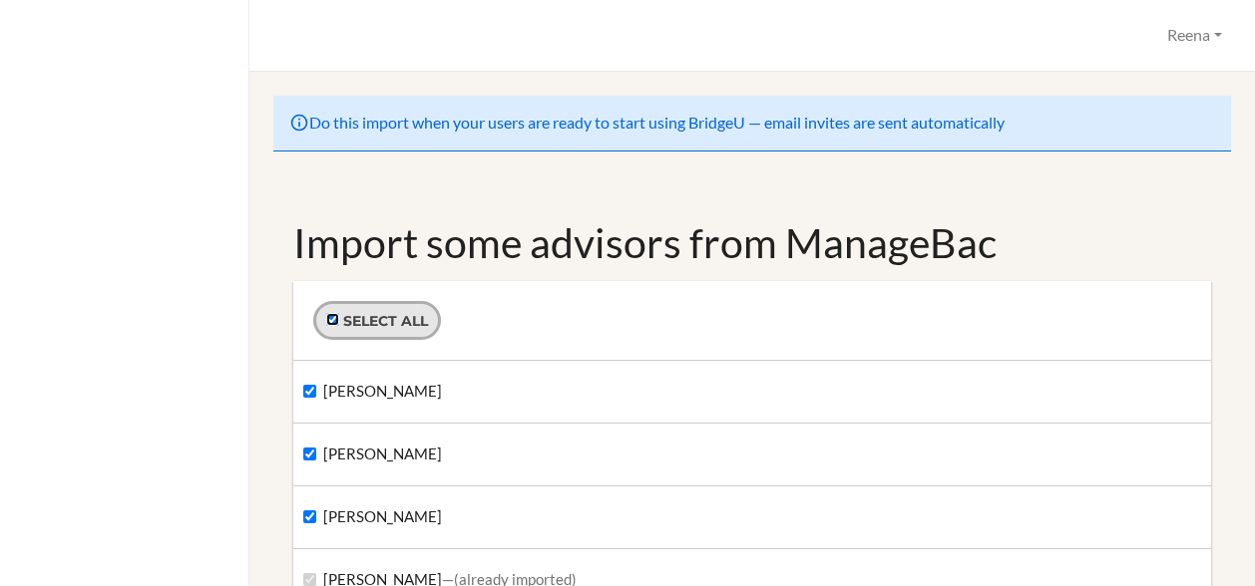
checkbox input "true"
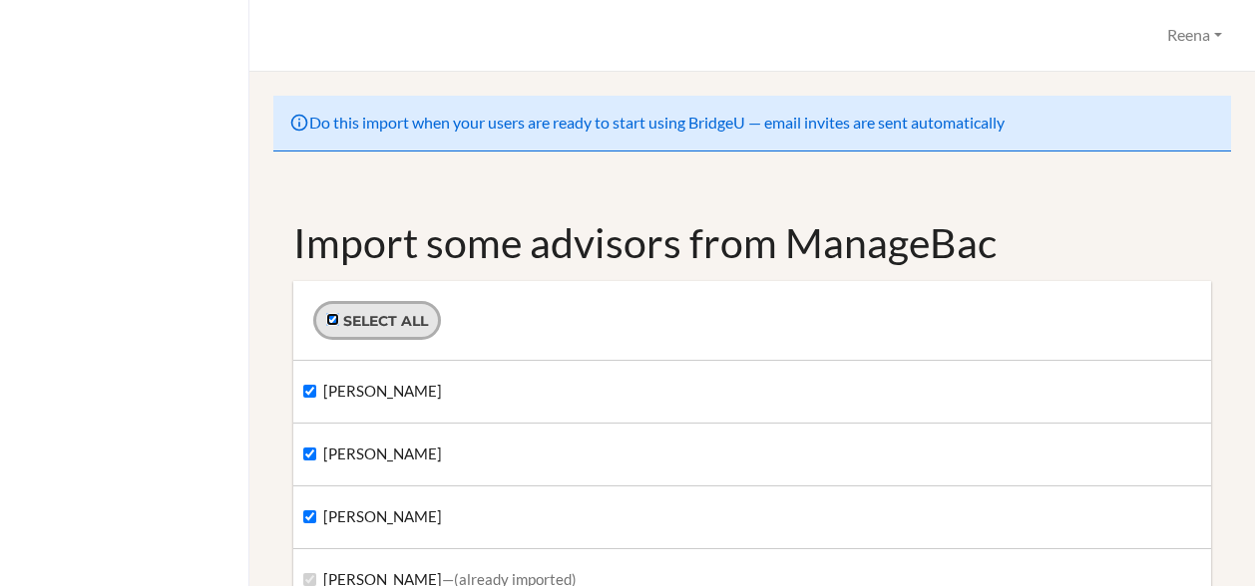
checkbox input "true"
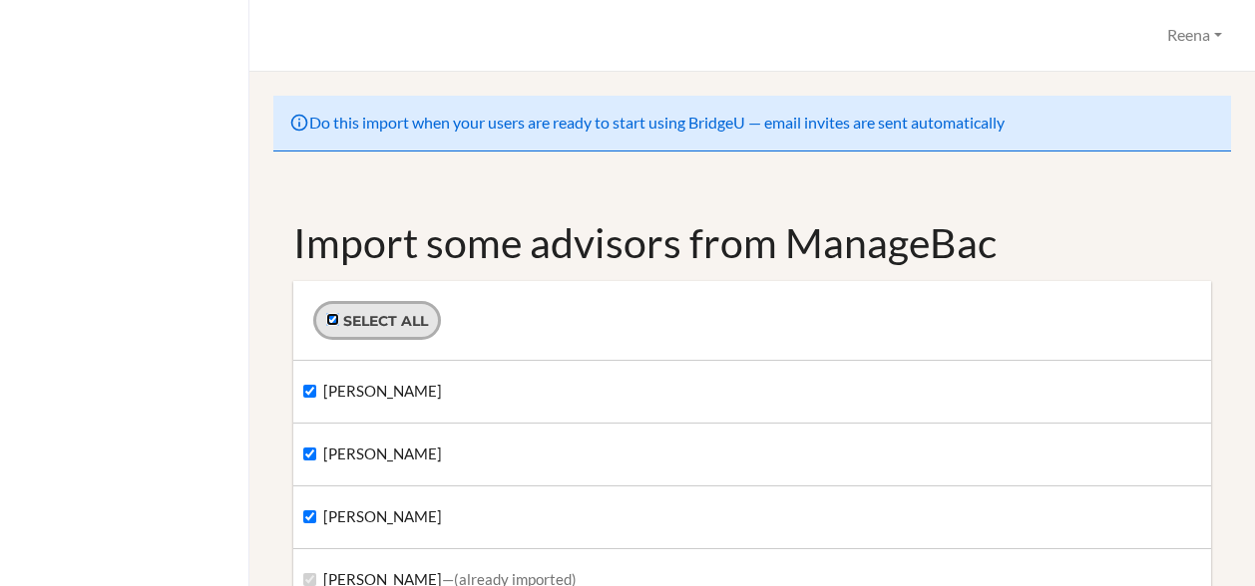
checkbox input "true"
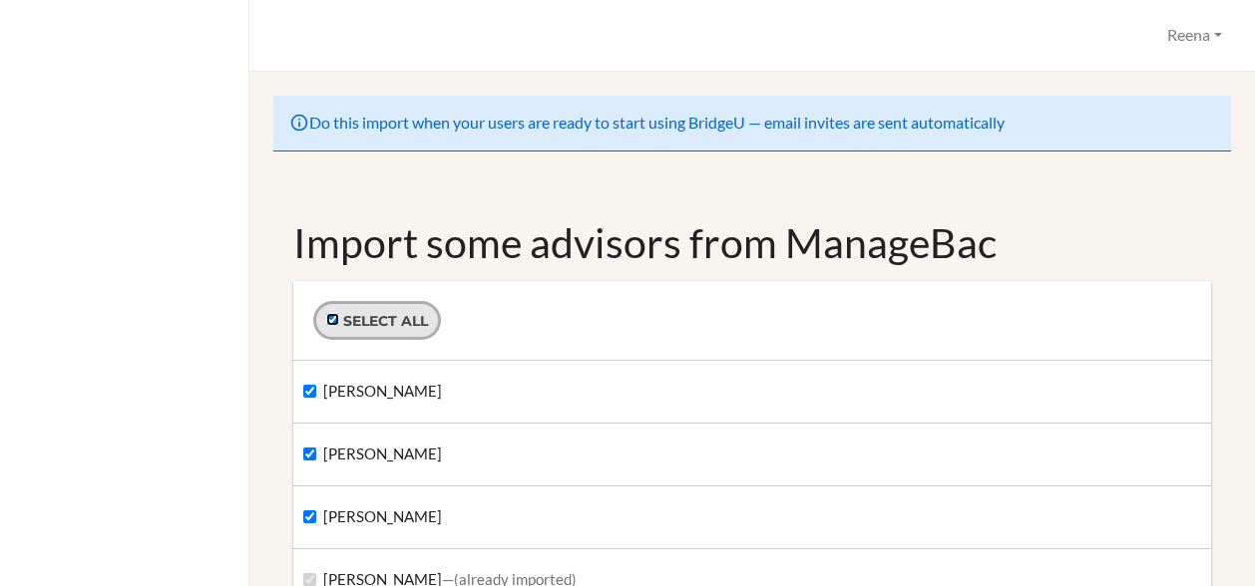
checkbox input "true"
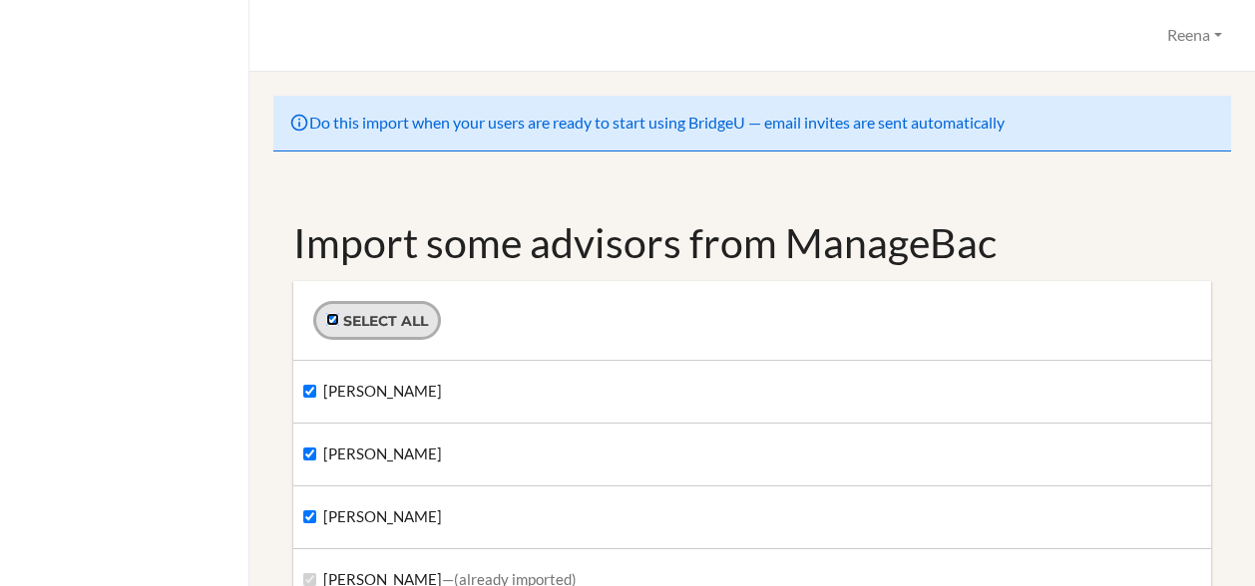
checkbox input "true"
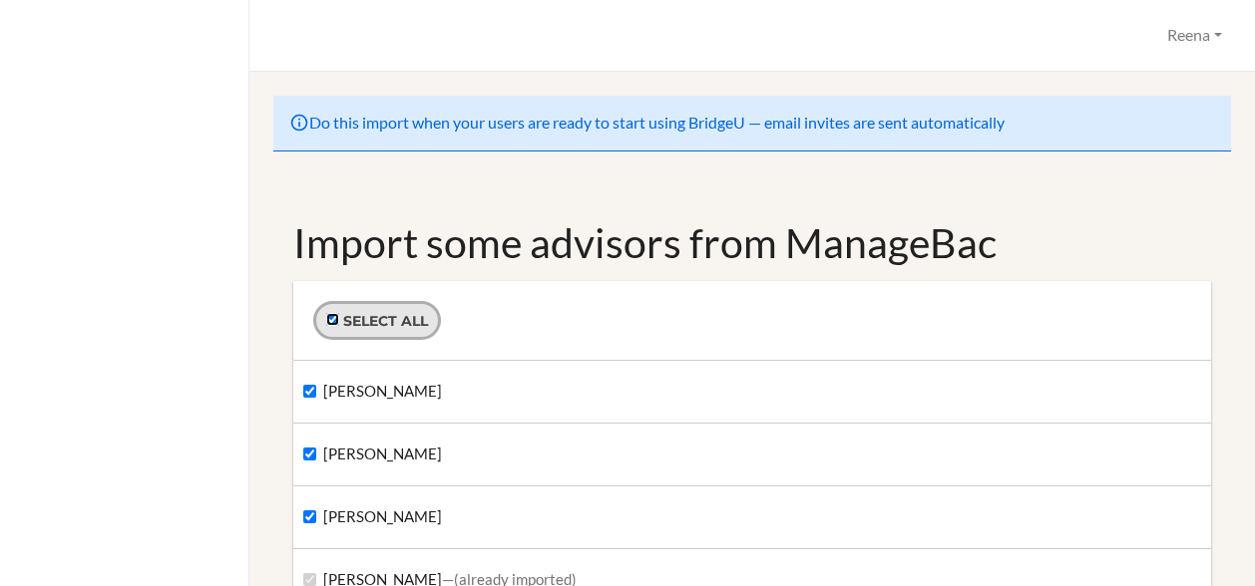
checkbox input "true"
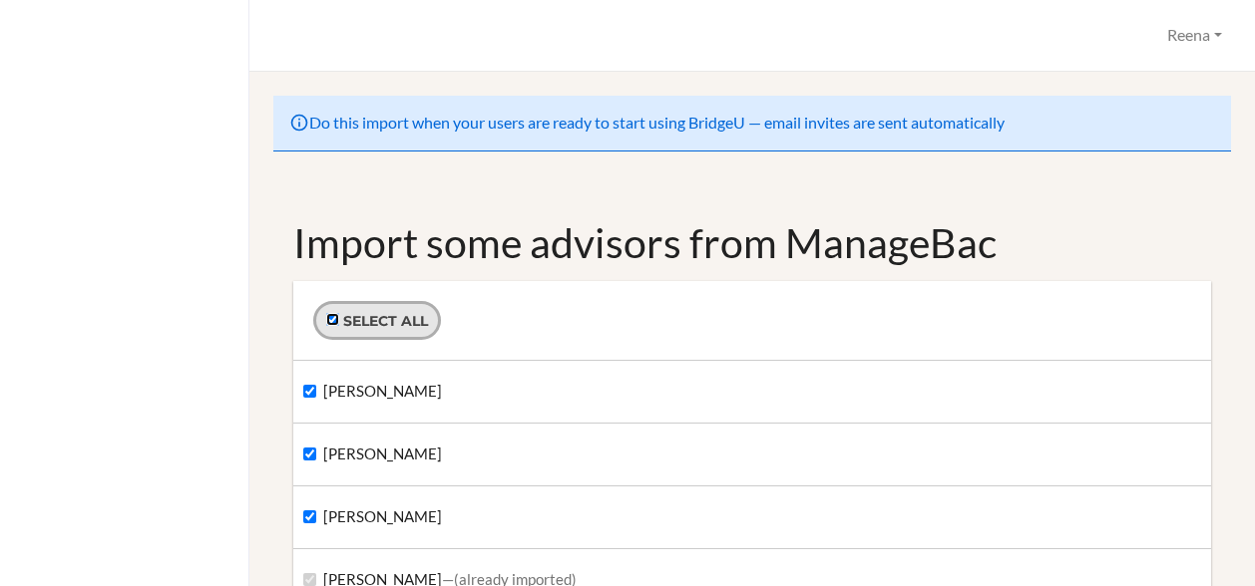
checkbox input "true"
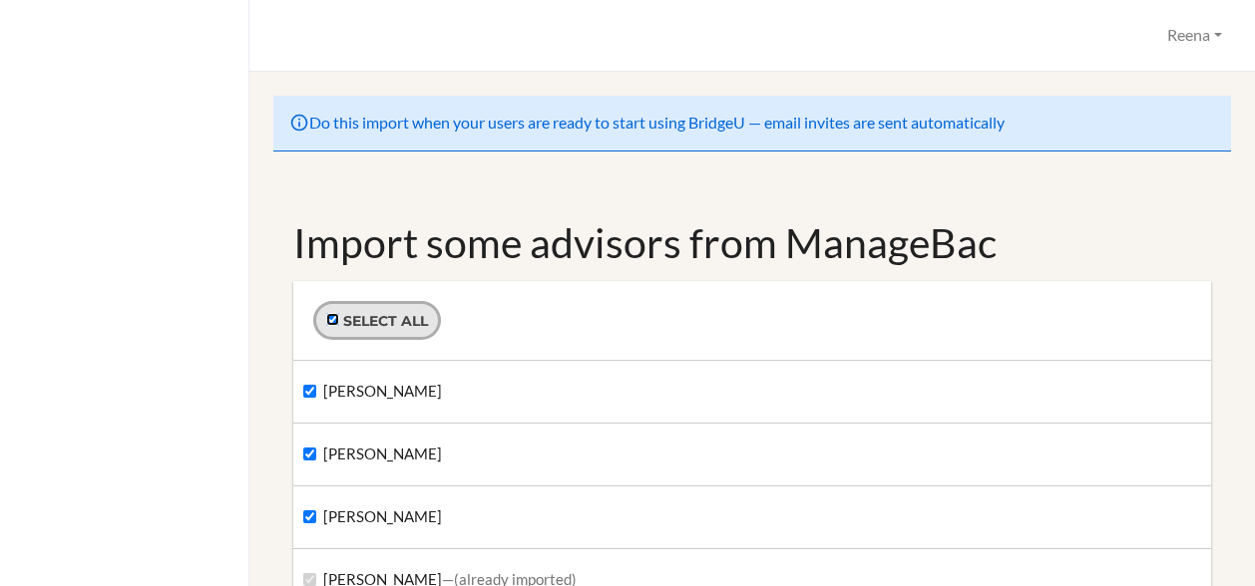
checkbox input "true"
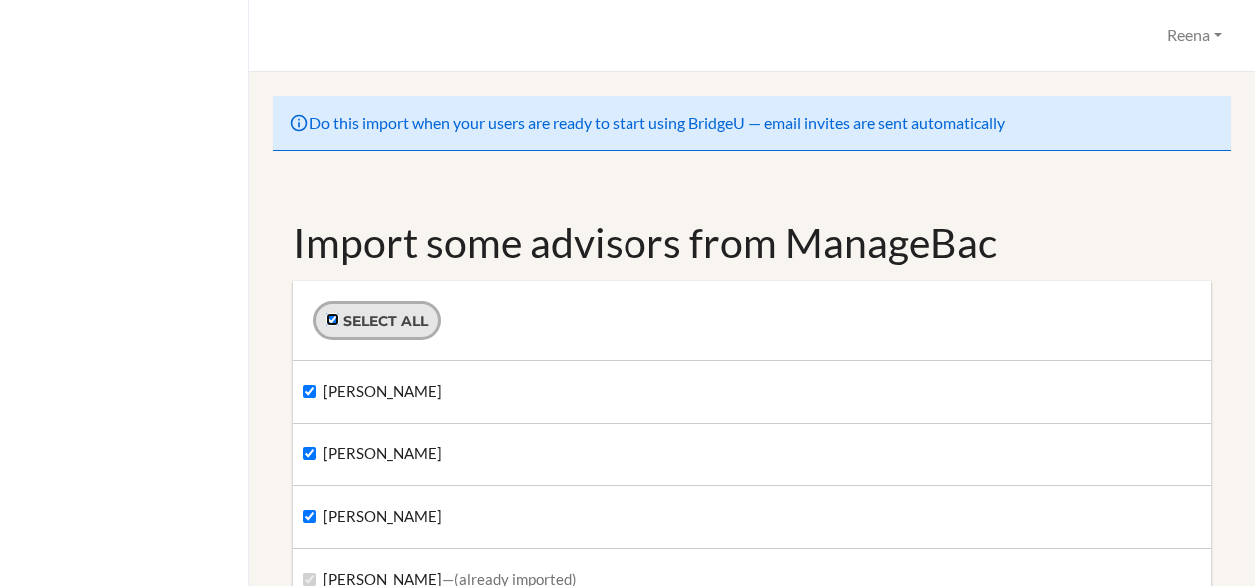
checkbox input "true"
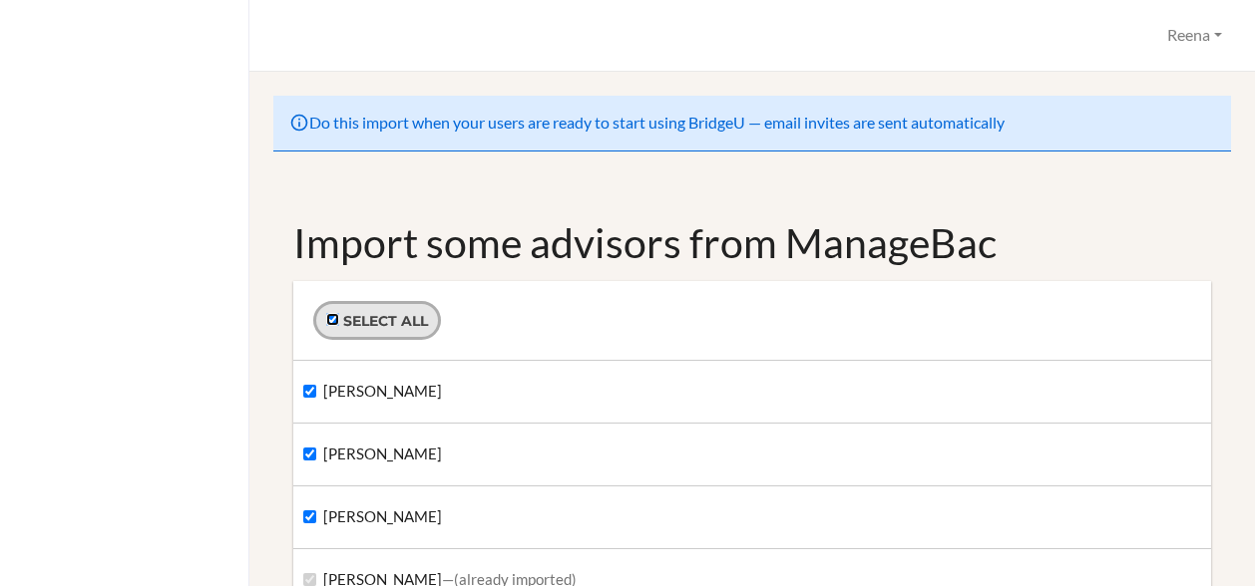
checkbox input "true"
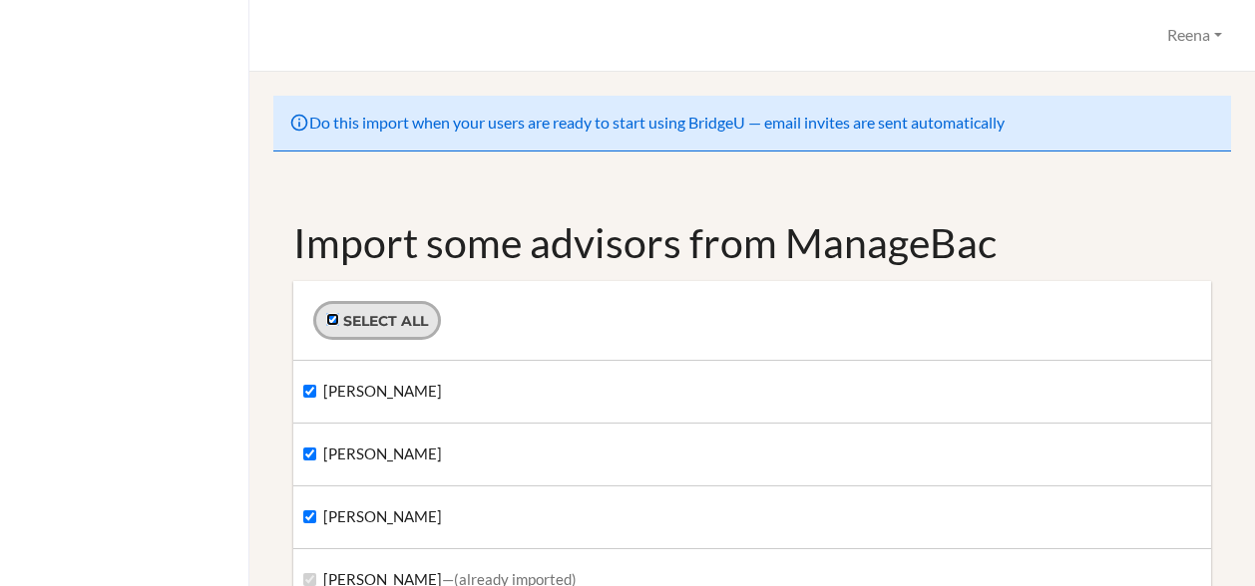
checkbox input "true"
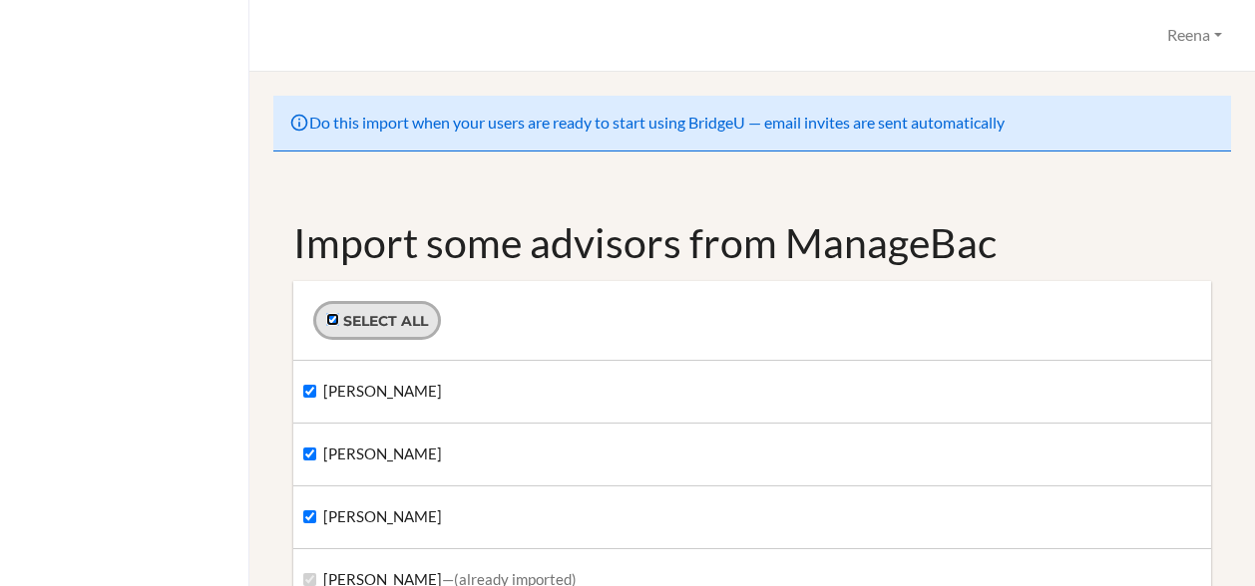
checkbox input "true"
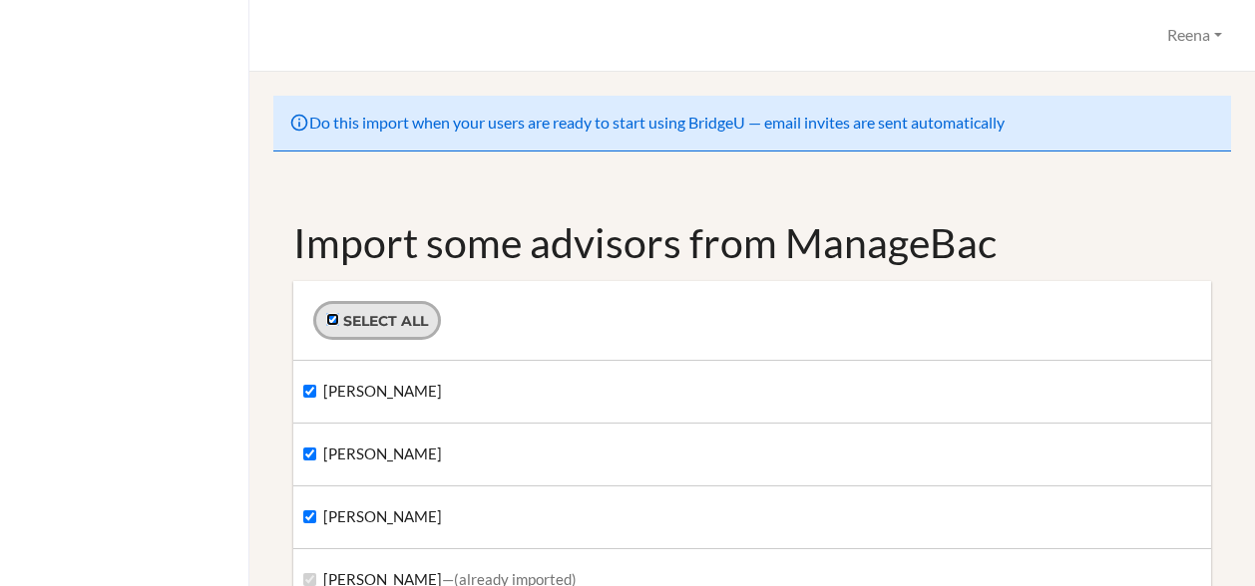
checkbox input "true"
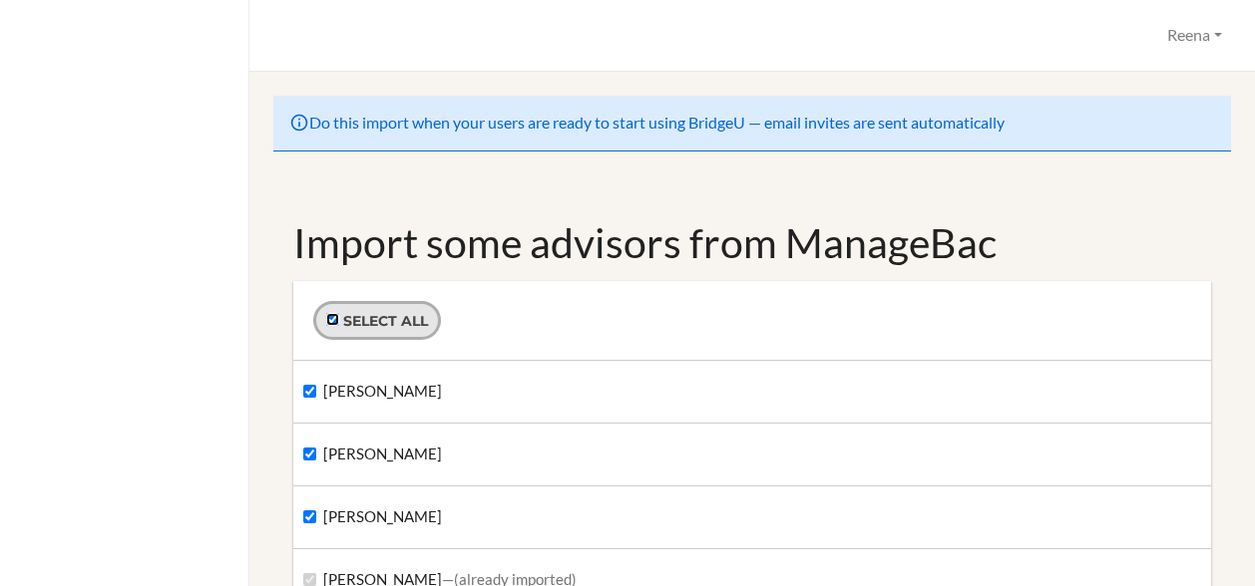
checkbox input "true"
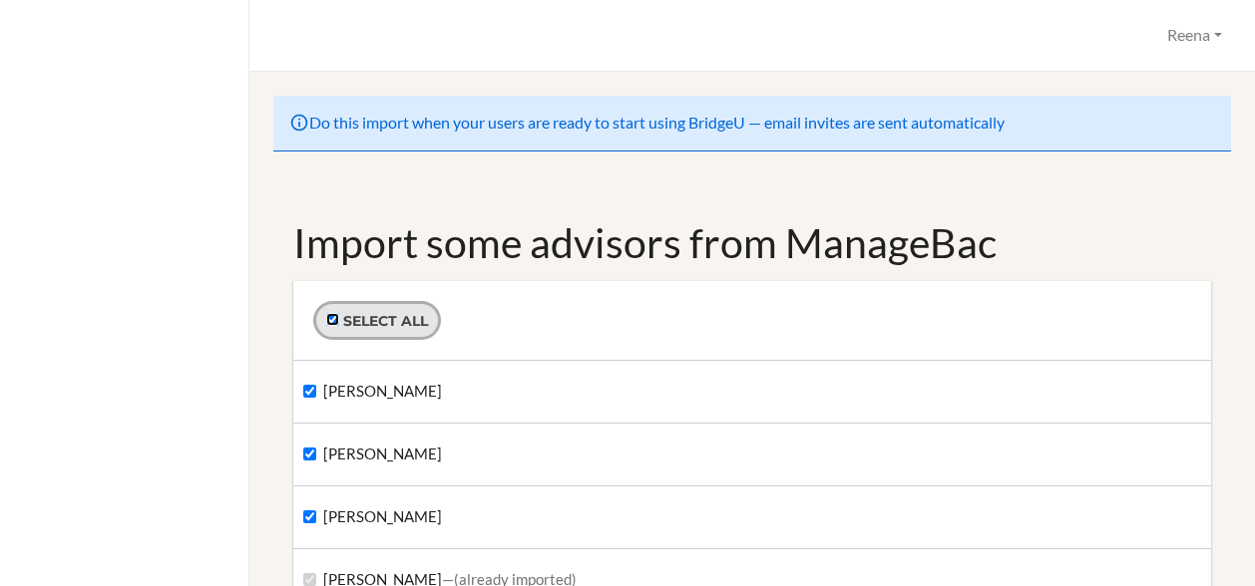
checkbox input "true"
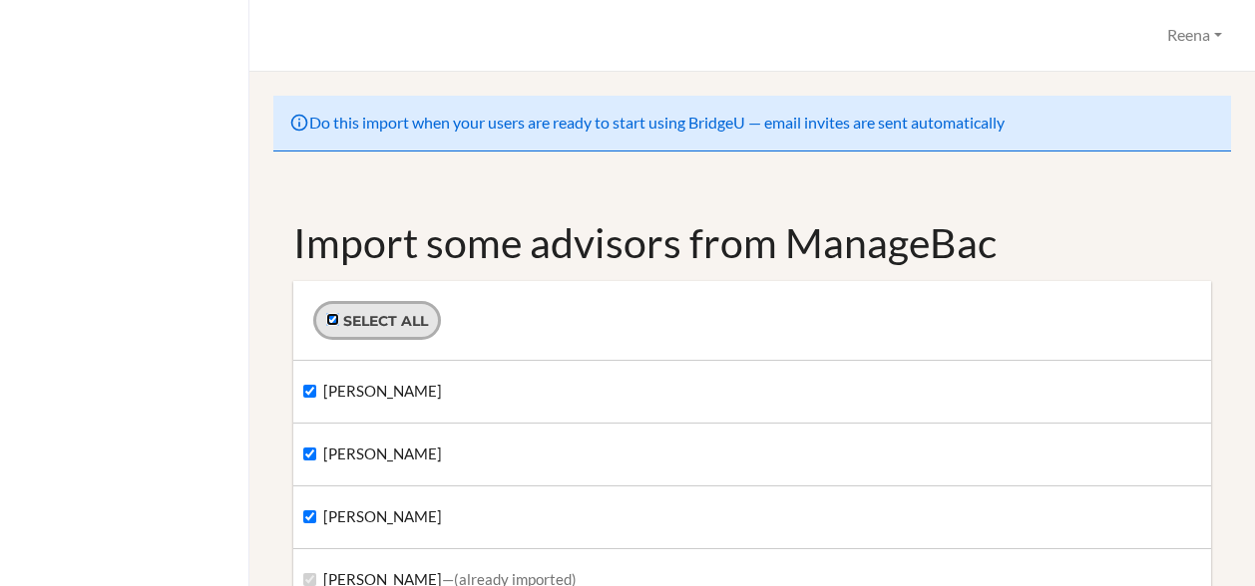
checkbox input "true"
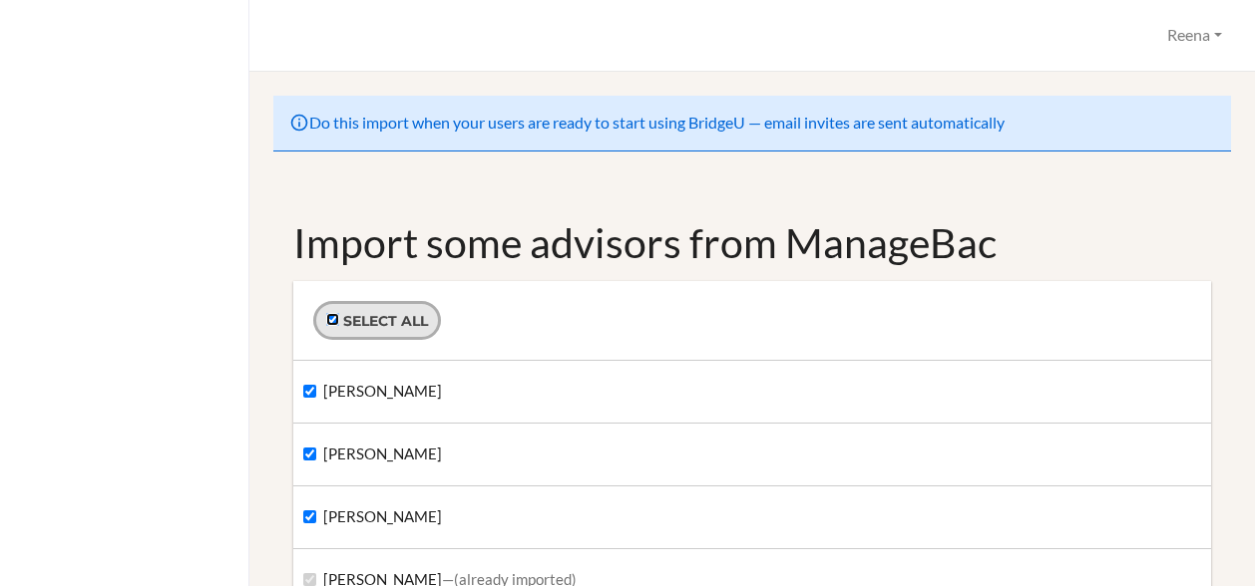
checkbox input "true"
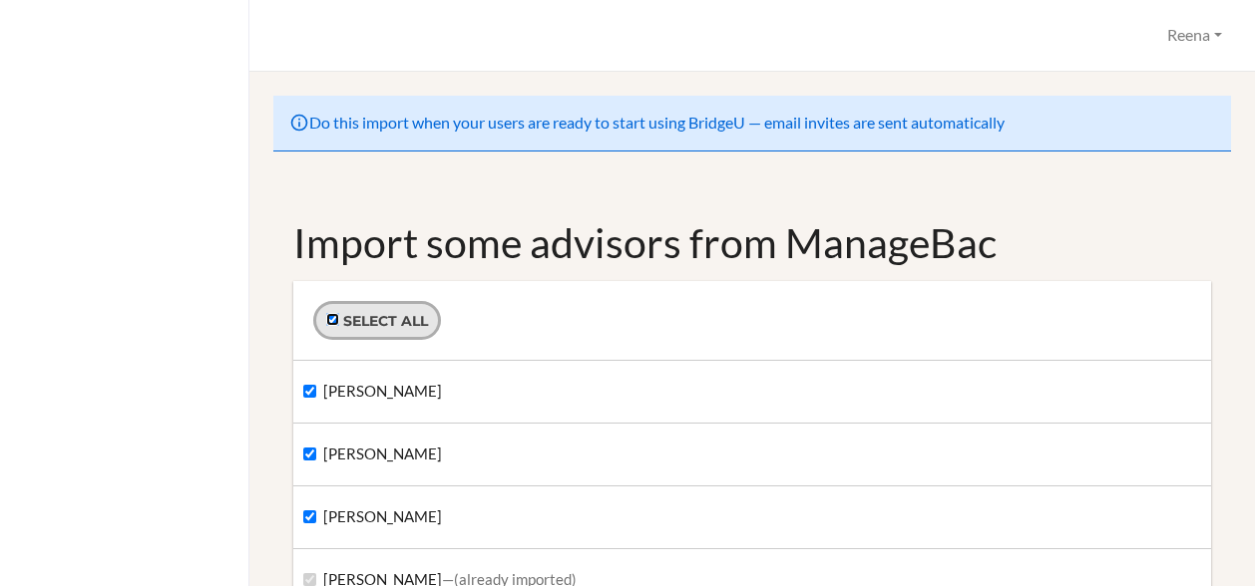
checkbox input "true"
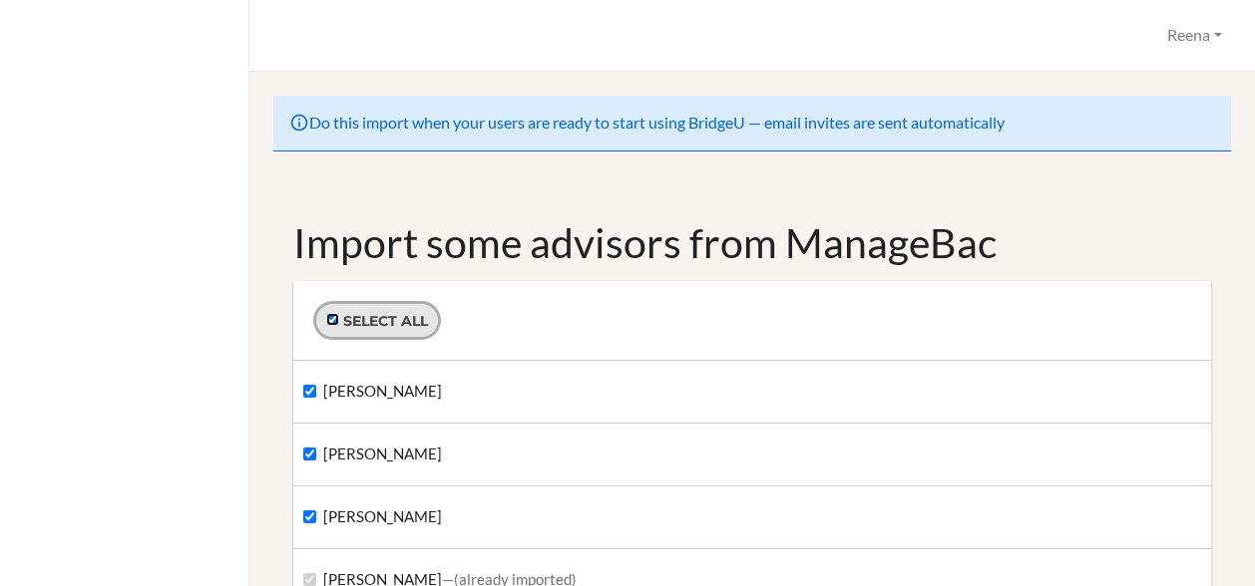
checkbox input "true"
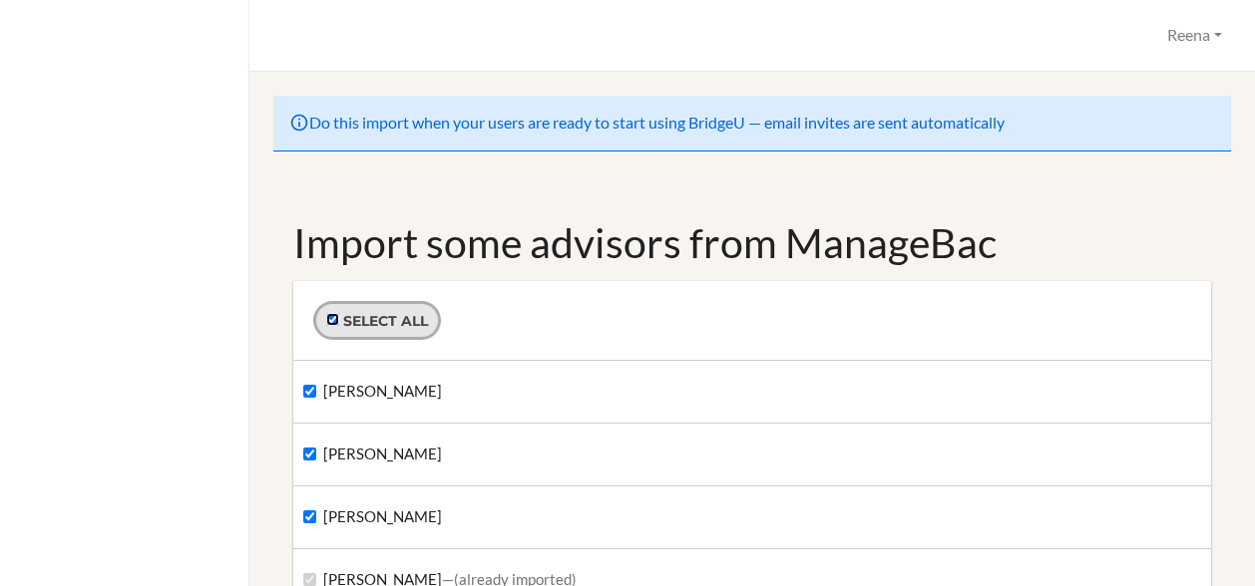
checkbox input "true"
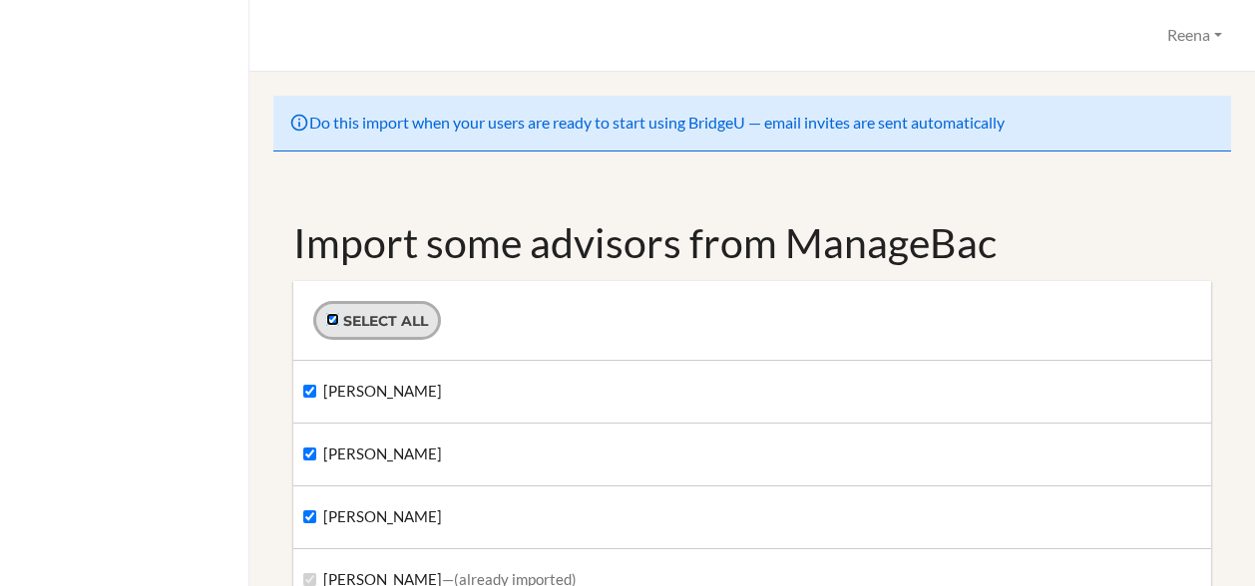
checkbox input "true"
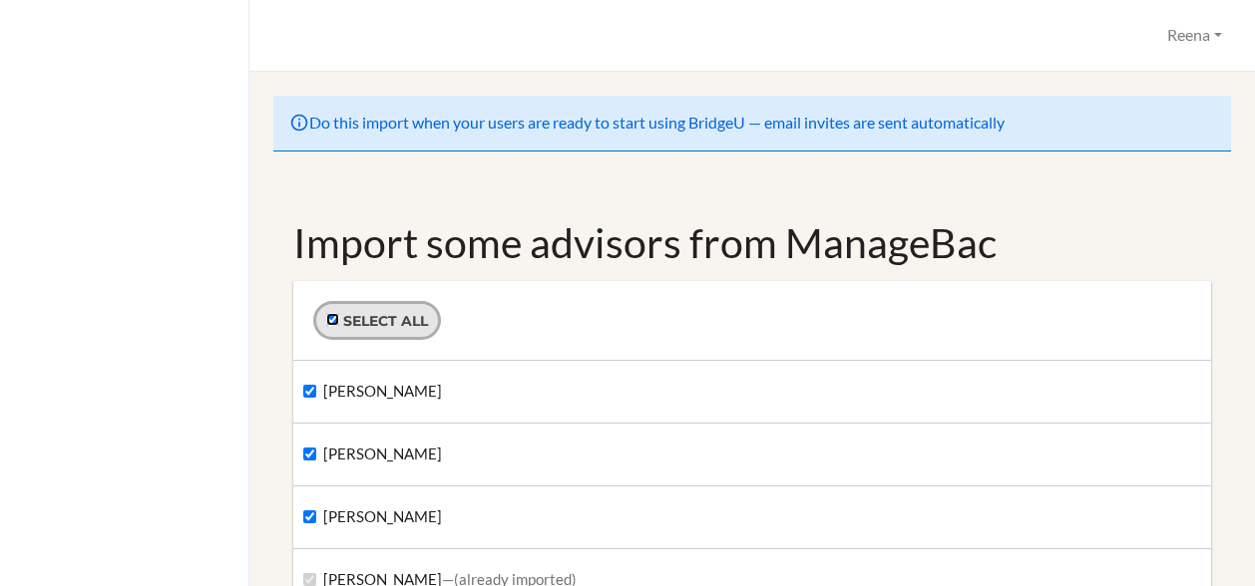
checkbox input "true"
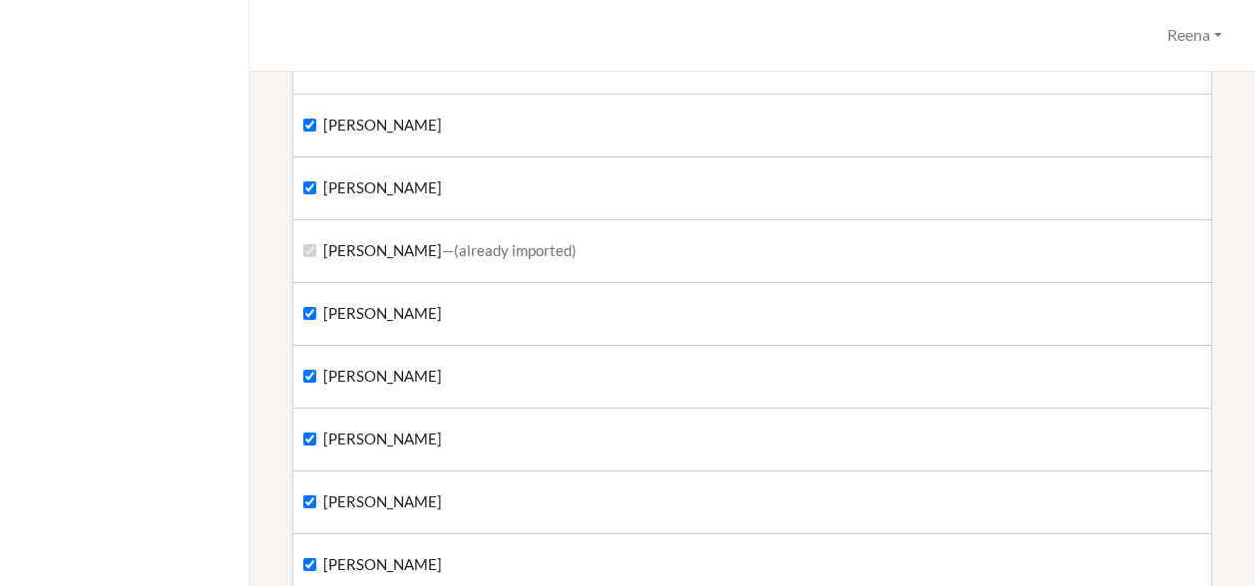
scroll to position [199, 0]
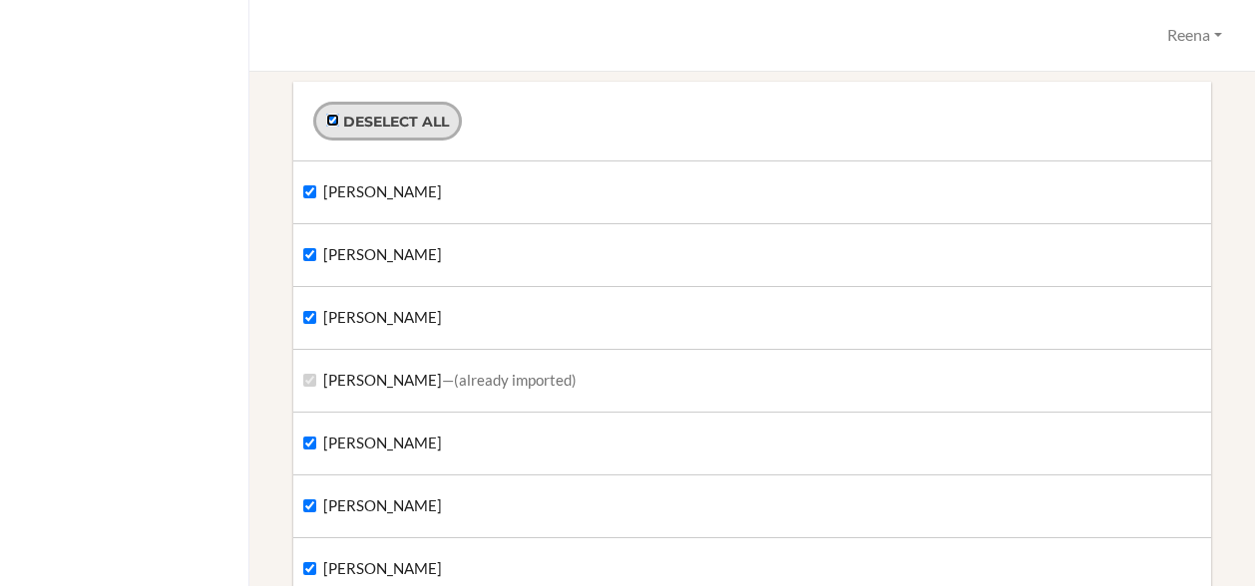
click at [336, 114] on input "Deselect all" at bounding box center [332, 120] width 13 height 13
